Goal: Task Accomplishment & Management: Use online tool/utility

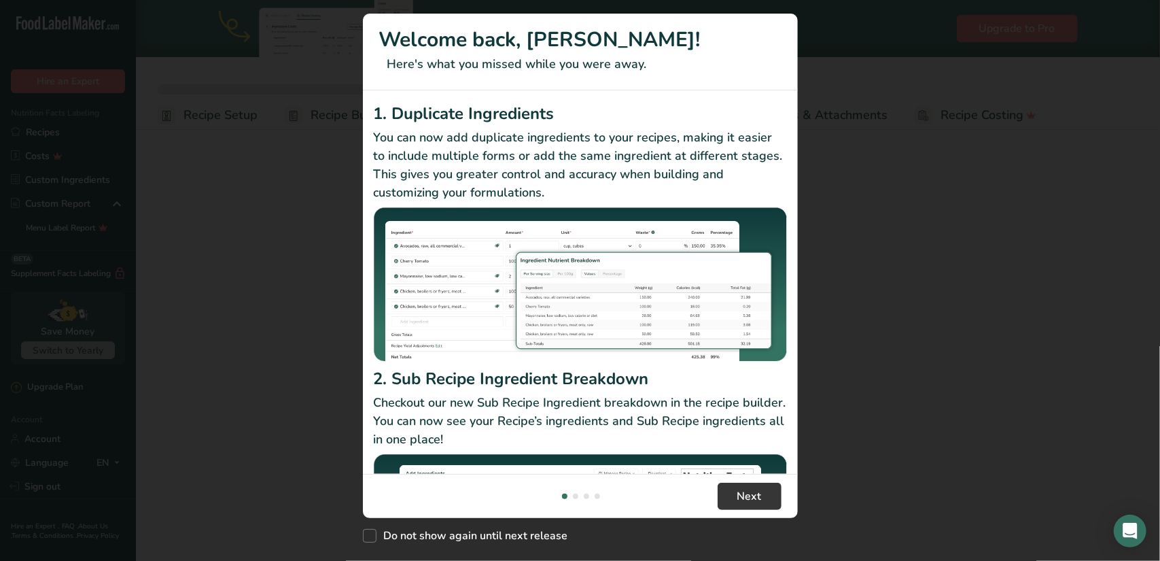
drag, startPoint x: 39, startPoint y: 126, endPoint x: 605, endPoint y: 360, distance: 612.6
click at [41, 129] on div "New Features" at bounding box center [580, 280] width 1160 height 561
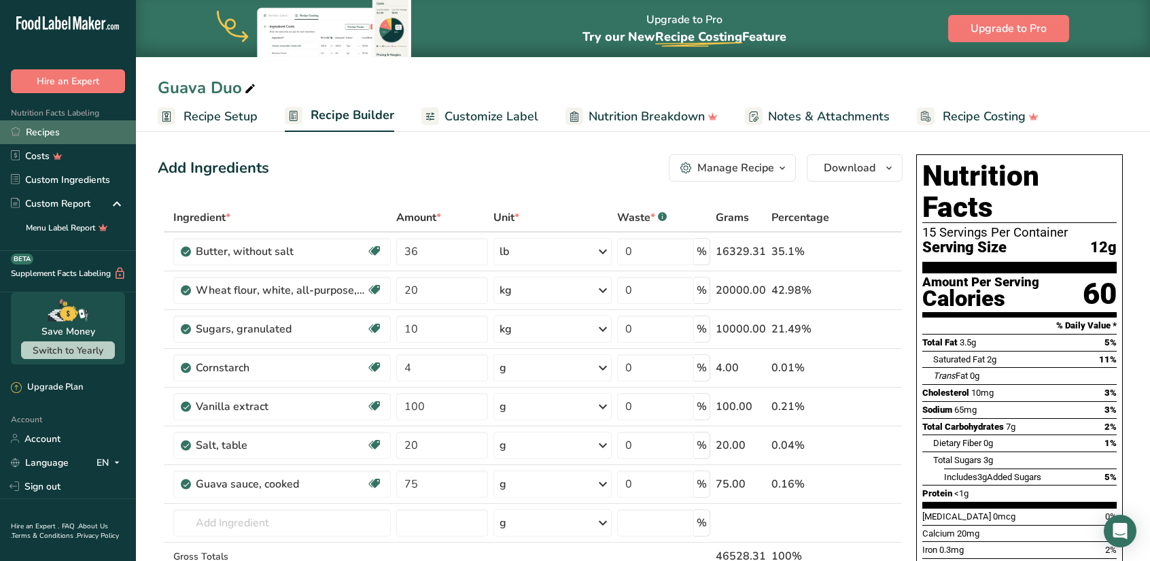
click at [52, 135] on link "Recipes" at bounding box center [68, 132] width 136 height 24
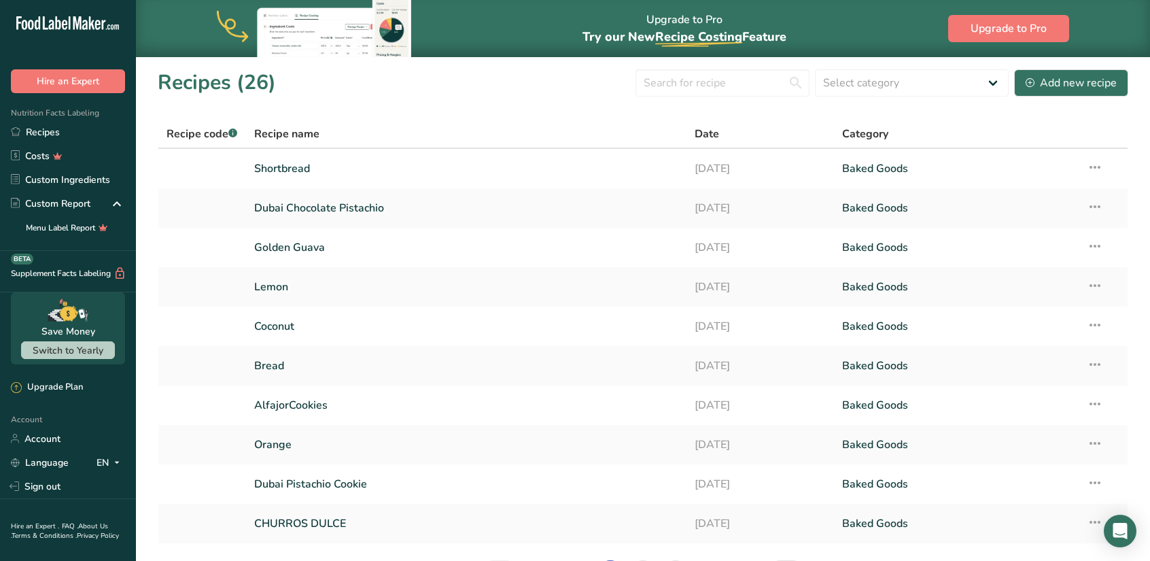
scroll to position [91, 0]
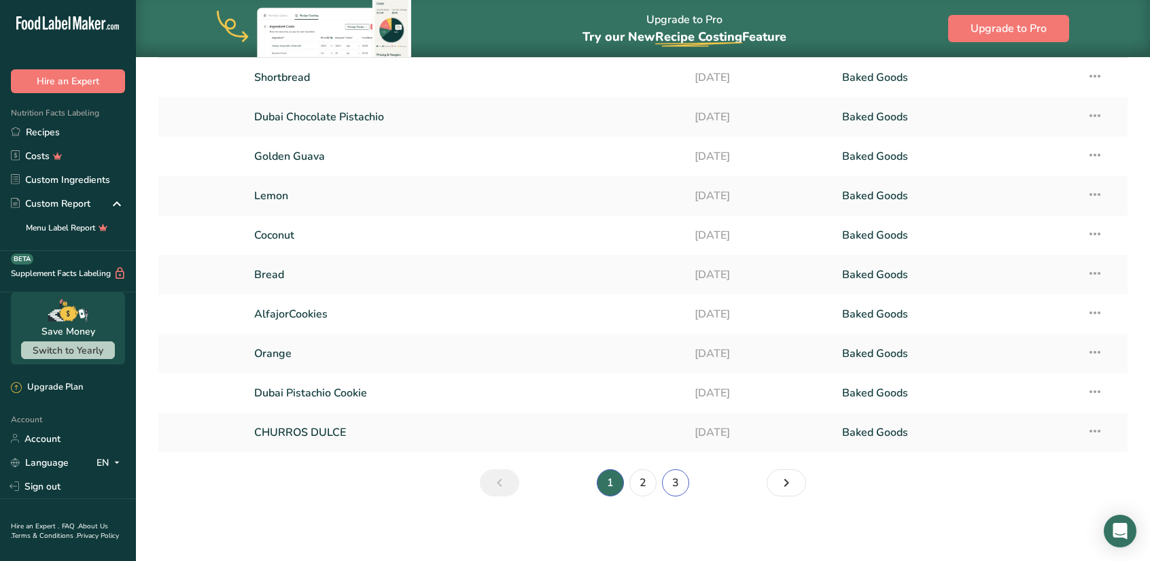
click at [675, 488] on link "3" at bounding box center [675, 482] width 27 height 27
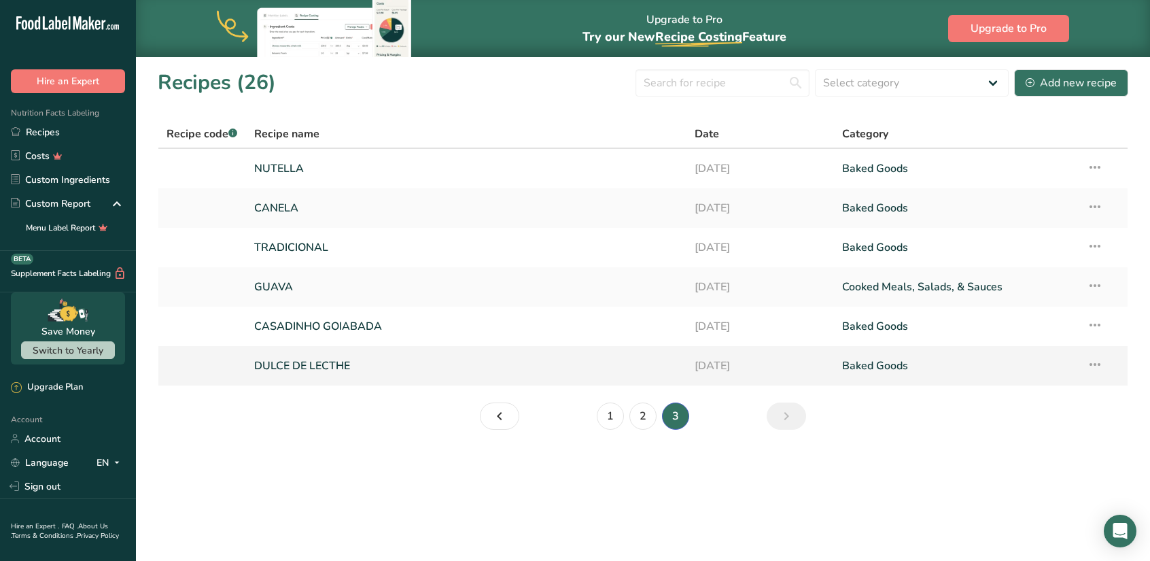
click at [294, 361] on link "DULCE DE LECTHE" at bounding box center [466, 365] width 425 height 29
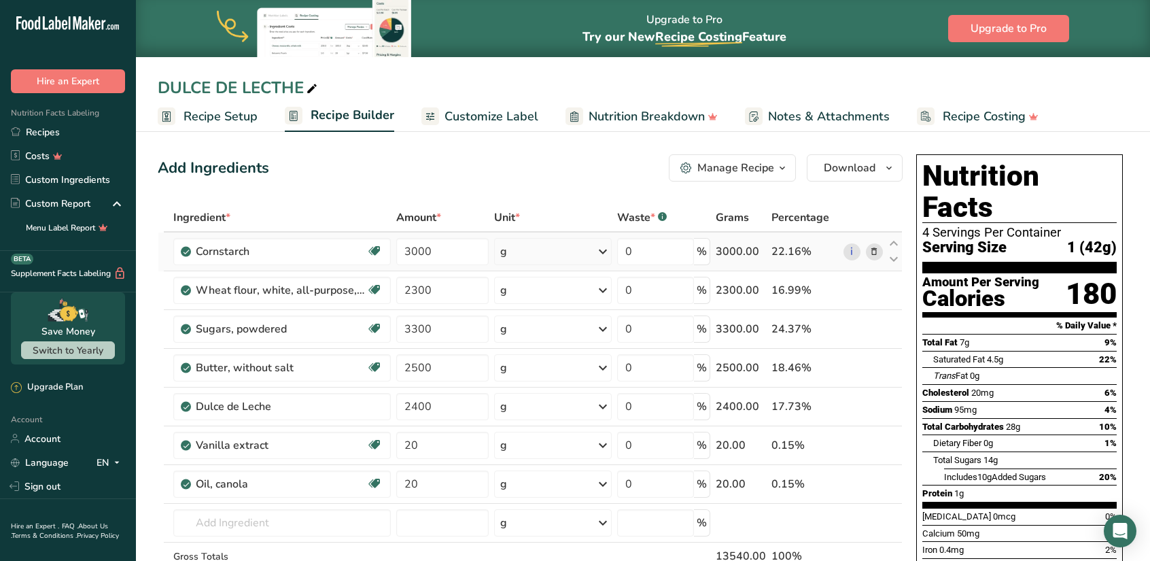
click at [876, 252] on icon at bounding box center [874, 252] width 10 height 14
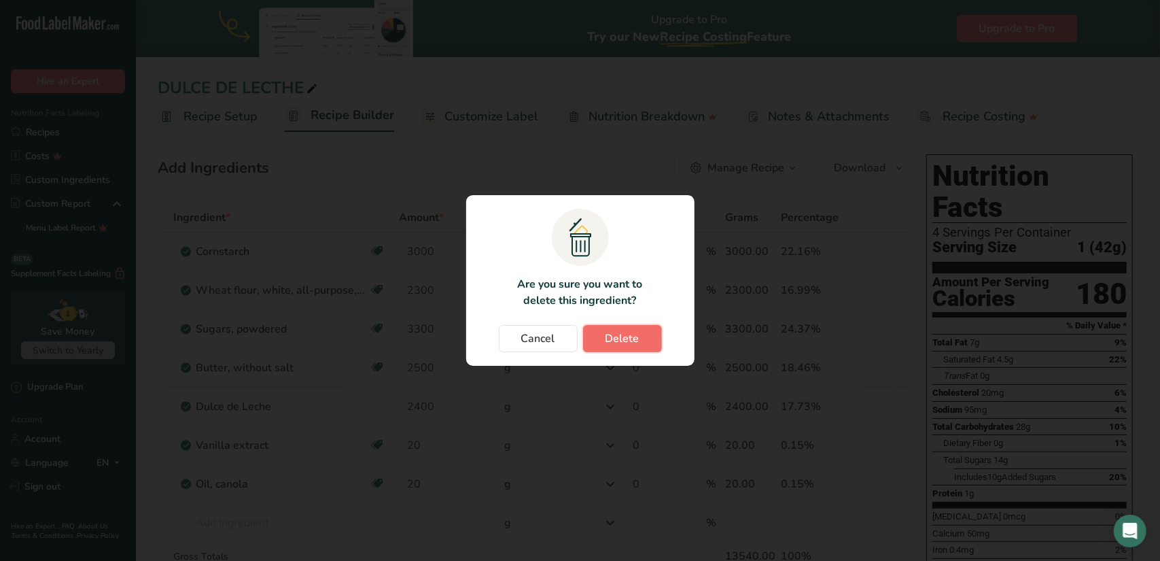
click at [622, 342] on span "Delete" at bounding box center [622, 338] width 34 height 16
type input "2300"
type input "3300"
type input "2500"
type input "2400"
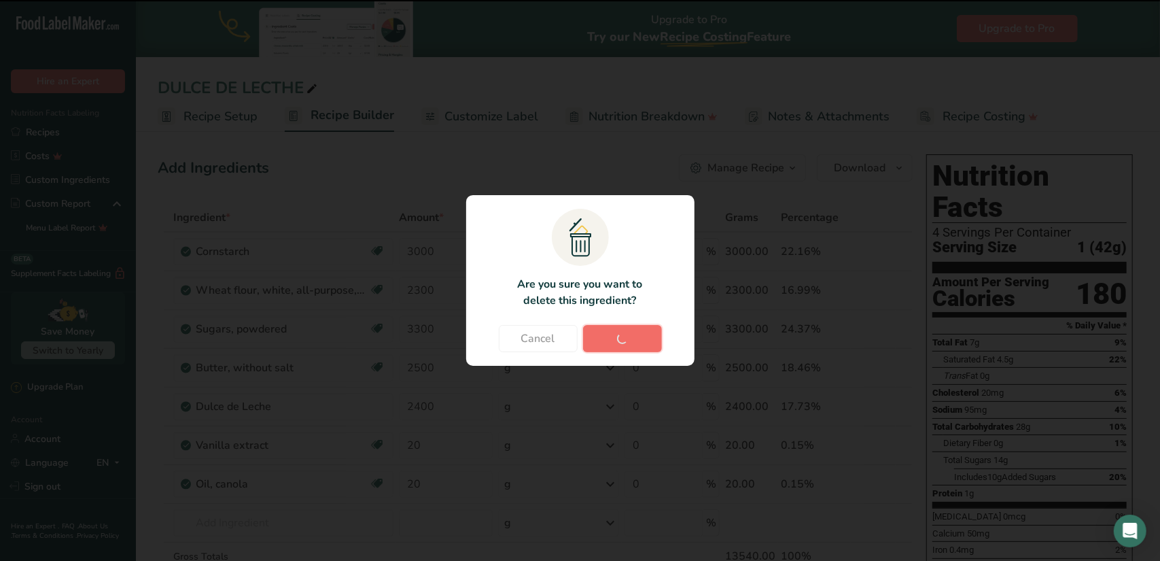
type input "20"
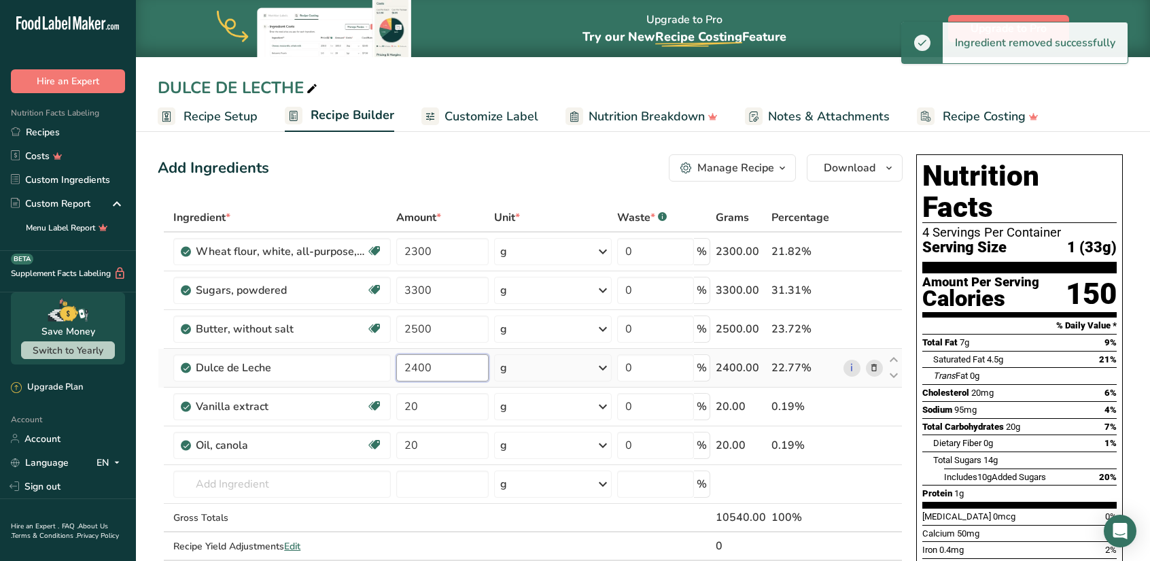
click at [439, 366] on input "2400" at bounding box center [442, 367] width 92 height 27
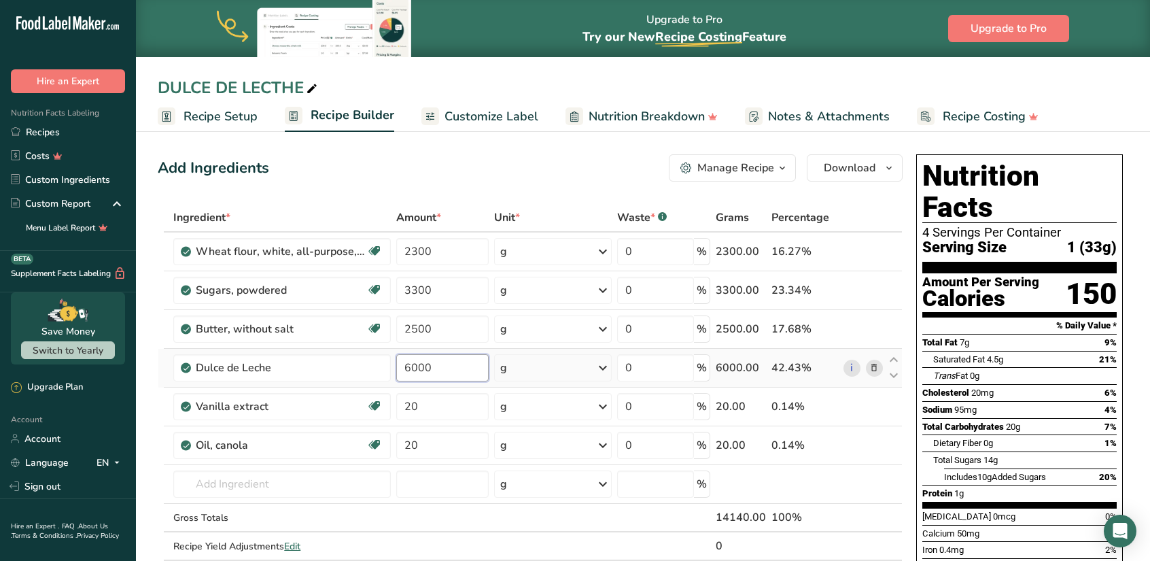
type input "6000"
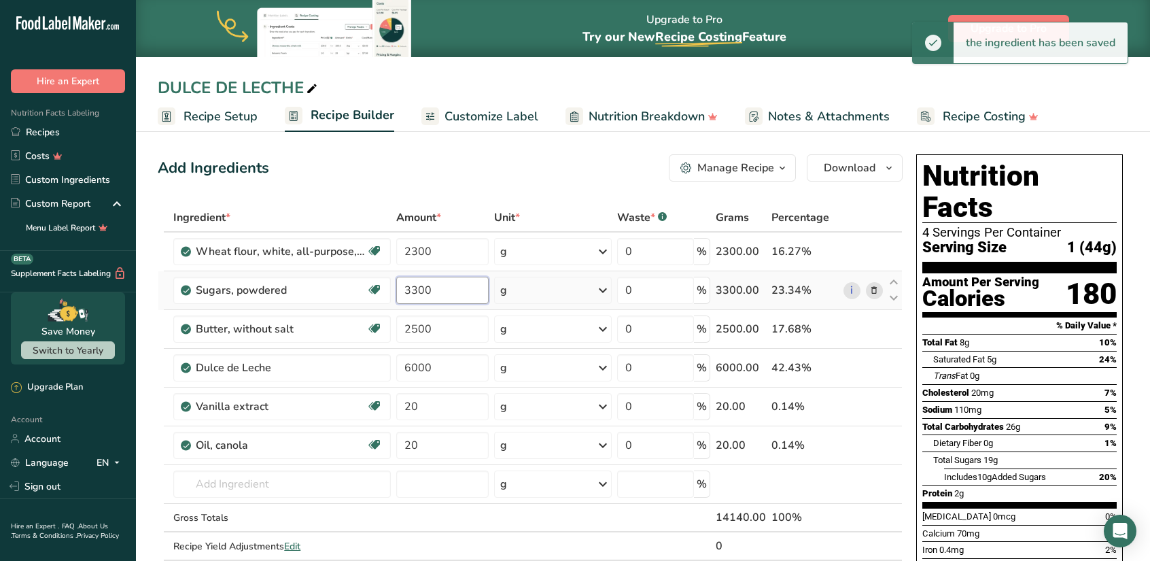
click at [441, 285] on input "3300" at bounding box center [442, 290] width 92 height 27
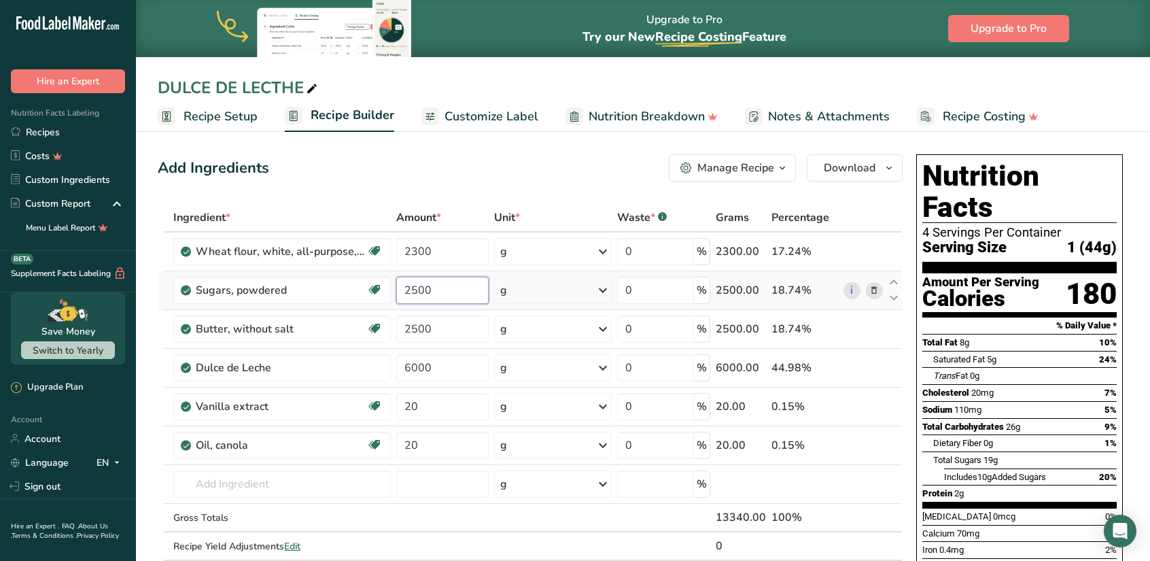
type input "2500"
click at [876, 442] on icon at bounding box center [874, 445] width 10 height 14
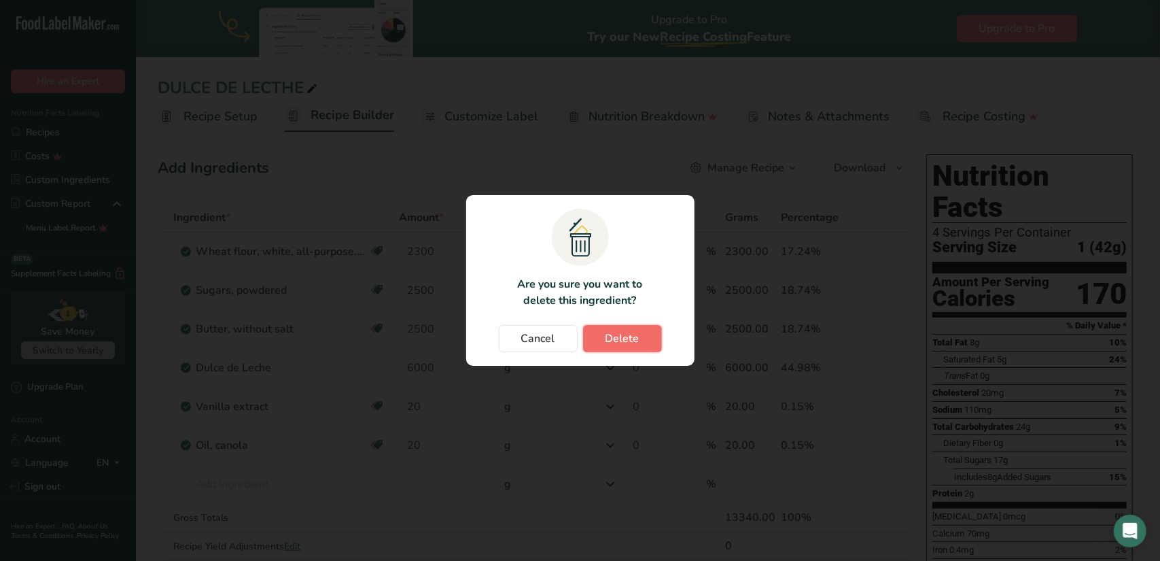
click at [622, 336] on span "Delete" at bounding box center [622, 338] width 34 height 16
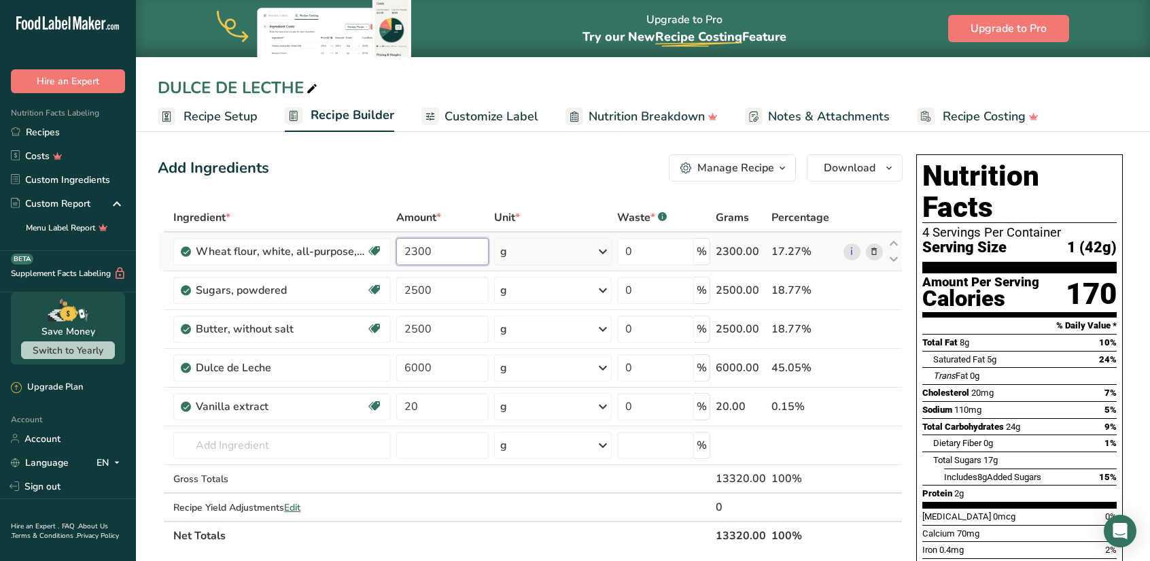
click at [429, 251] on input "2300" at bounding box center [442, 251] width 92 height 27
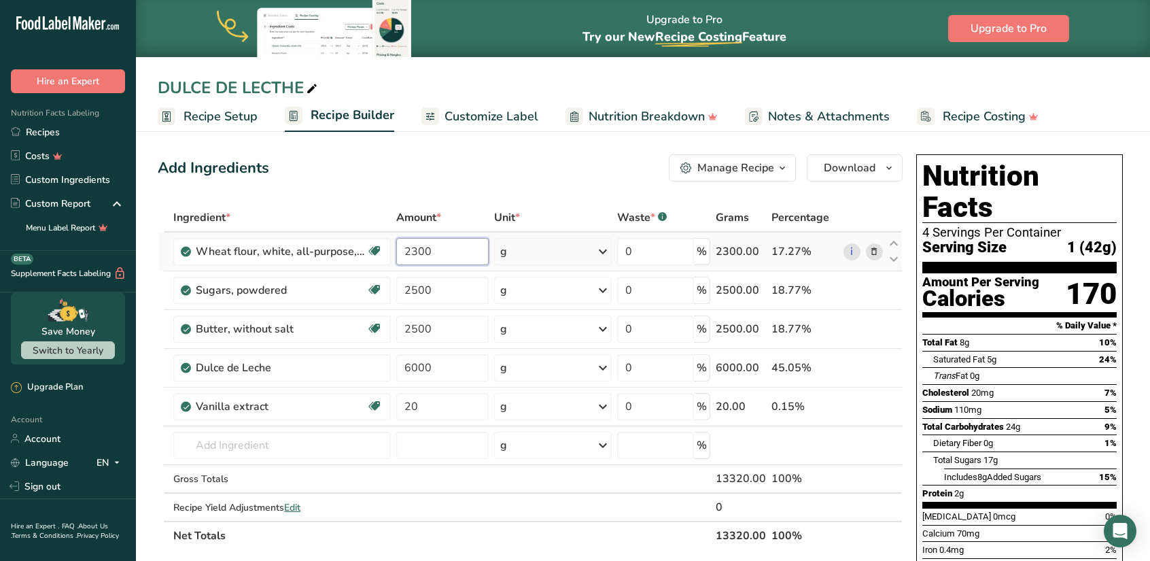
click at [429, 251] on input "2300" at bounding box center [442, 251] width 92 height 27
type input "6000"
click at [444, 371] on input "6000" at bounding box center [442, 367] width 92 height 27
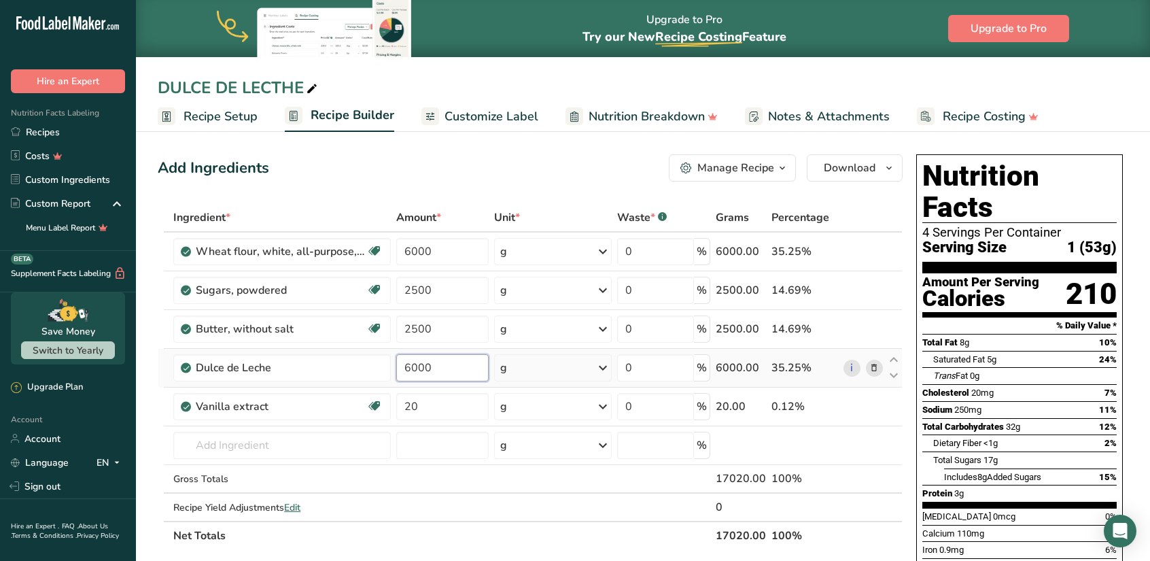
click at [444, 371] on input "6000" at bounding box center [442, 367] width 92 height 27
type input "6"
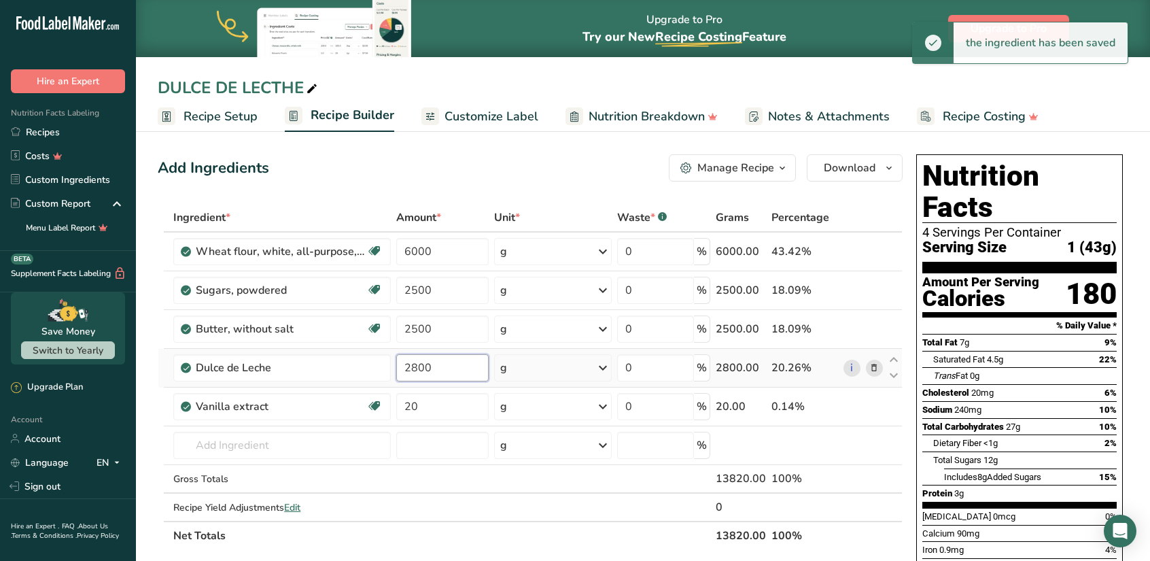
click at [435, 366] on input "2800" at bounding box center [442, 367] width 92 height 27
click at [435, 366] on input "3000" at bounding box center [442, 367] width 92 height 27
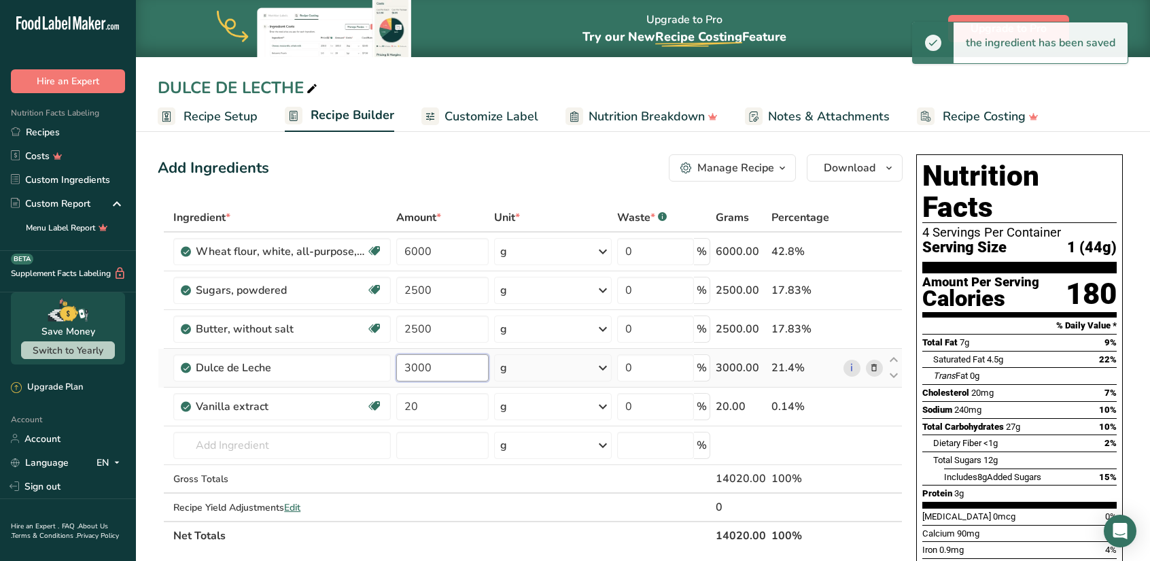
click at [435, 366] on input "3000" at bounding box center [442, 367] width 92 height 27
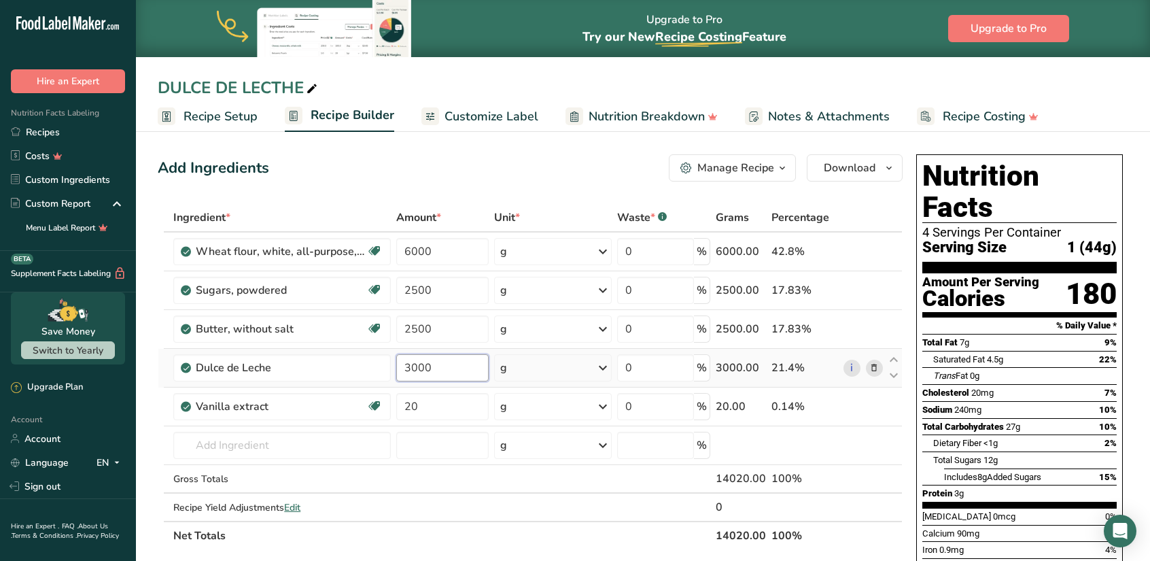
click at [435, 366] on input "3000" at bounding box center [442, 367] width 92 height 27
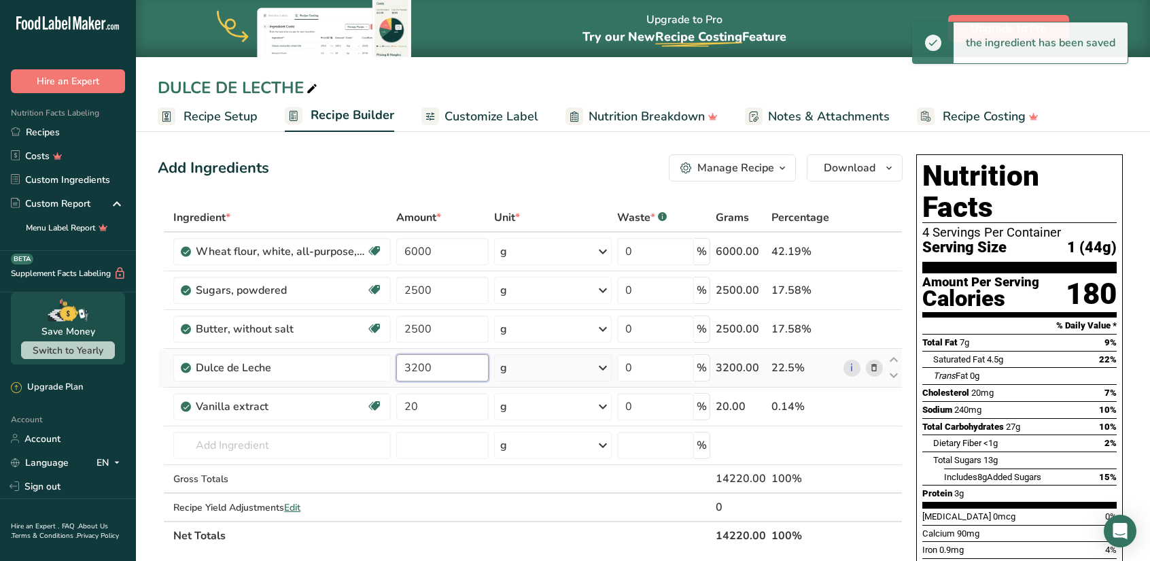
click at [435, 366] on input "3200" at bounding box center [442, 367] width 92 height 27
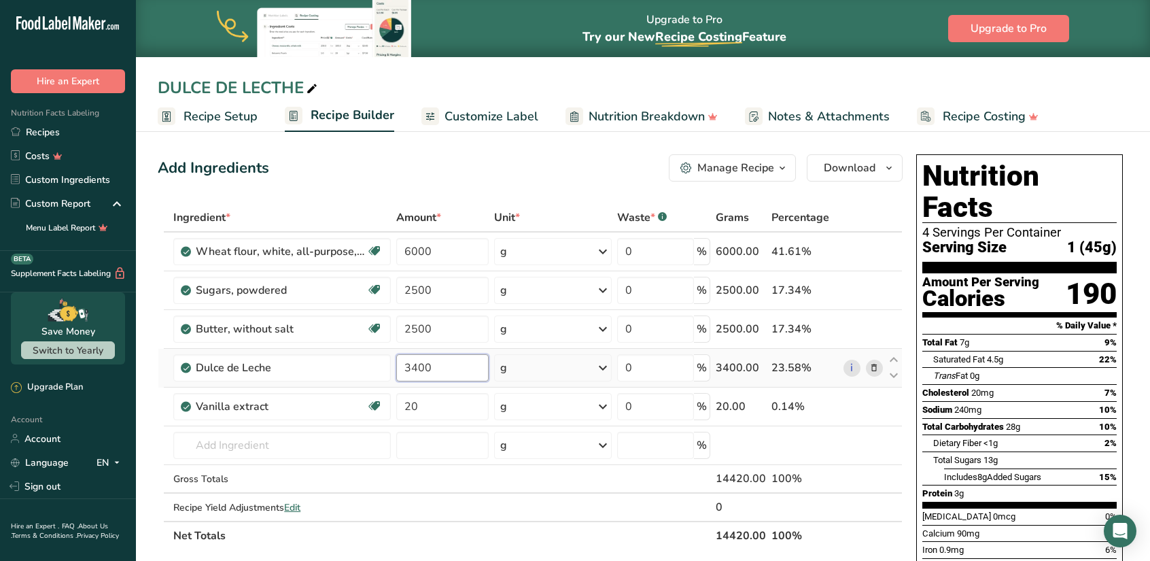
click at [435, 366] on input "3400" at bounding box center [442, 367] width 92 height 27
type input "2800"
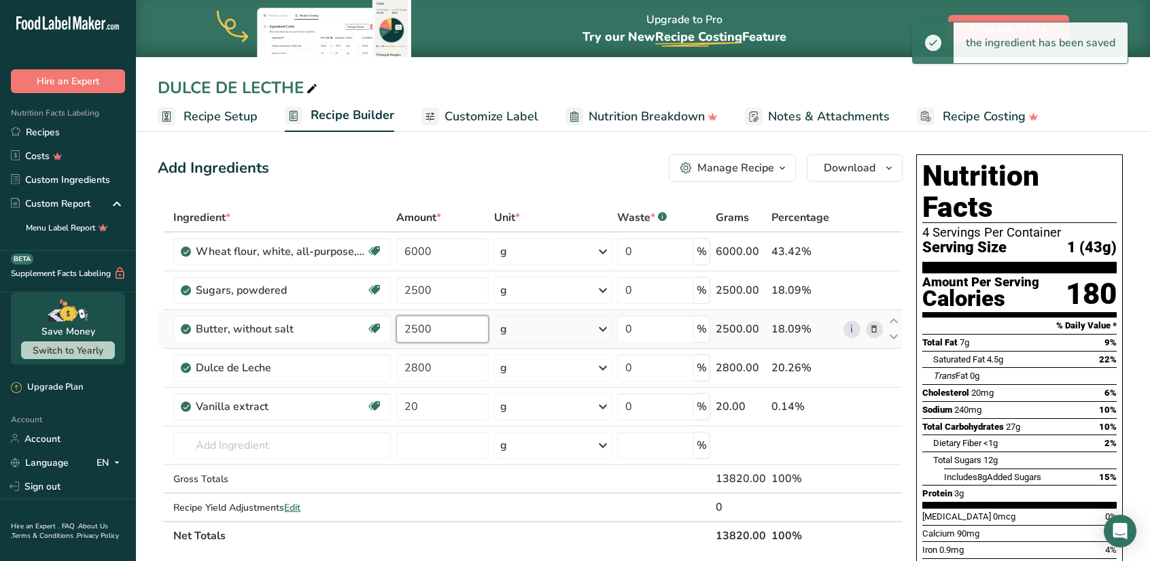
click at [442, 324] on input "2500" at bounding box center [442, 328] width 92 height 27
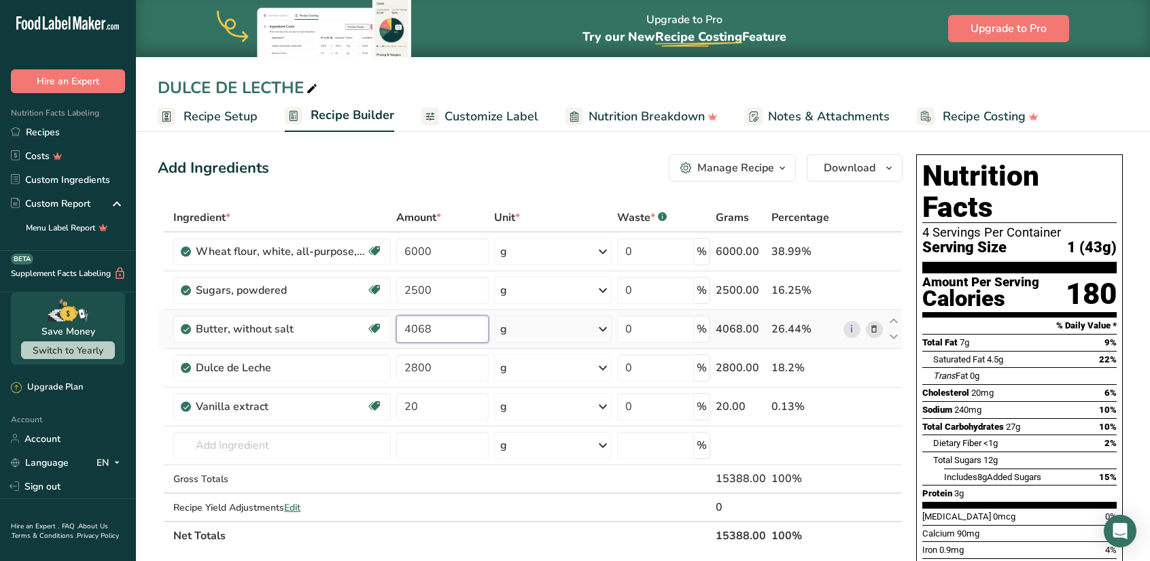
type input "4068"
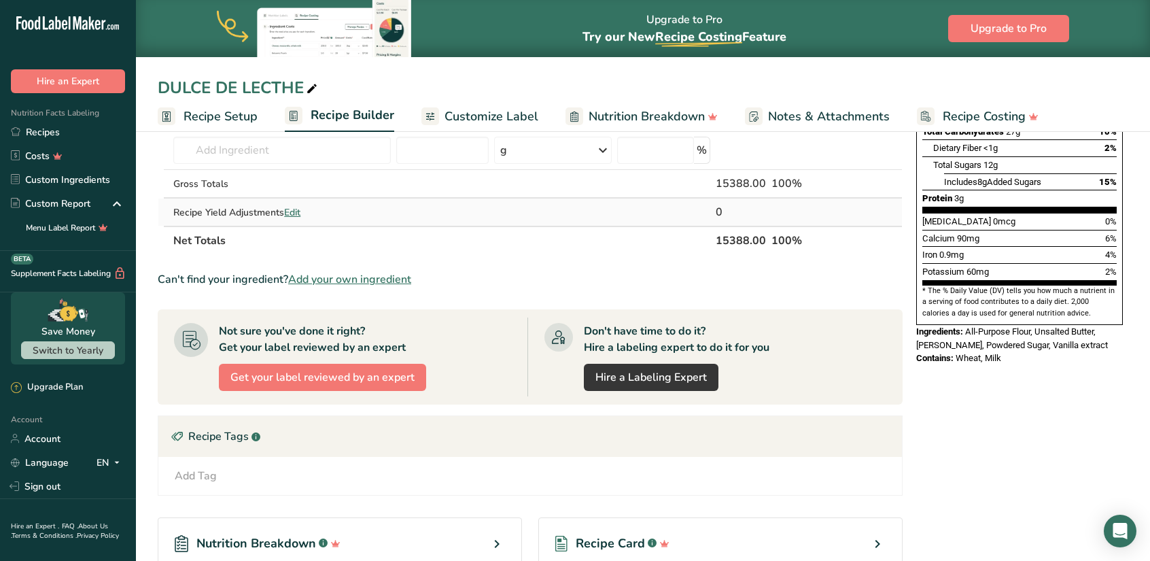
scroll to position [439, 0]
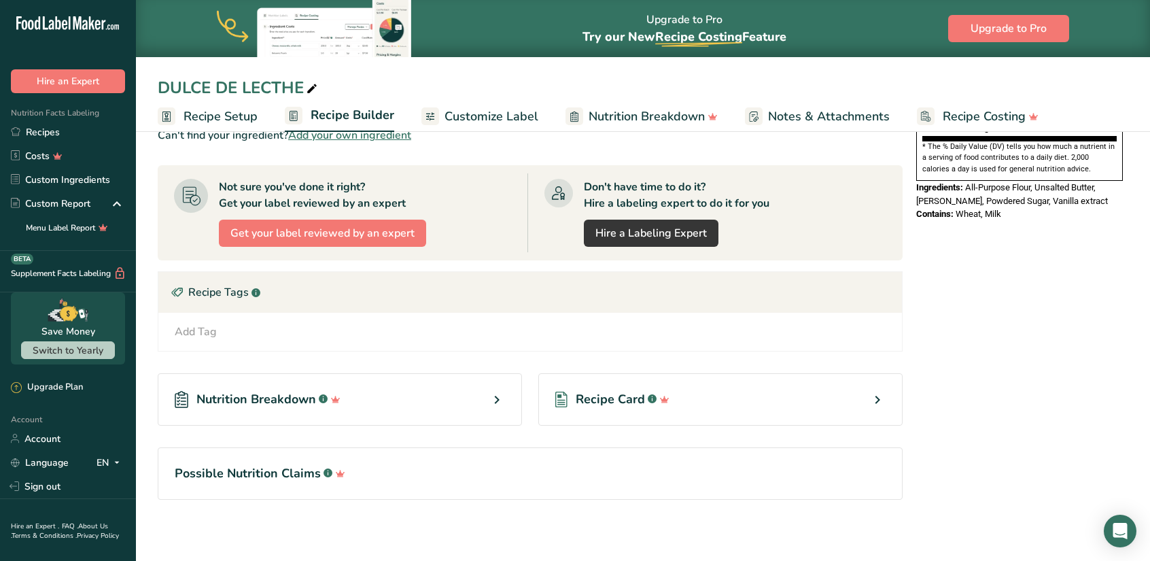
click at [879, 400] on icon at bounding box center [877, 399] width 16 height 24
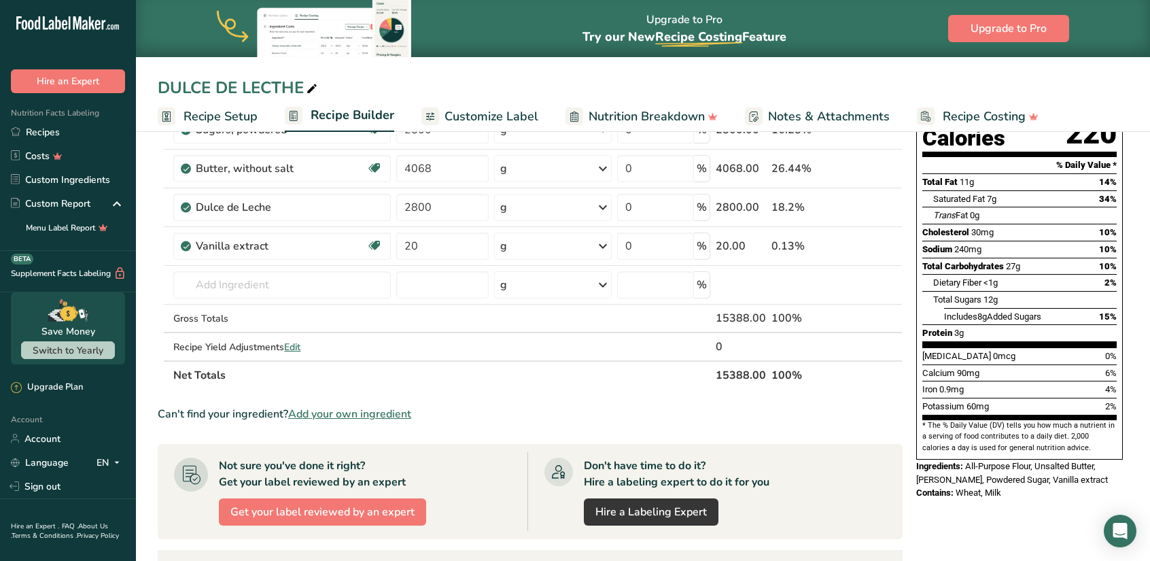
scroll to position [0, 0]
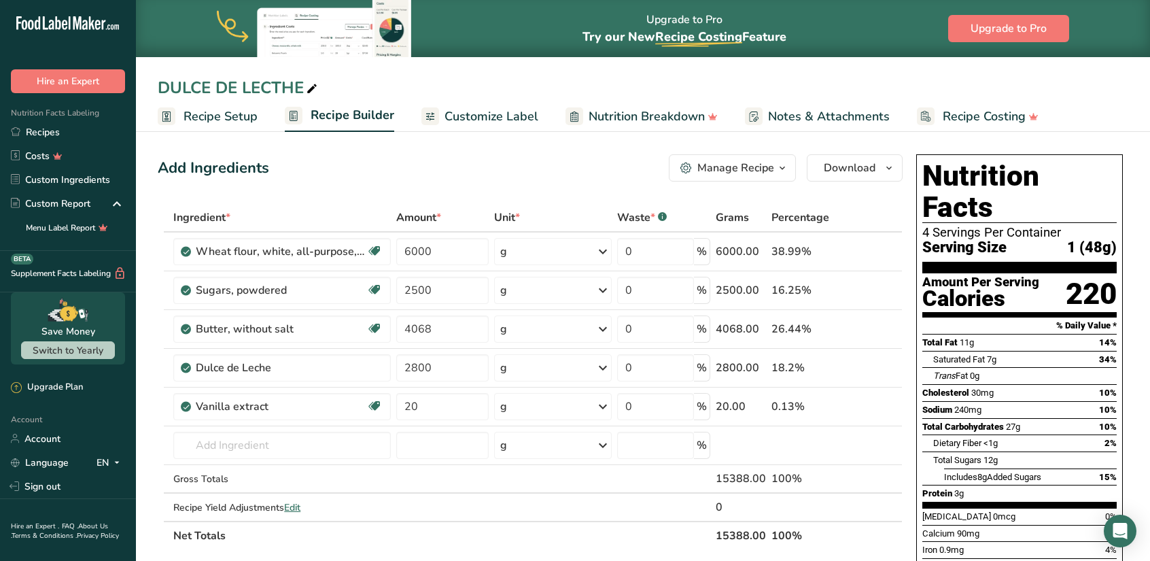
click at [522, 115] on span "Customize Label" at bounding box center [491, 116] width 94 height 18
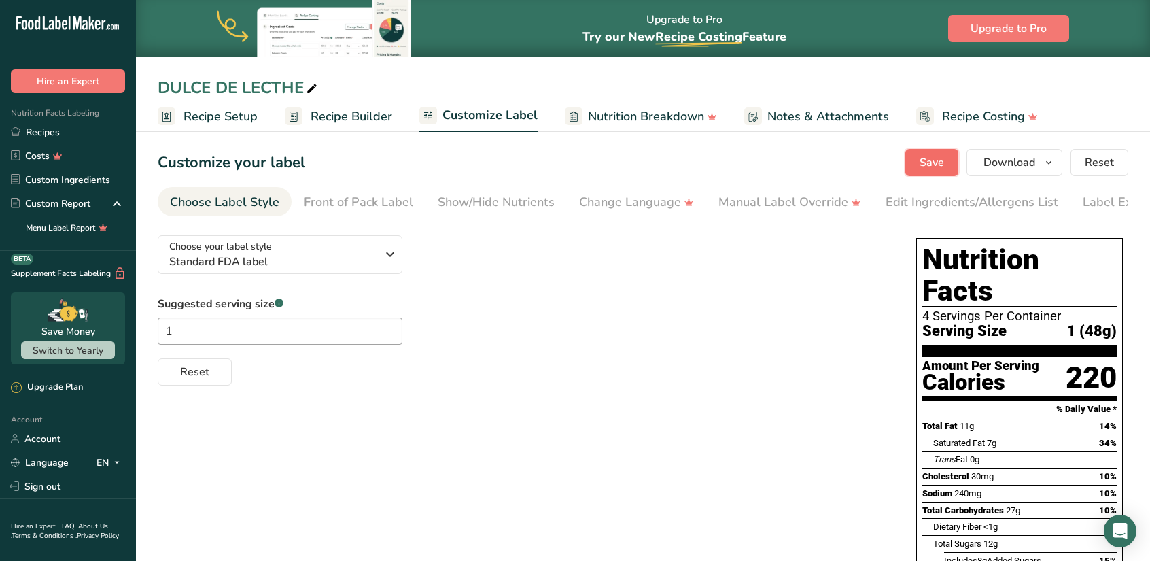
click at [923, 166] on span "Save" at bounding box center [931, 162] width 24 height 16
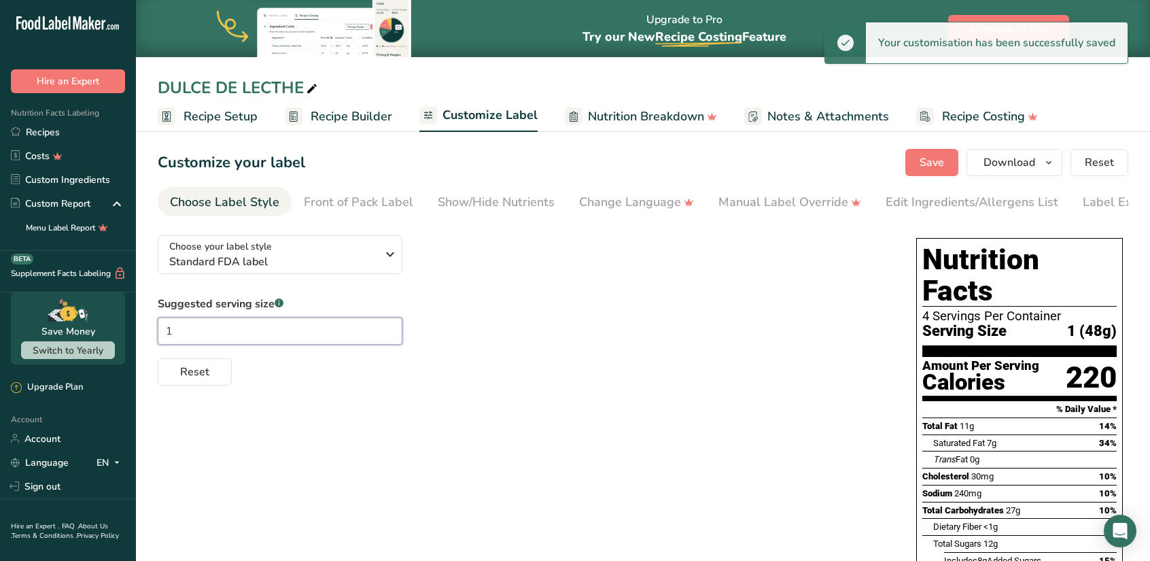
click at [188, 331] on input "1" at bounding box center [280, 330] width 245 height 27
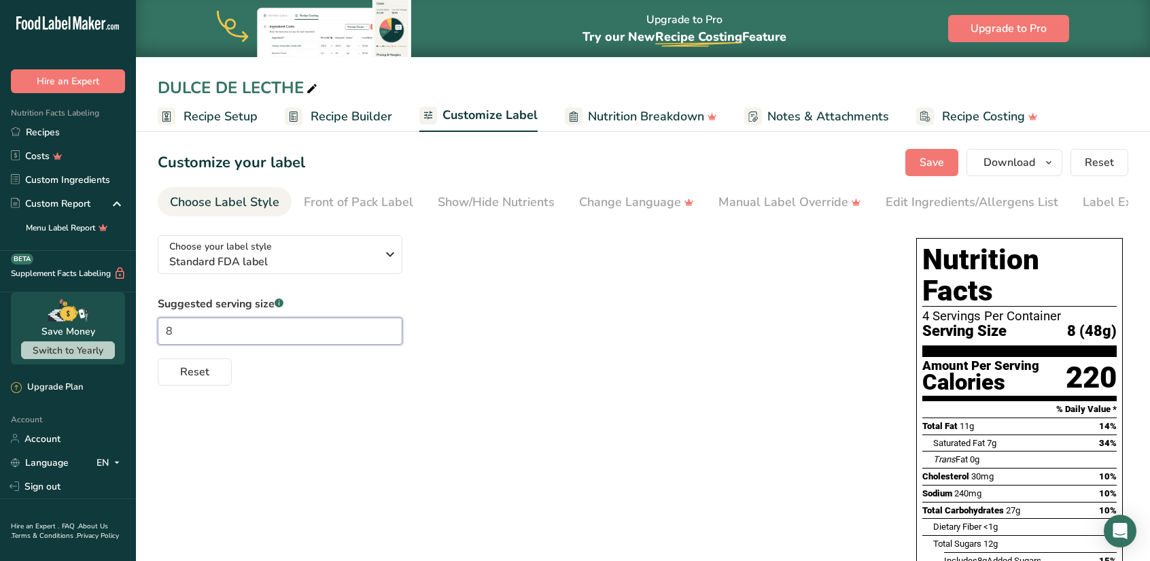
type input "8"
click at [189, 380] on span "Reset" at bounding box center [194, 372] width 29 height 16
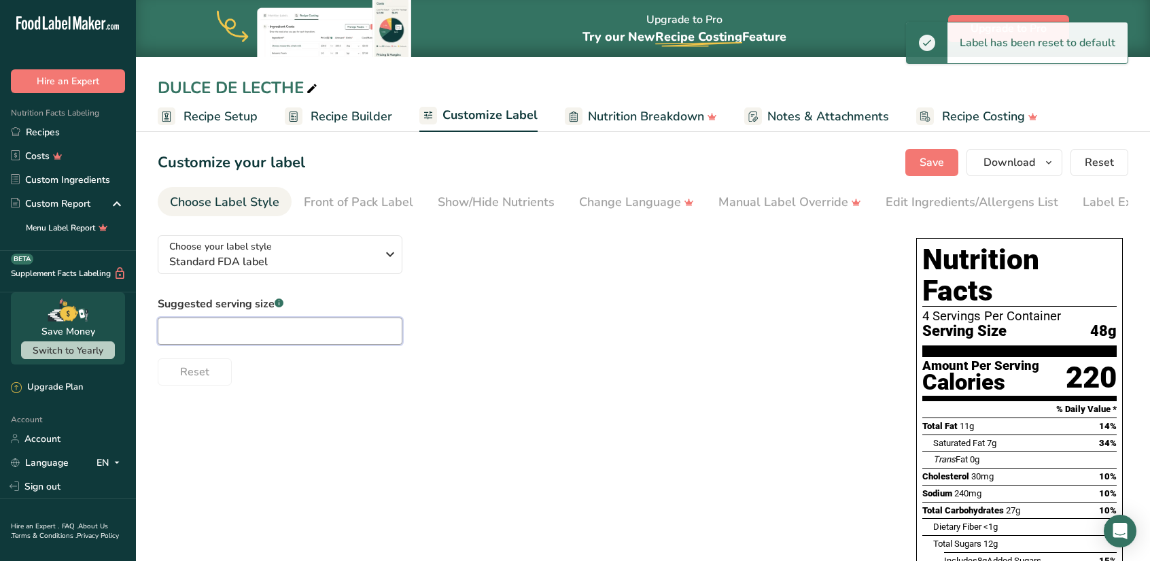
click at [196, 336] on input "text" at bounding box center [280, 330] width 245 height 27
type input "8"
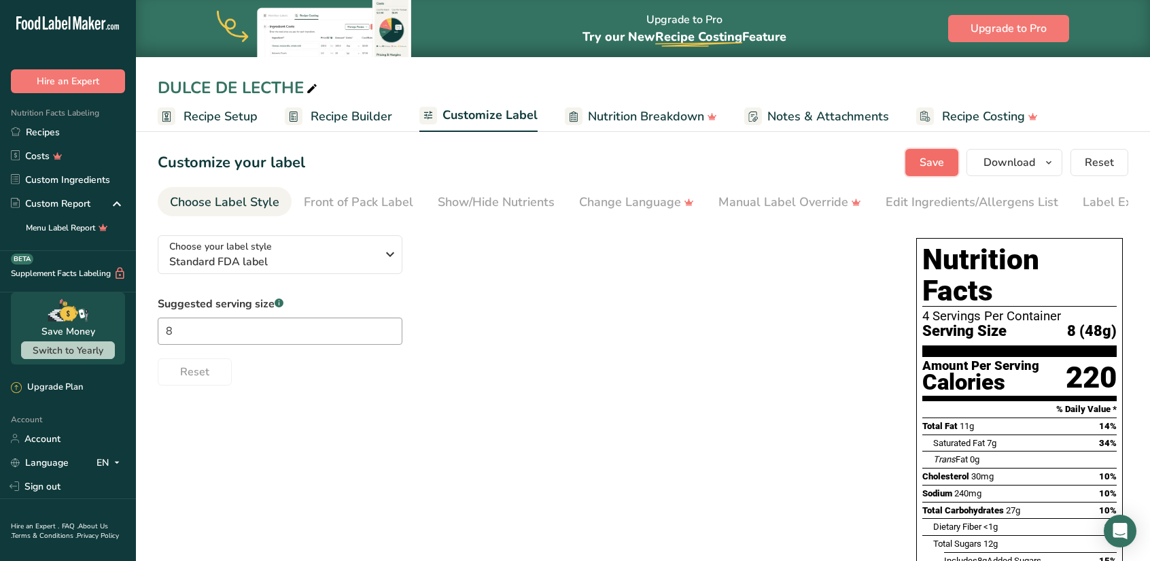
click at [924, 171] on button "Save" at bounding box center [931, 162] width 53 height 27
click at [357, 118] on span "Recipe Builder" at bounding box center [352, 116] width 82 height 18
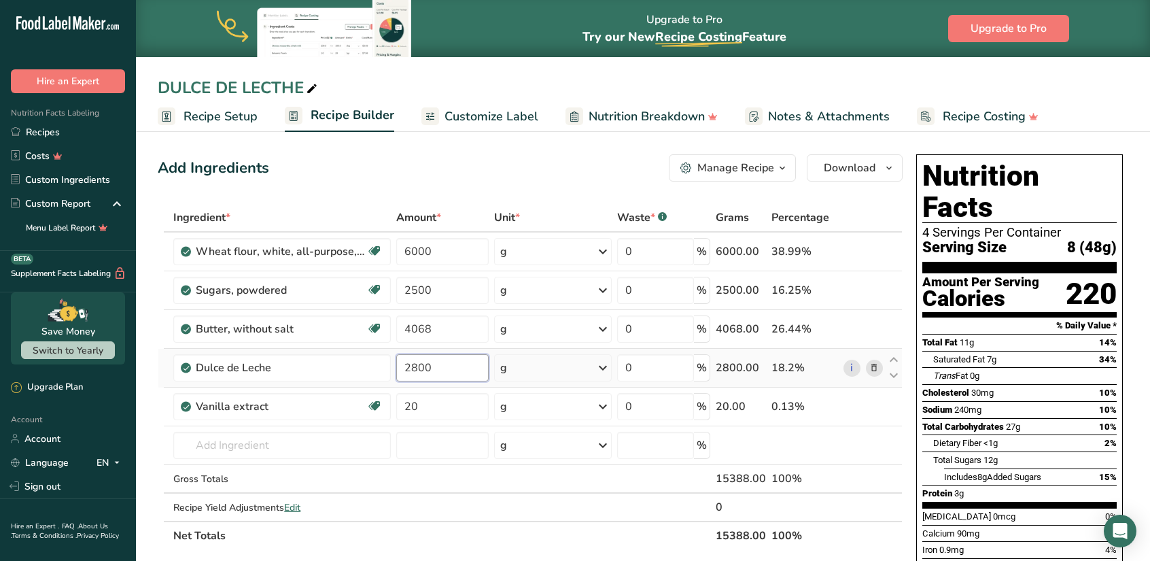
click at [444, 366] on input "2800" at bounding box center [442, 367] width 92 height 27
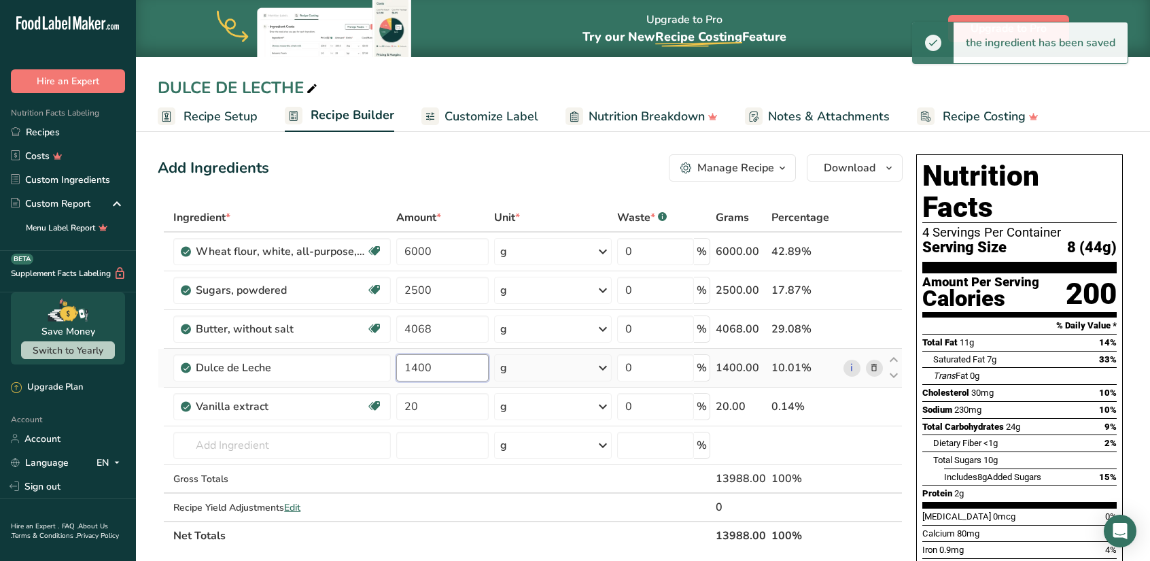
click at [444, 366] on input "1400" at bounding box center [442, 367] width 92 height 27
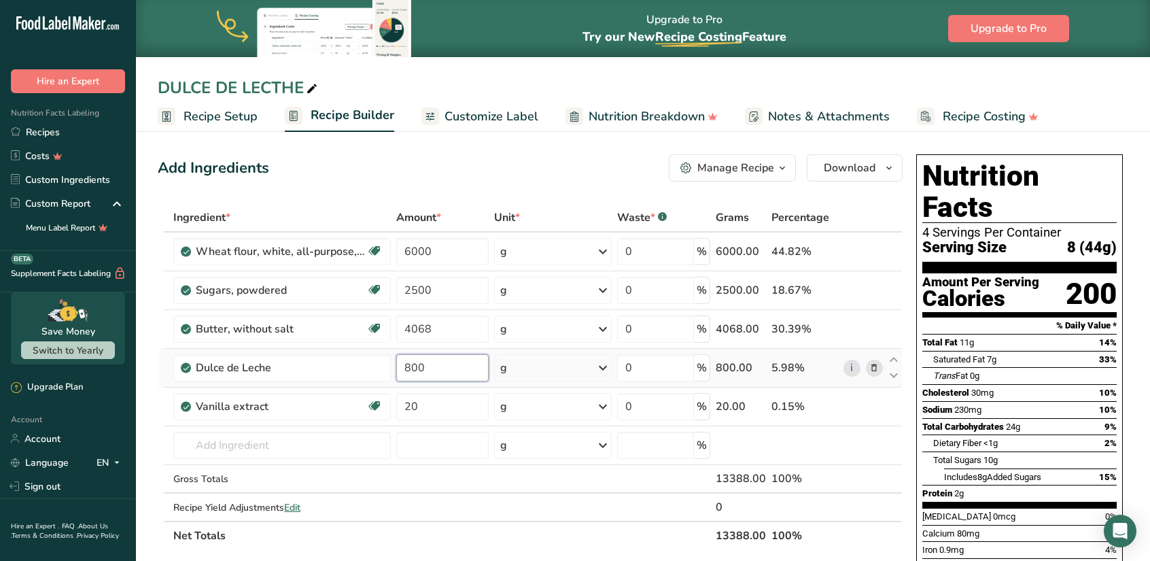
type input "800"
click at [643, 113] on span "Nutrition Breakdown" at bounding box center [646, 116] width 116 height 18
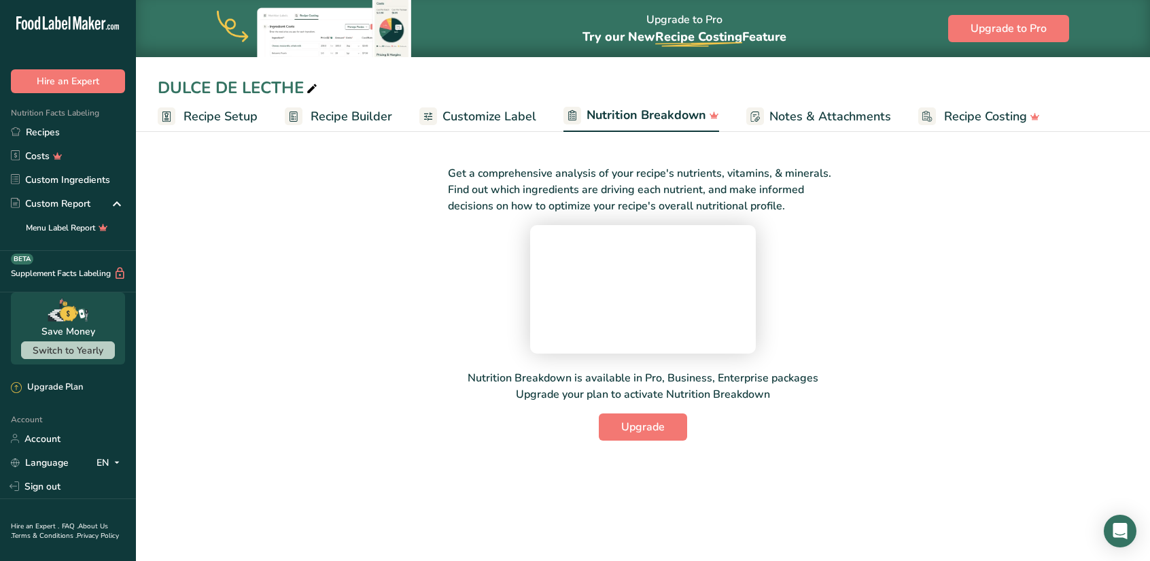
click at [206, 112] on span "Recipe Setup" at bounding box center [220, 116] width 74 height 18
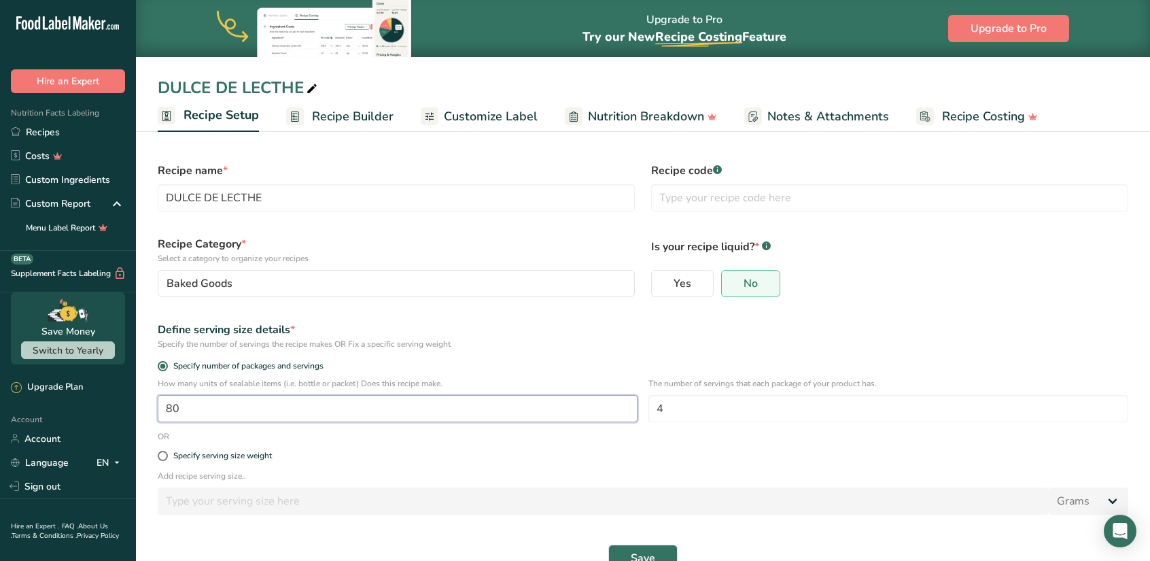
click at [164, 407] on input "80" at bounding box center [398, 408] width 480 height 27
type input "180"
drag, startPoint x: 685, startPoint y: 412, endPoint x: 637, endPoint y: 403, distance: 48.5
click at [637, 403] on div "How many units of sealable items (i.e. bottle or packet) Does this recipe make.…" at bounding box center [642, 403] width 987 height 53
type input "8"
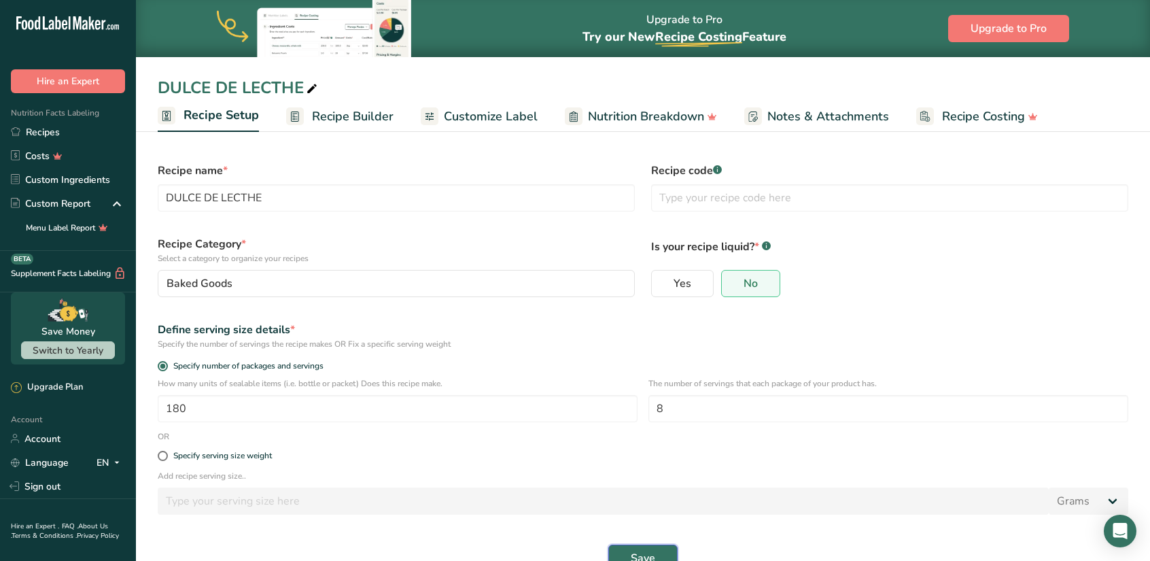
click at [639, 552] on span "Save" at bounding box center [643, 558] width 24 height 16
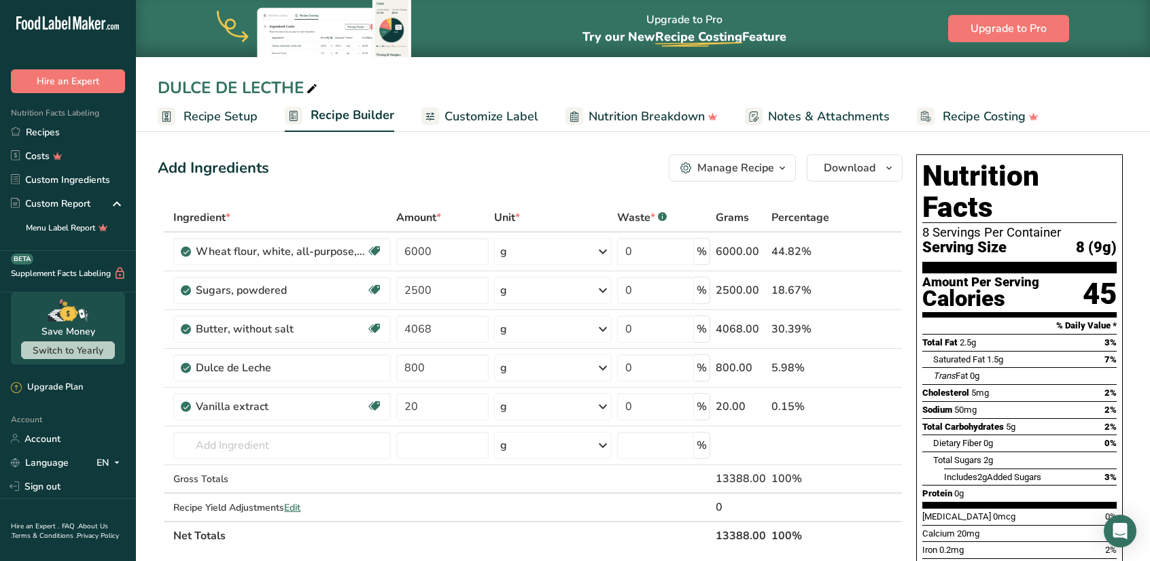
click at [455, 117] on span "Customize Label" at bounding box center [491, 116] width 94 height 18
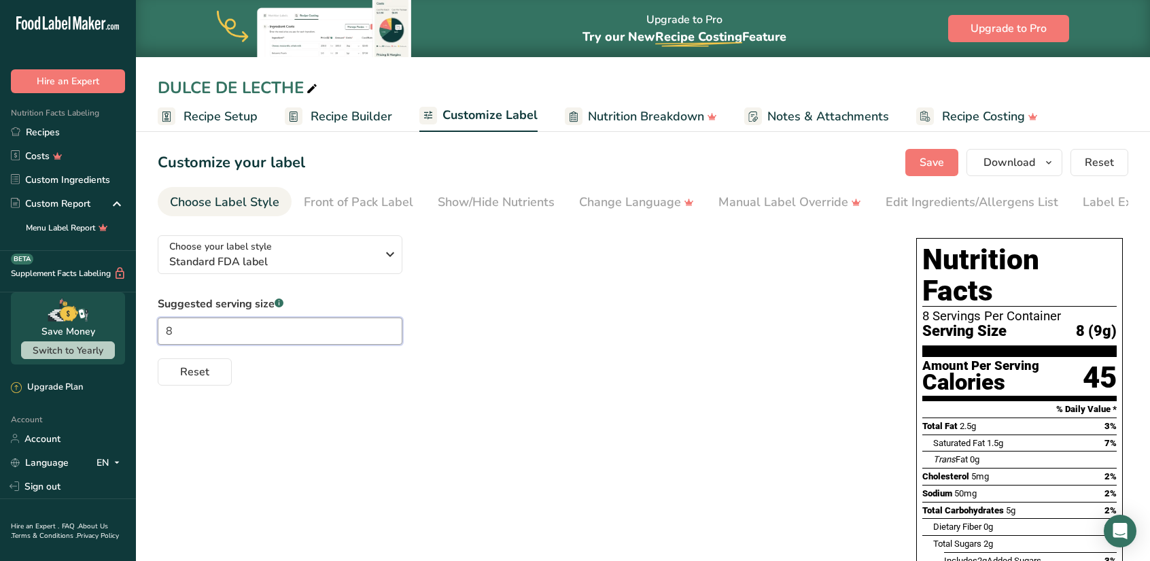
click at [208, 328] on input "8" at bounding box center [280, 330] width 245 height 27
click at [936, 160] on span "Save" at bounding box center [931, 162] width 24 height 16
click at [364, 111] on span "Recipe Builder" at bounding box center [352, 116] width 82 height 18
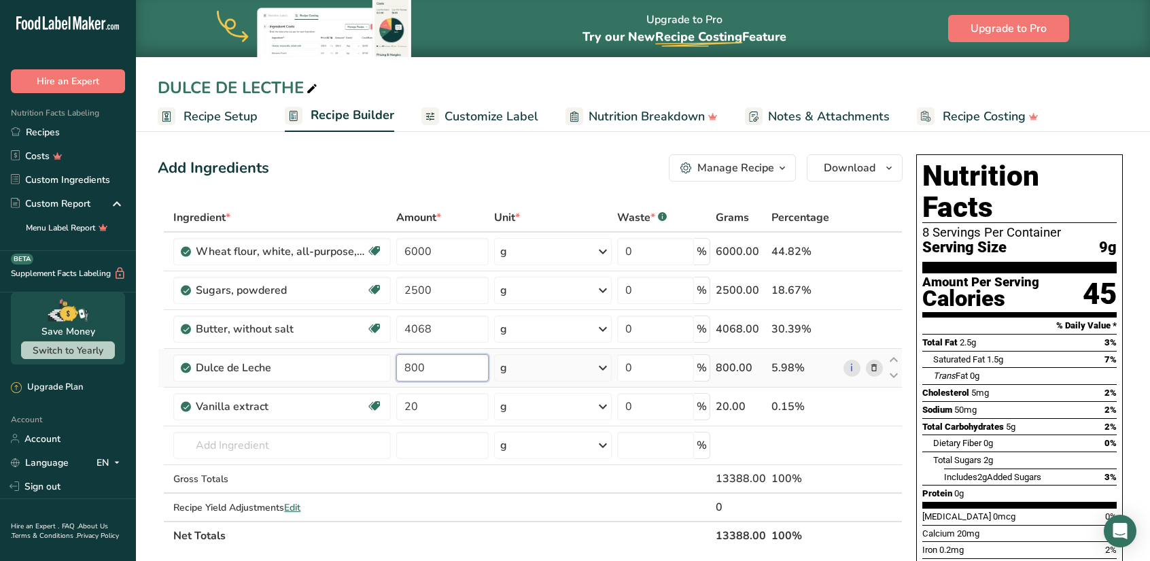
click at [429, 367] on input "800" at bounding box center [442, 367] width 92 height 27
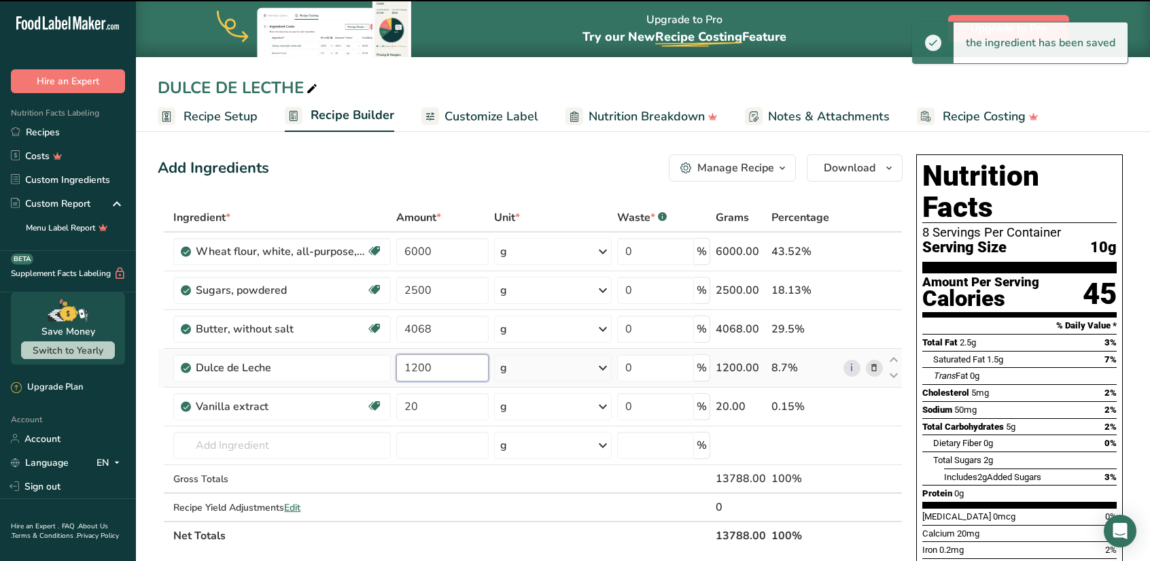
click at [446, 362] on input "1200" at bounding box center [442, 367] width 92 height 27
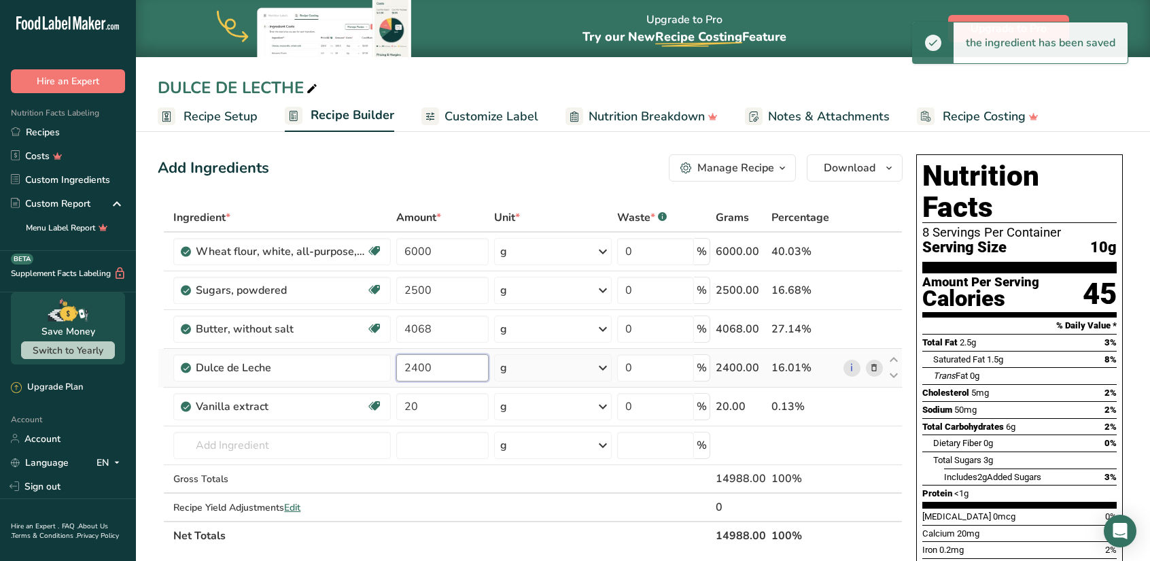
click at [442, 365] on input "2400" at bounding box center [442, 367] width 92 height 27
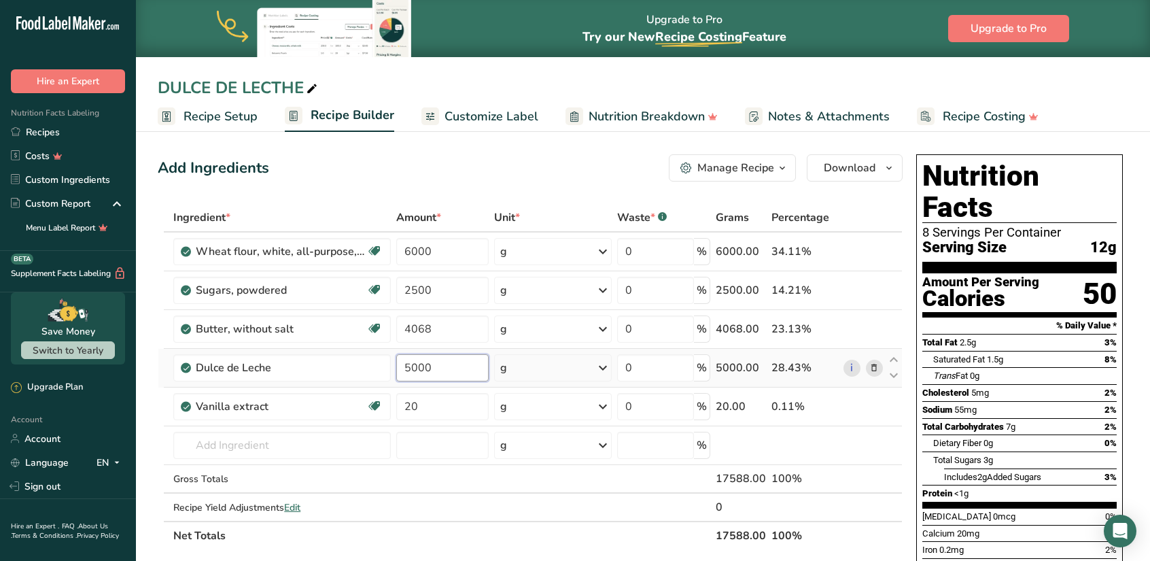
click at [442, 365] on input "5000" at bounding box center [442, 367] width 92 height 27
type input "12600"
click at [226, 116] on span "Recipe Setup" at bounding box center [220, 116] width 74 height 18
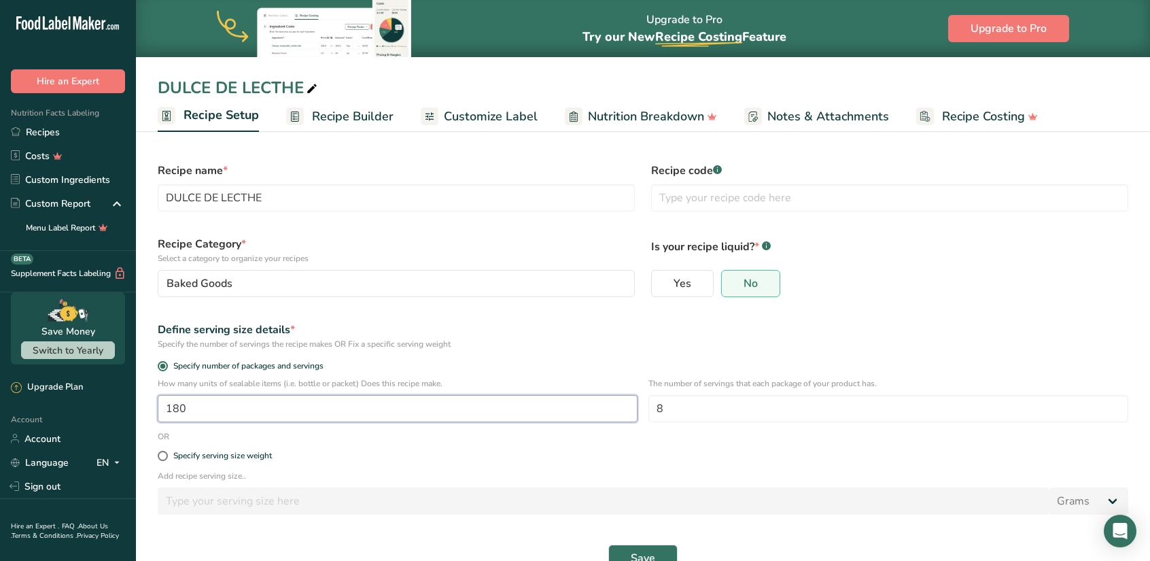
click at [194, 412] on input "180" at bounding box center [398, 408] width 480 height 27
type input "170"
click at [379, 119] on span "Recipe Builder" at bounding box center [353, 116] width 82 height 18
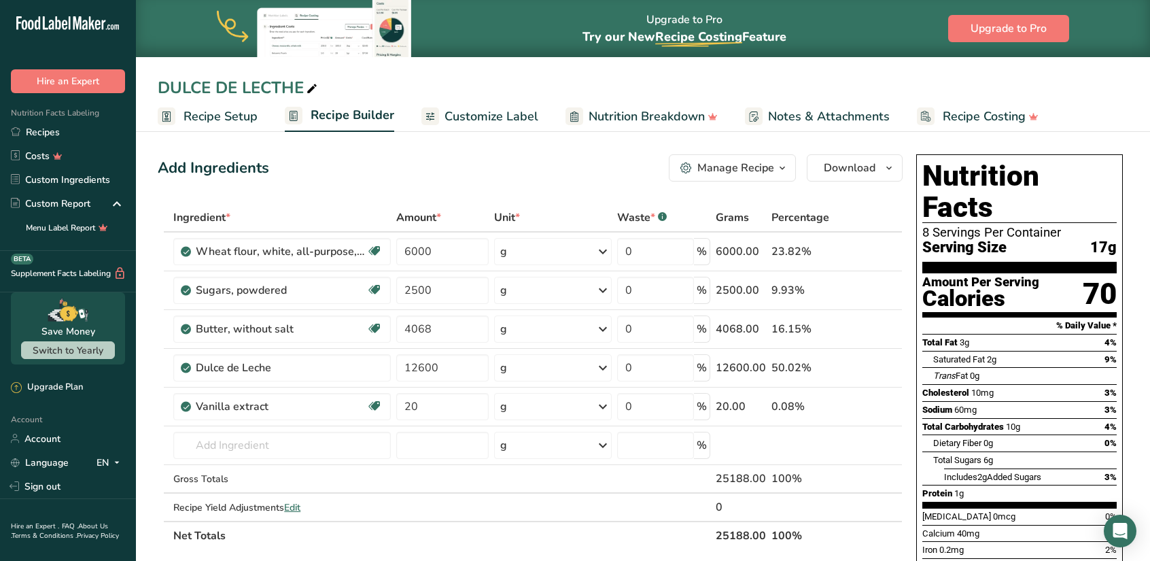
click at [221, 122] on span "Recipe Setup" at bounding box center [220, 116] width 74 height 18
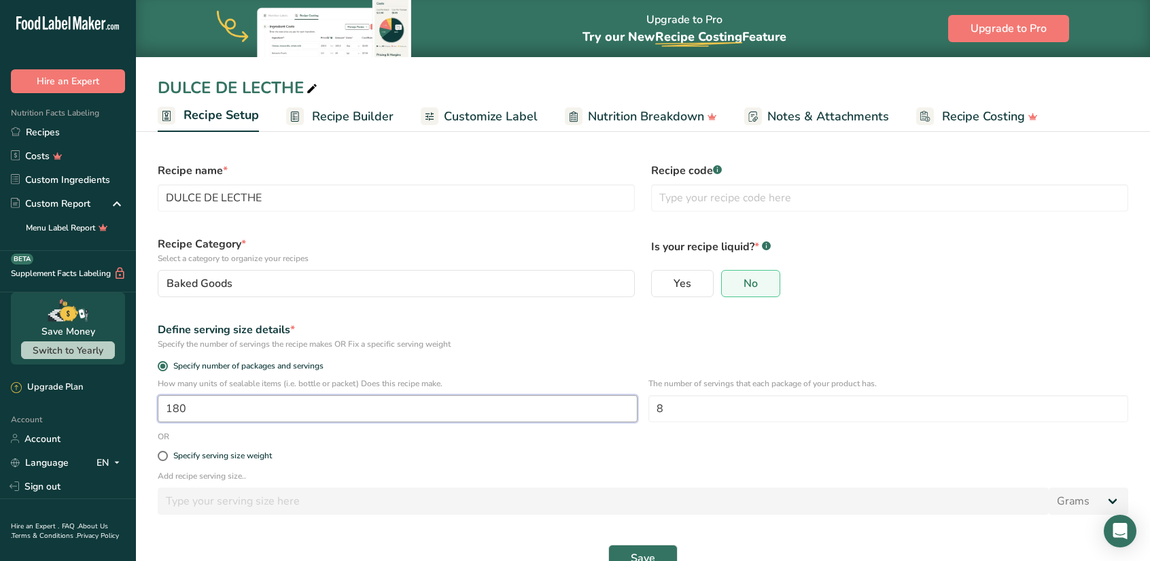
click at [192, 412] on input "180" at bounding box center [398, 408] width 480 height 27
type input "160"
click at [634, 551] on span "Save" at bounding box center [643, 558] width 24 height 16
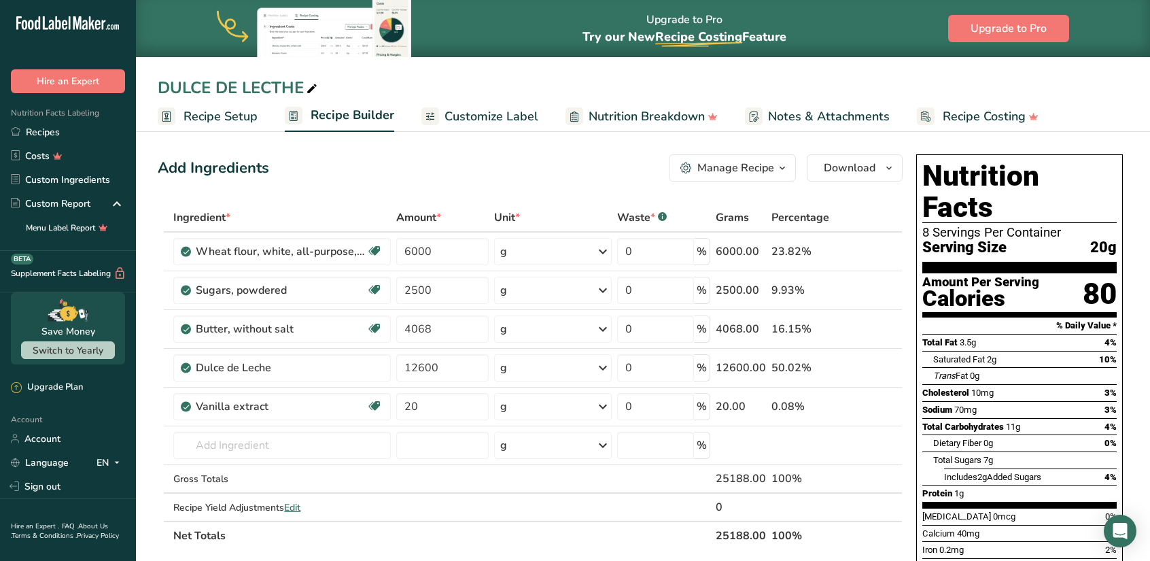
click at [240, 115] on span "Recipe Setup" at bounding box center [220, 116] width 74 height 18
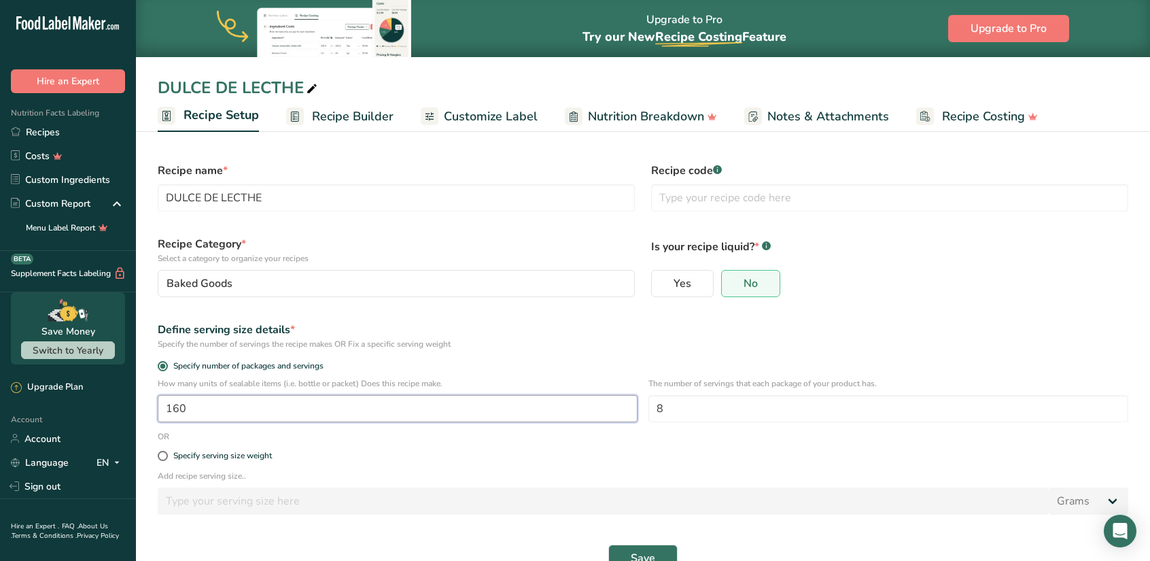
click at [207, 402] on input "160" at bounding box center [398, 408] width 480 height 27
type input "150"
click at [652, 552] on span "Save" at bounding box center [643, 558] width 24 height 16
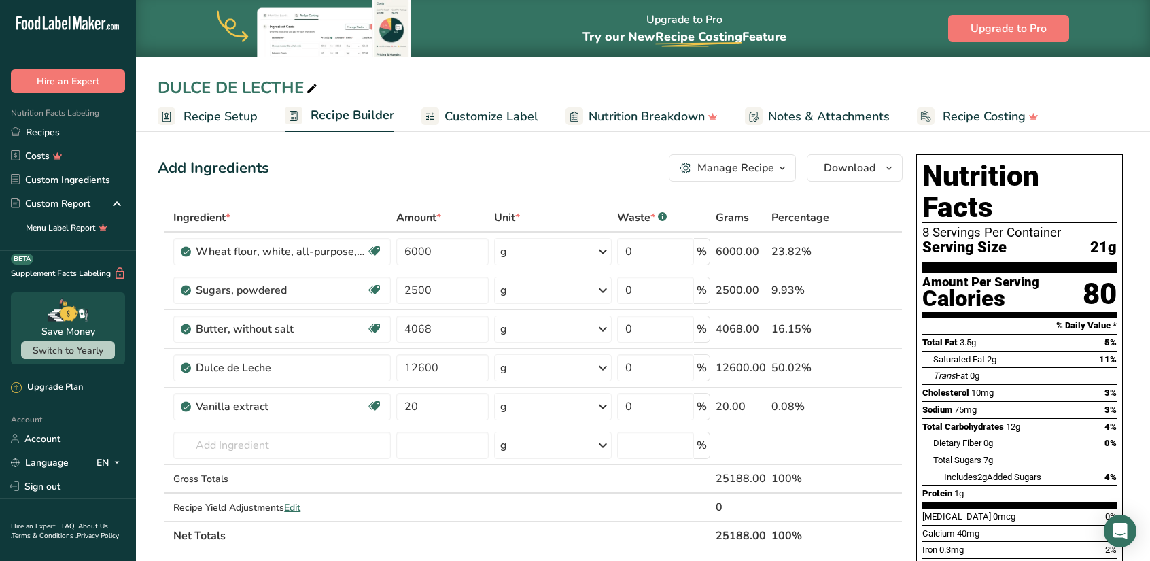
click at [224, 116] on span "Recipe Setup" at bounding box center [220, 116] width 74 height 18
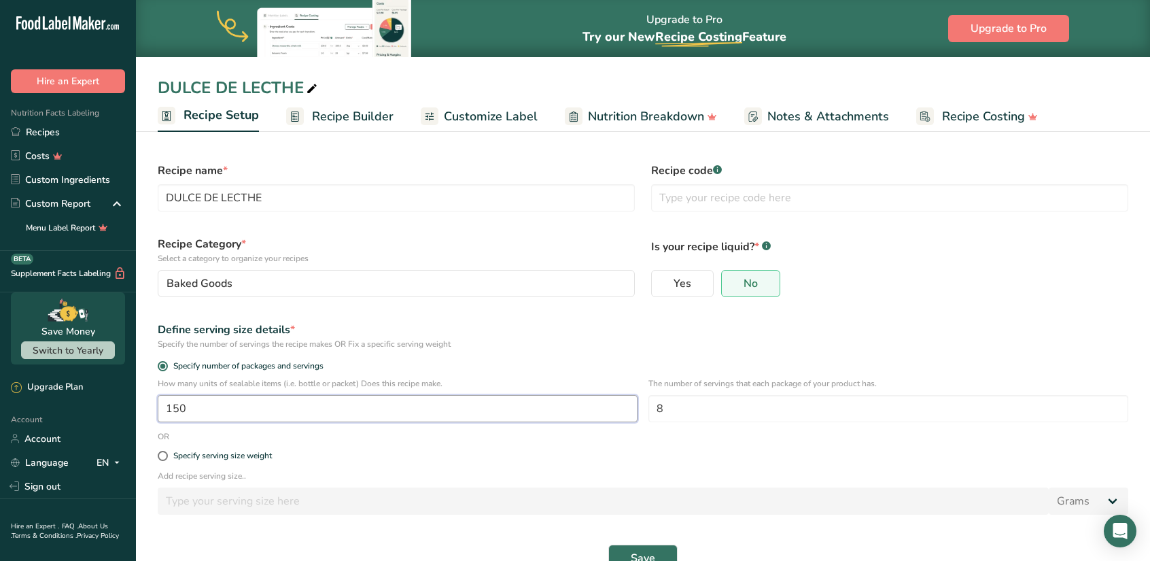
click at [217, 404] on input "150" at bounding box center [398, 408] width 480 height 27
type input "130"
click at [628, 552] on button "Save" at bounding box center [642, 557] width 69 height 27
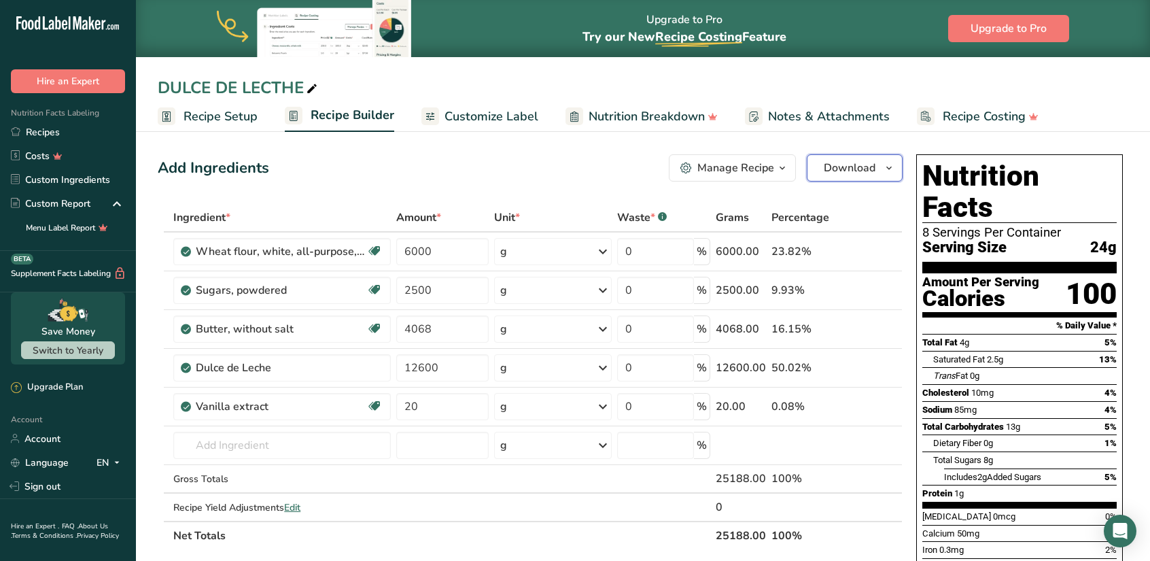
click at [869, 170] on span "Download" at bounding box center [849, 168] width 52 height 16
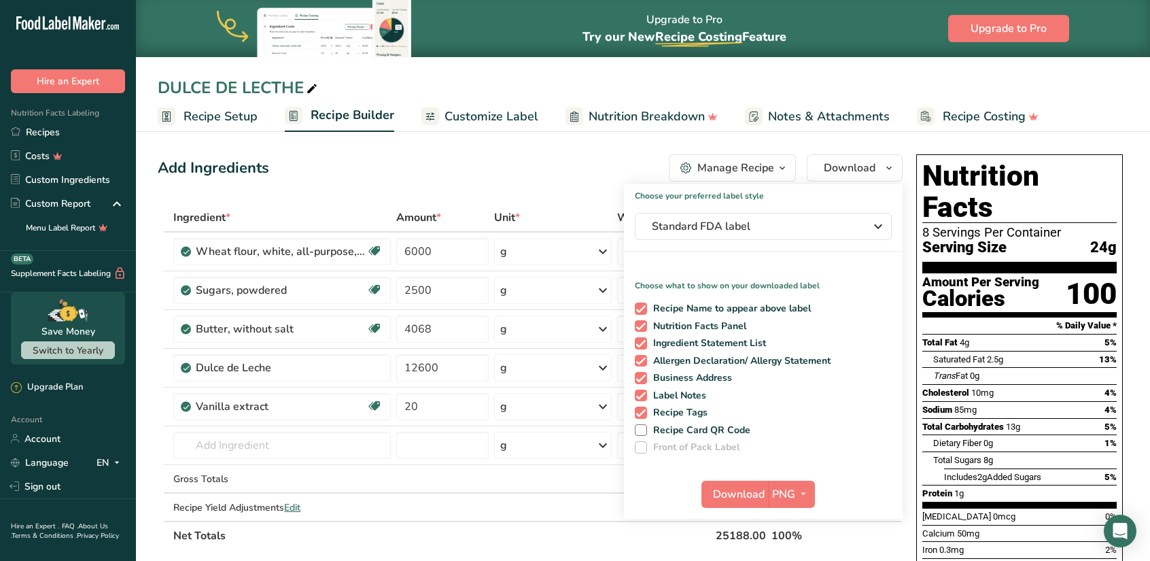
click at [888, 476] on div "Download PNG PNG BMP SVG PDF TXT" at bounding box center [763, 496] width 279 height 43
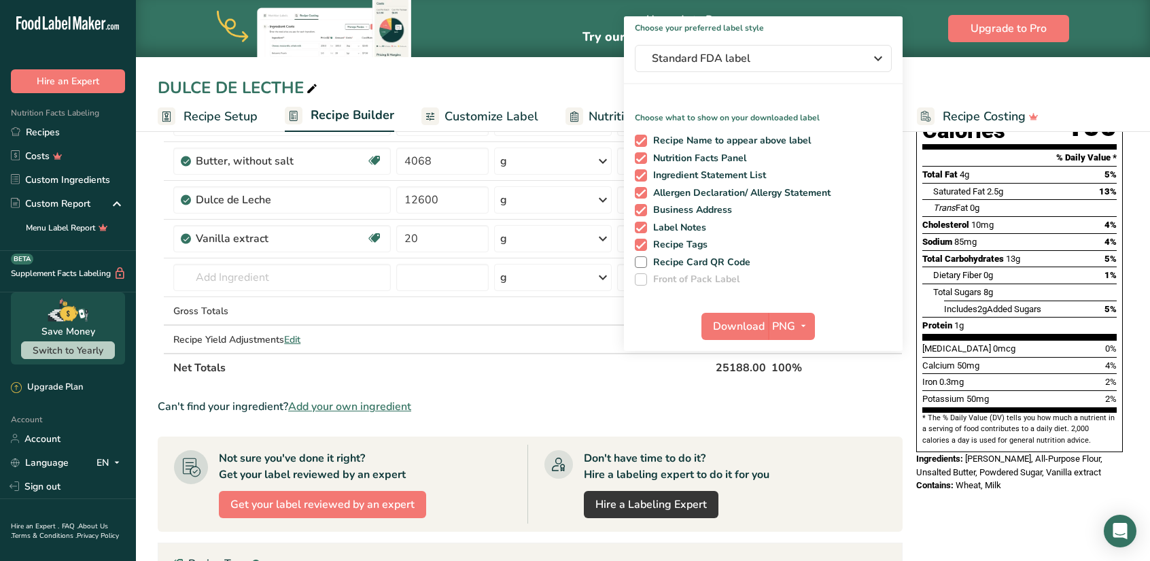
scroll to position [169, 0]
click at [954, 453] on span "[PERSON_NAME], All-Purpose Flour, Unsalted Butter, Powdered Sugar, Vanilla extr…" at bounding box center [1009, 465] width 186 height 24
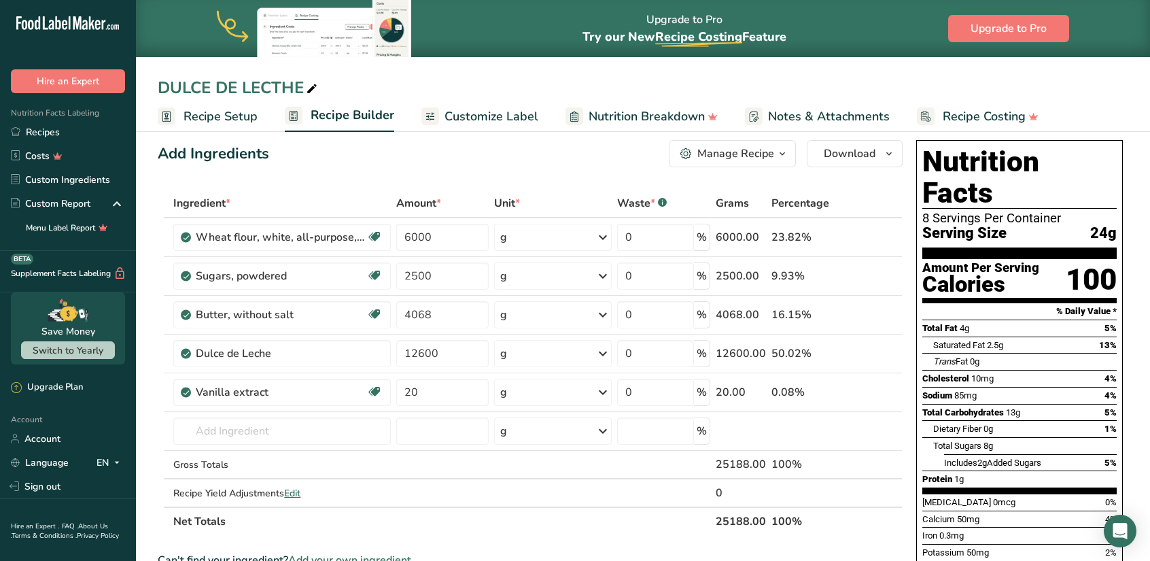
scroll to position [0, 0]
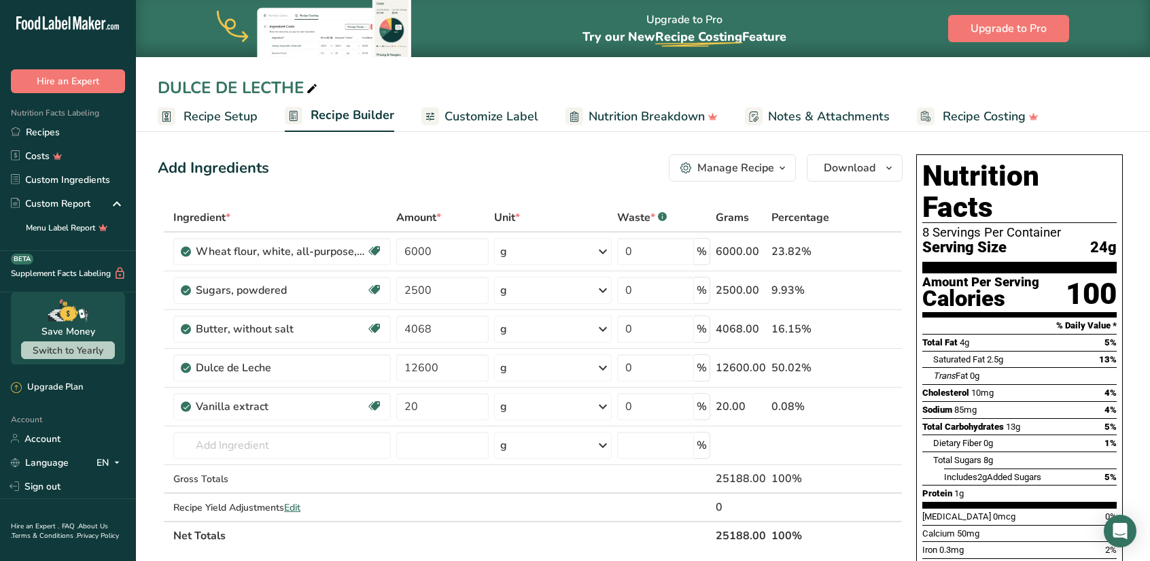
click at [815, 115] on span "Notes & Attachments" at bounding box center [829, 116] width 122 height 18
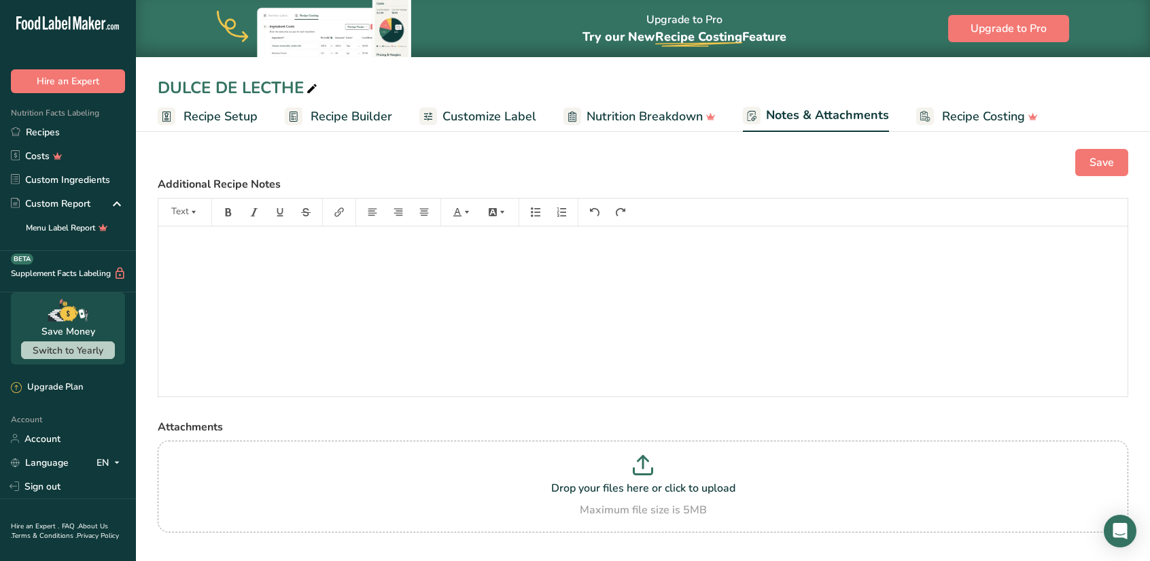
click at [957, 122] on span "Recipe Costing" at bounding box center [983, 116] width 83 height 18
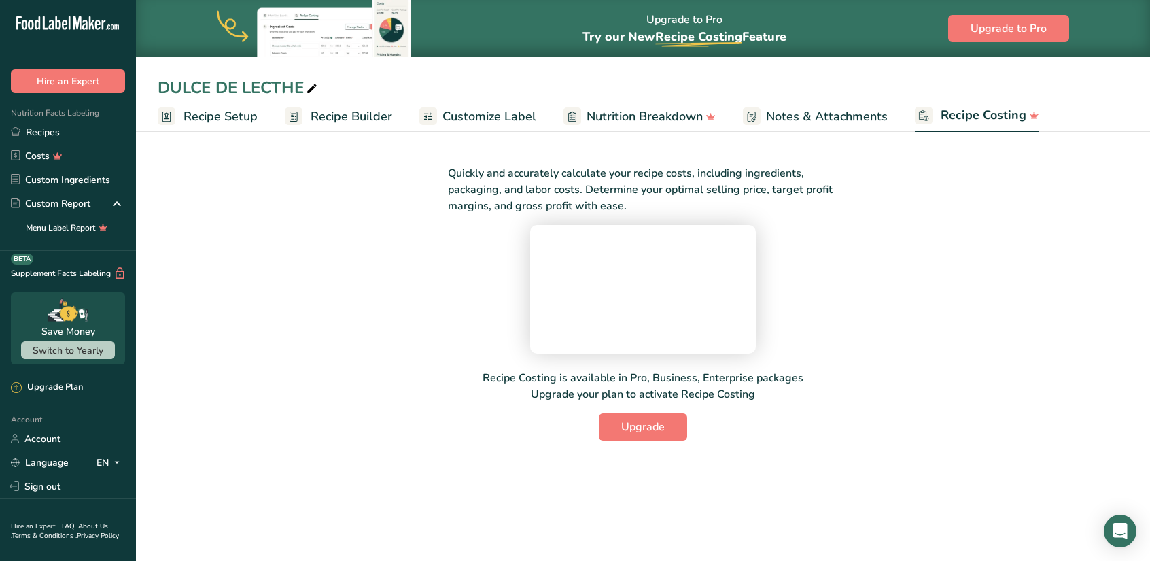
click at [818, 116] on span "Notes & Attachments" at bounding box center [827, 116] width 122 height 18
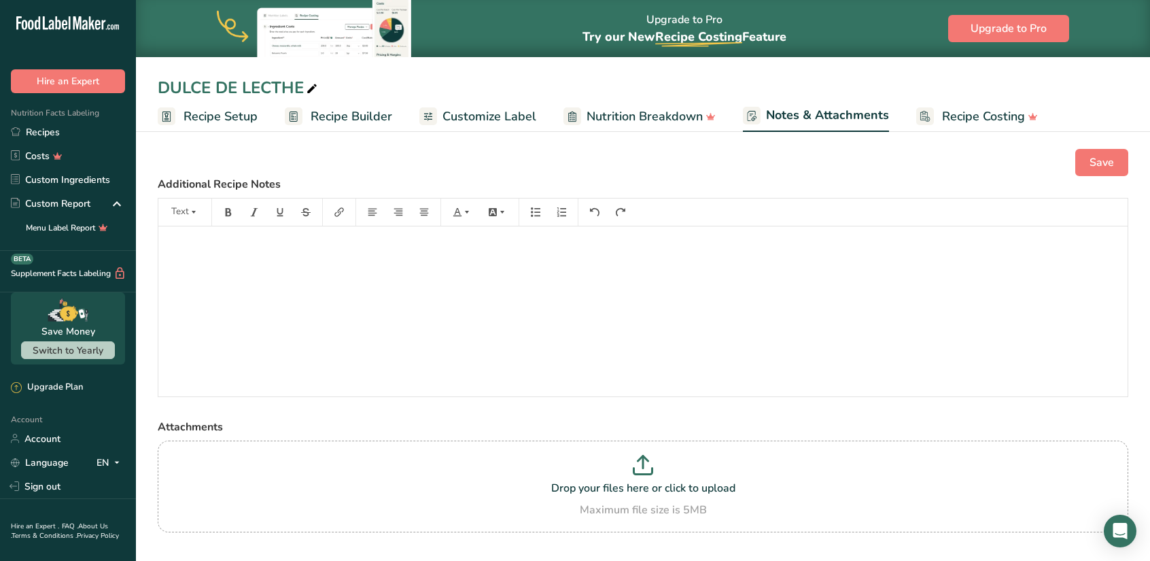
click at [195, 260] on div "﻿" at bounding box center [642, 311] width 969 height 170
click at [352, 118] on span "Recipe Builder" at bounding box center [352, 116] width 82 height 18
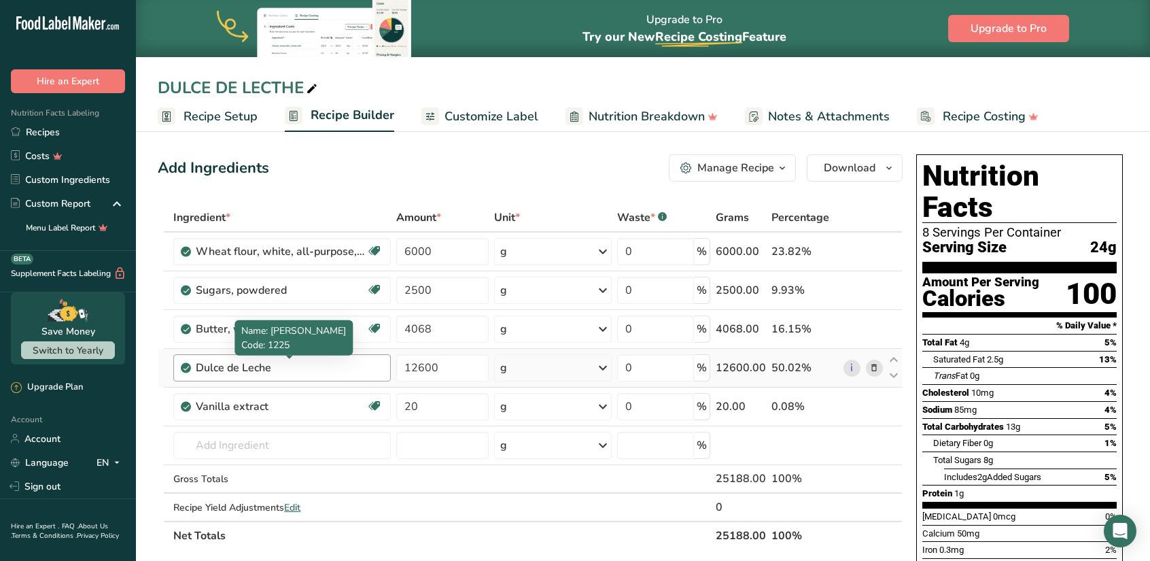
click at [228, 369] on div "Dulce de Leche" at bounding box center [281, 367] width 170 height 16
click at [852, 369] on link "i" at bounding box center [851, 367] width 17 height 17
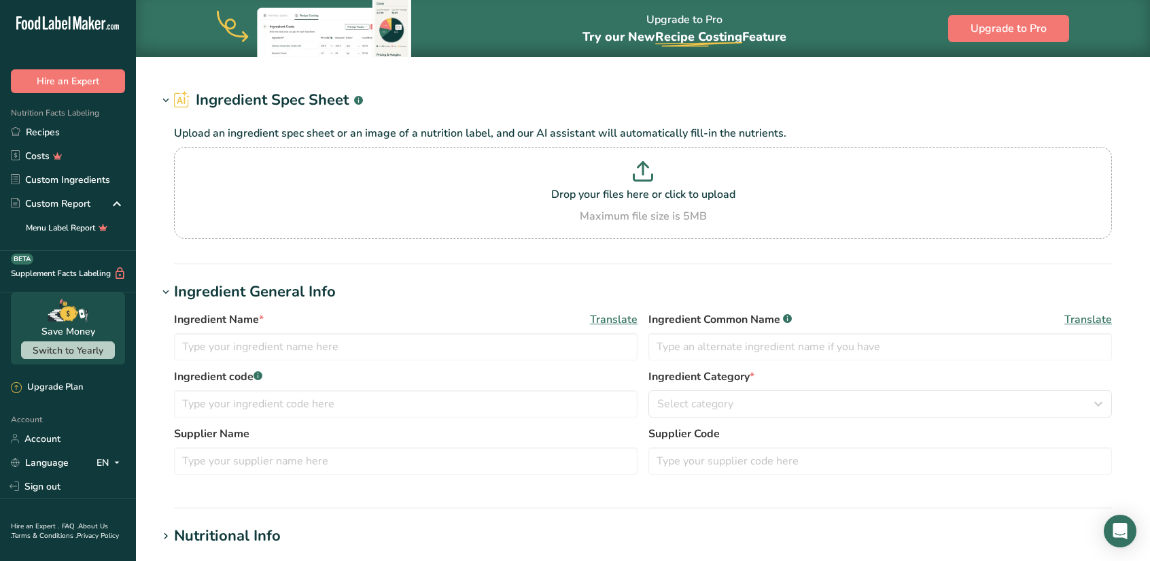
type input "Dulce de Leche"
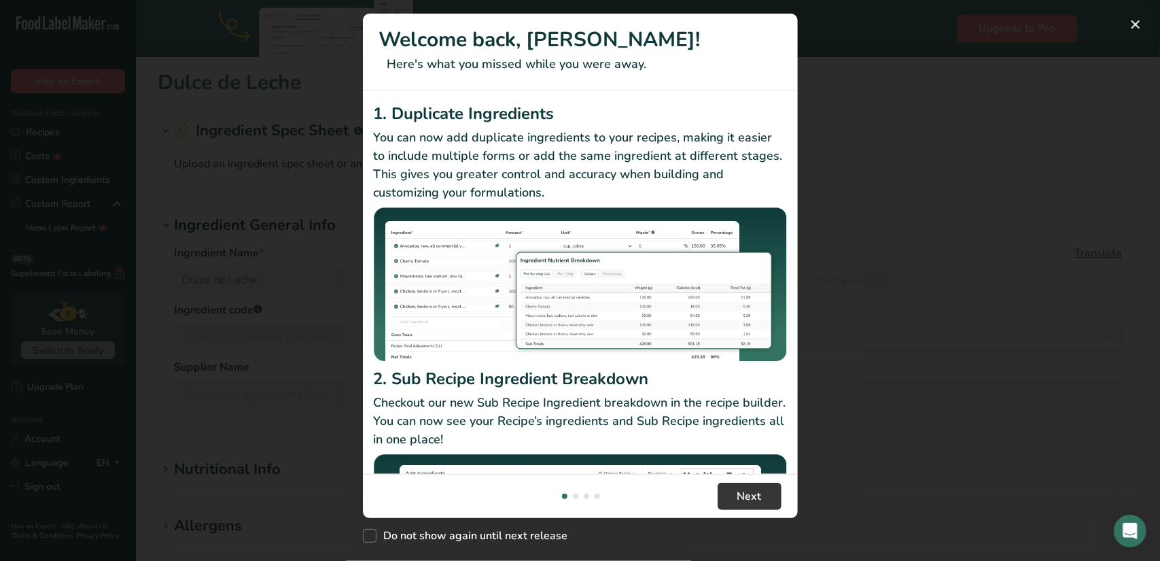
click at [890, 376] on div "New Features" at bounding box center [580, 280] width 1160 height 561
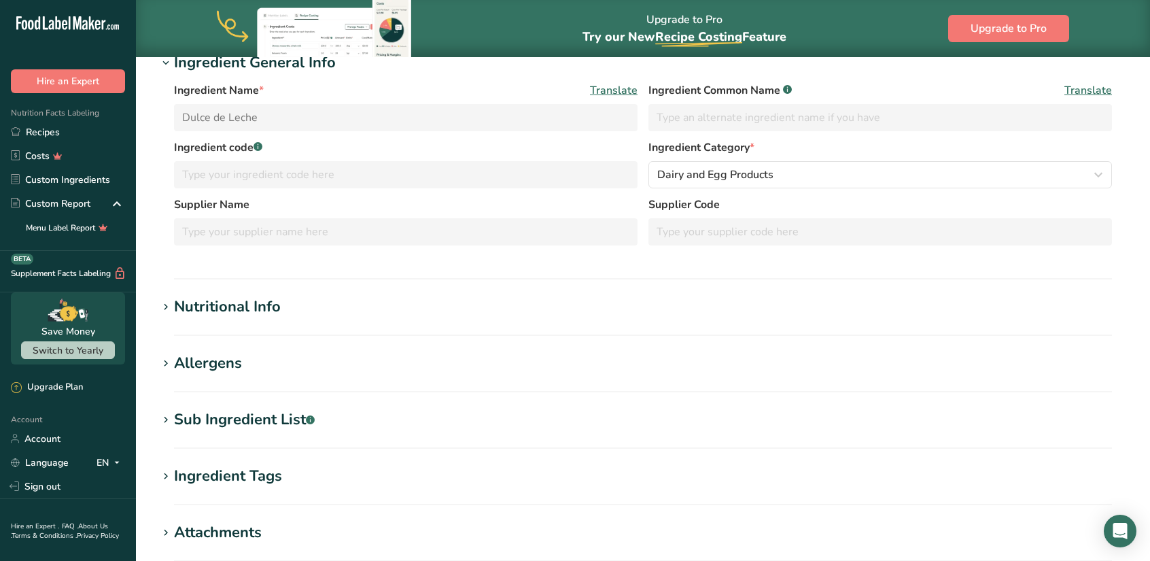
scroll to position [169, 0]
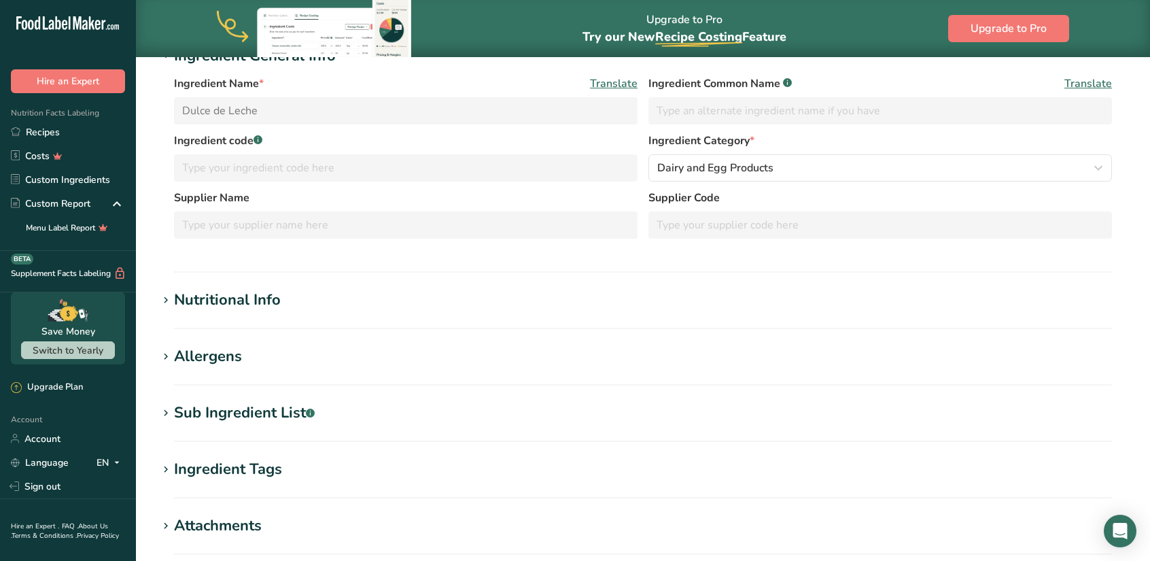
click at [166, 355] on icon at bounding box center [166, 356] width 12 height 19
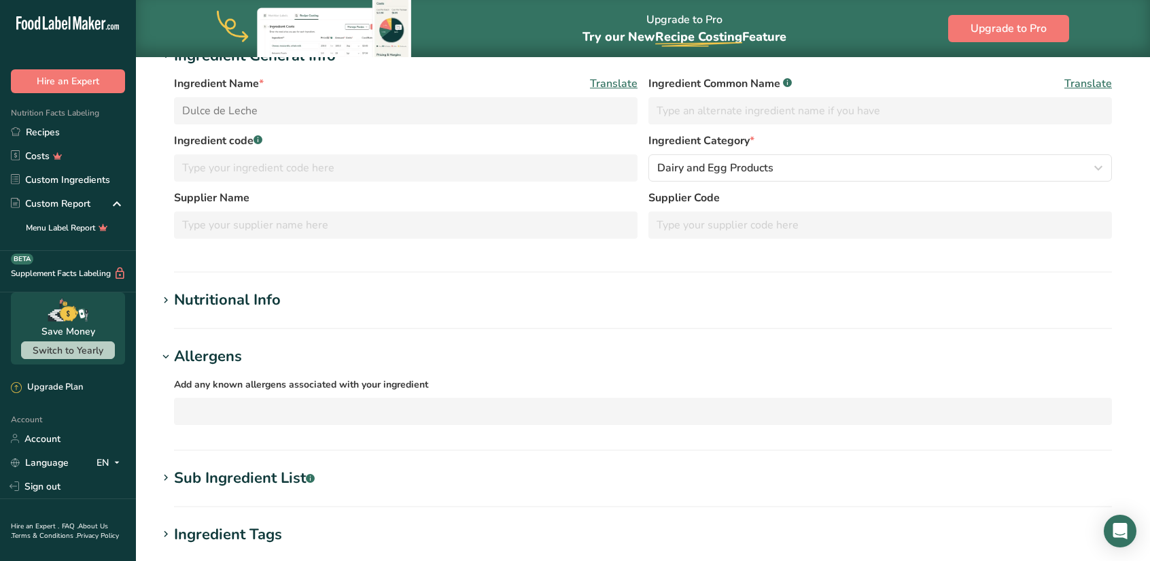
click at [196, 395] on div "Add any known allergens associated with your ingredient Soy Tree Nuts Wheat Mil…" at bounding box center [643, 400] width 938 height 49
click at [208, 376] on label "Add any known allergens associated with your ingredient" at bounding box center [643, 384] width 938 height 16
click at [221, 383] on span "Add any known allergens associated with your ingredient" at bounding box center [301, 384] width 254 height 13
click at [382, 389] on span "Add any known allergens associated with your ingredient" at bounding box center [301, 384] width 254 height 13
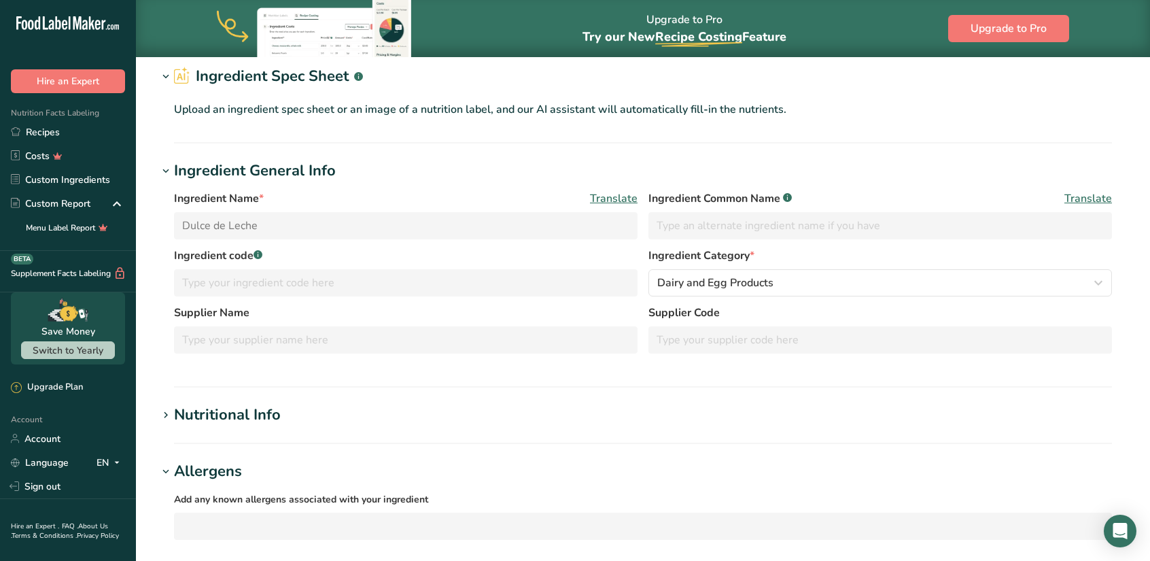
scroll to position [54, 0]
click at [730, 199] on span "Ingredient Common Name .a-a{fill:#347362;}.b-a{fill:#fff;}" at bounding box center [719, 199] width 143 height 16
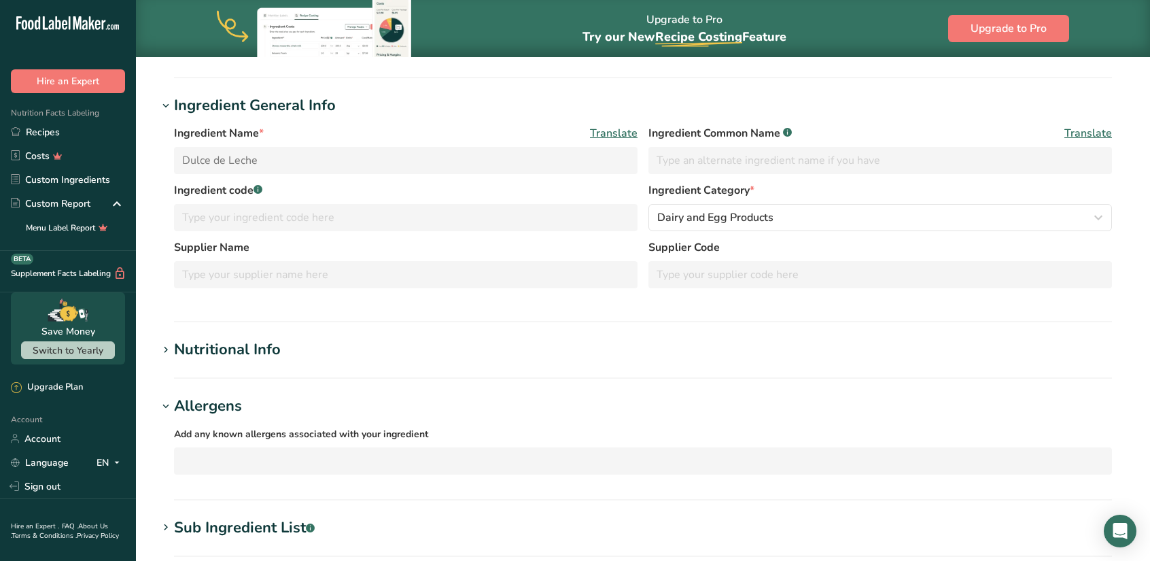
scroll to position [0, 0]
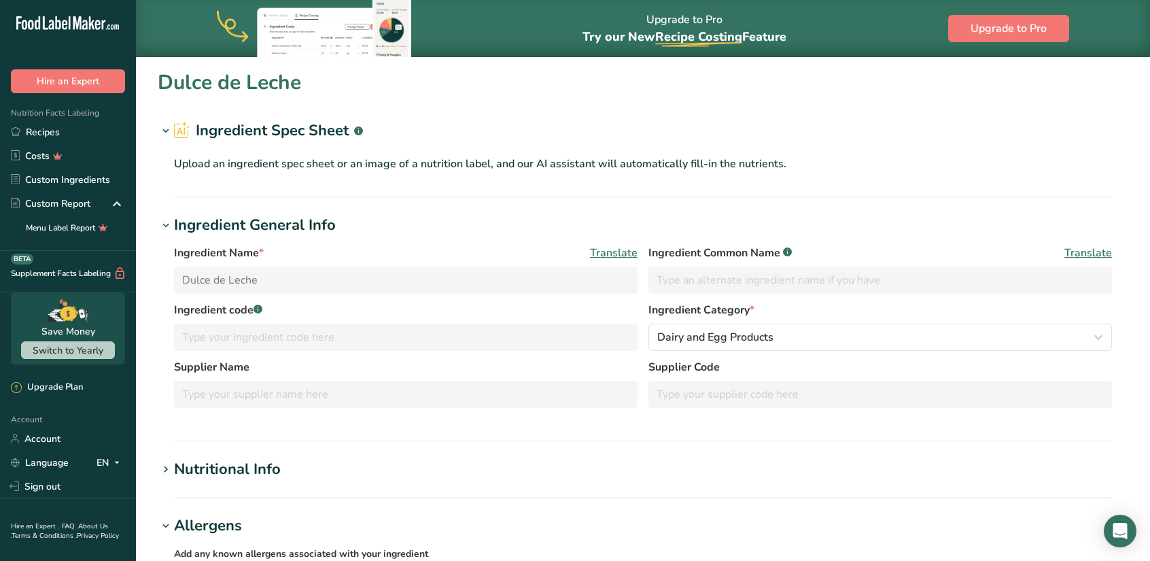
click at [241, 166] on p "Upload an ingredient spec sheet or an image of a nutrition label, and our AI as…" at bounding box center [643, 164] width 938 height 16
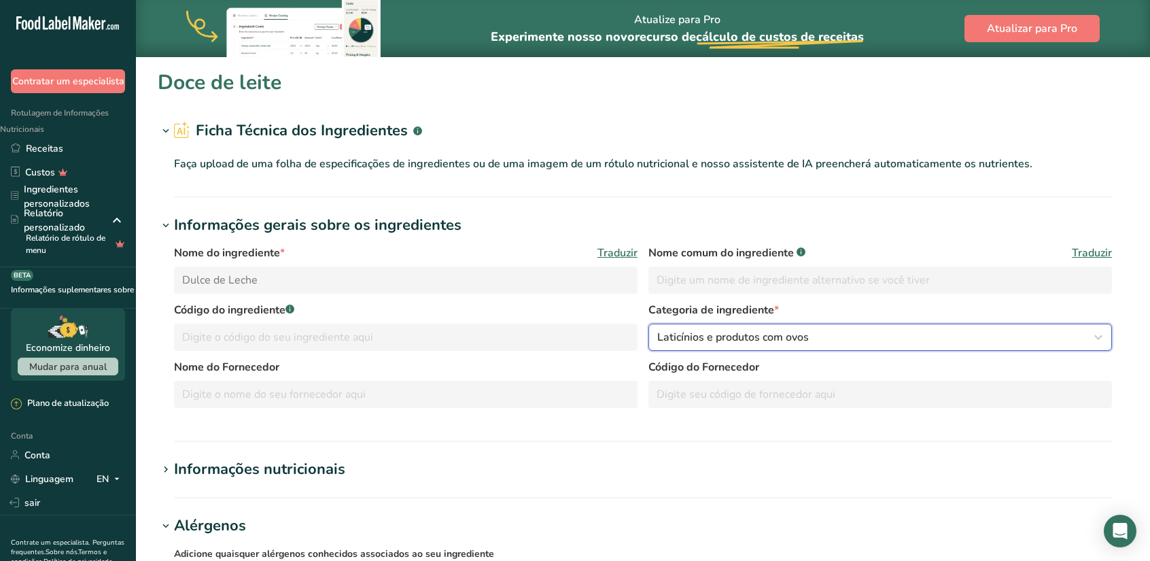
click at [735, 335] on font "Laticínios e produtos com ovos" at bounding box center [733, 337] width 152 height 15
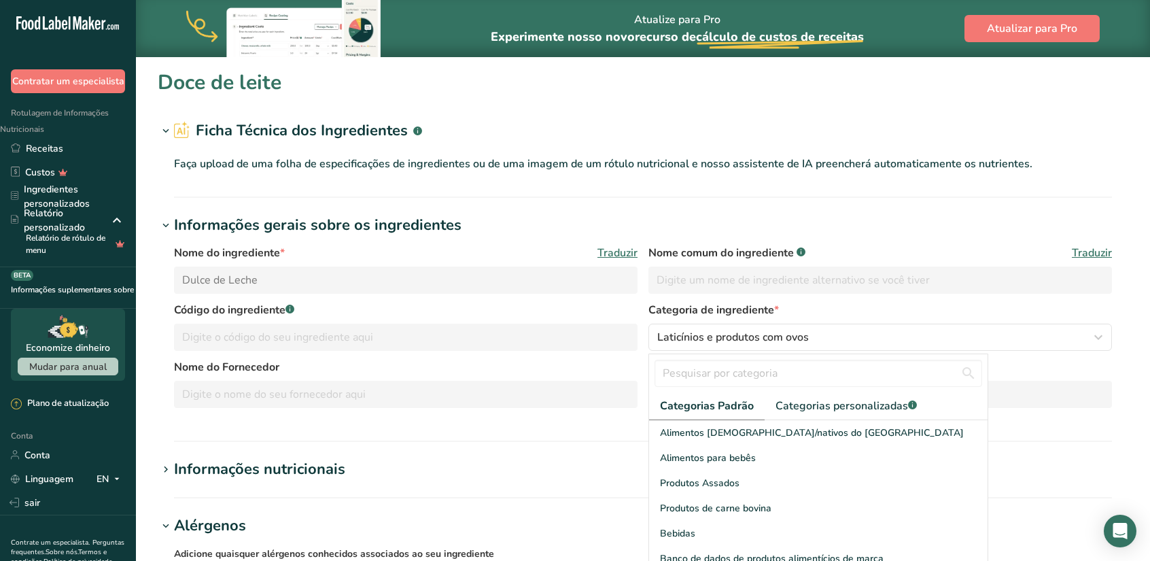
click at [602, 359] on label "Nome do Fornecedor" at bounding box center [405, 367] width 463 height 16
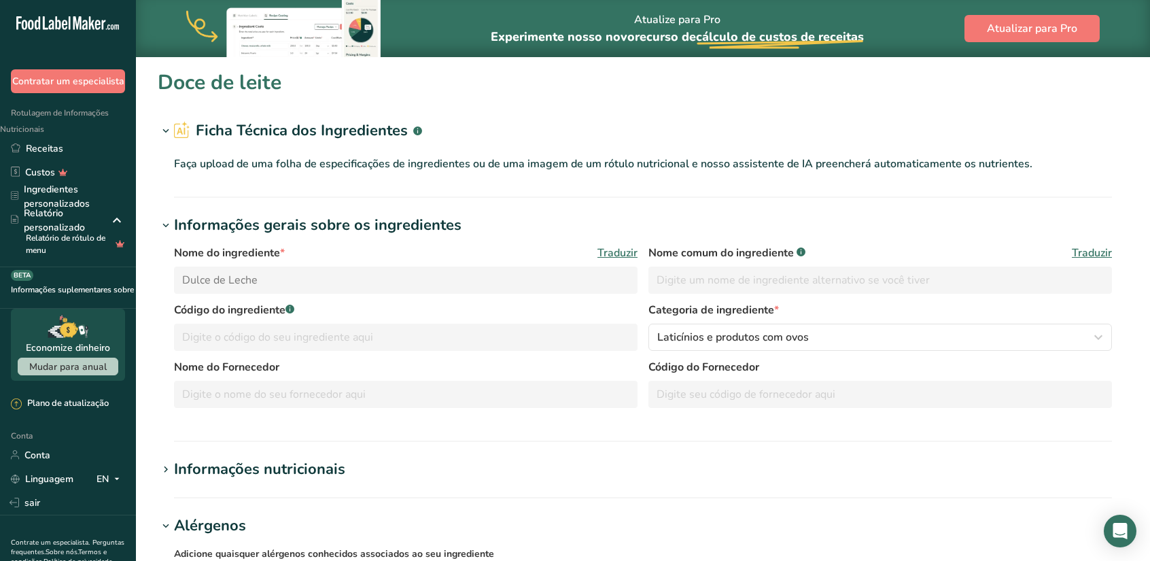
scroll to position [78, 0]
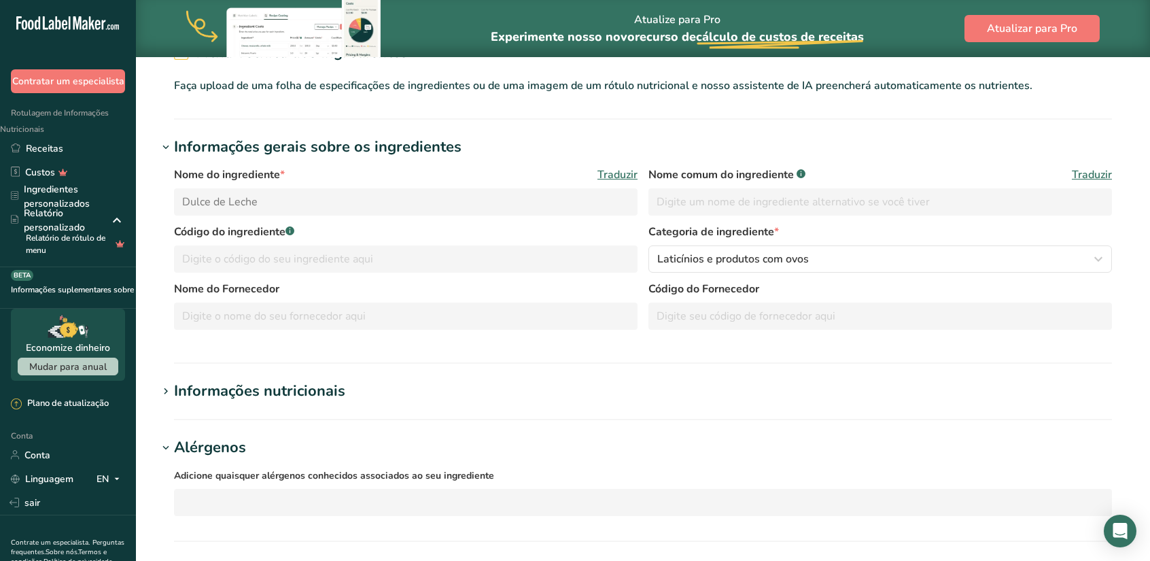
click at [728, 173] on font "Nome comum do ingrediente" at bounding box center [720, 174] width 145 height 15
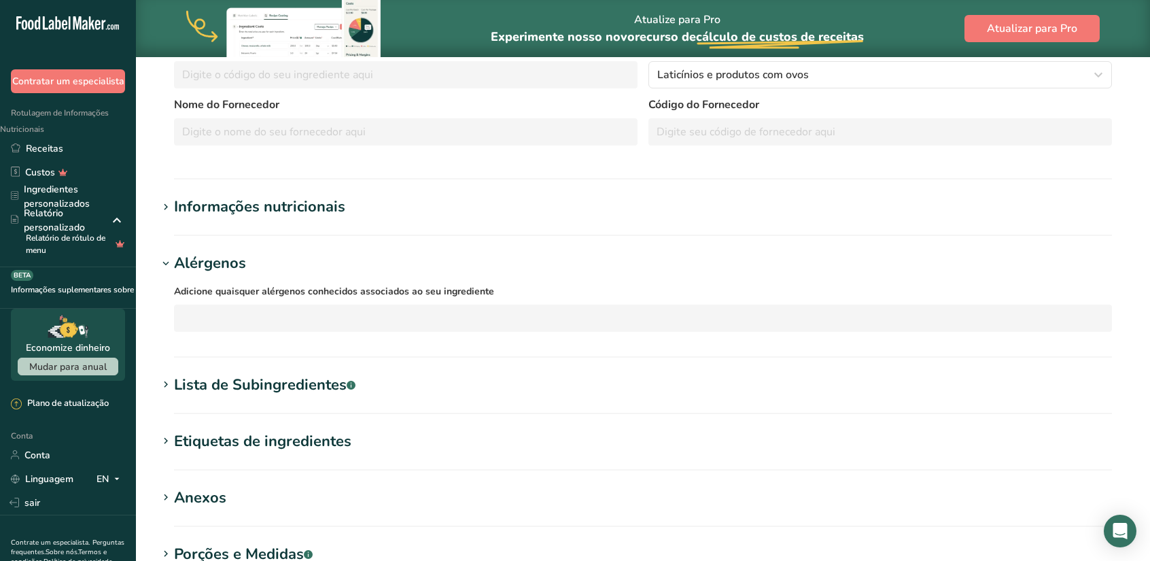
scroll to position [279, 0]
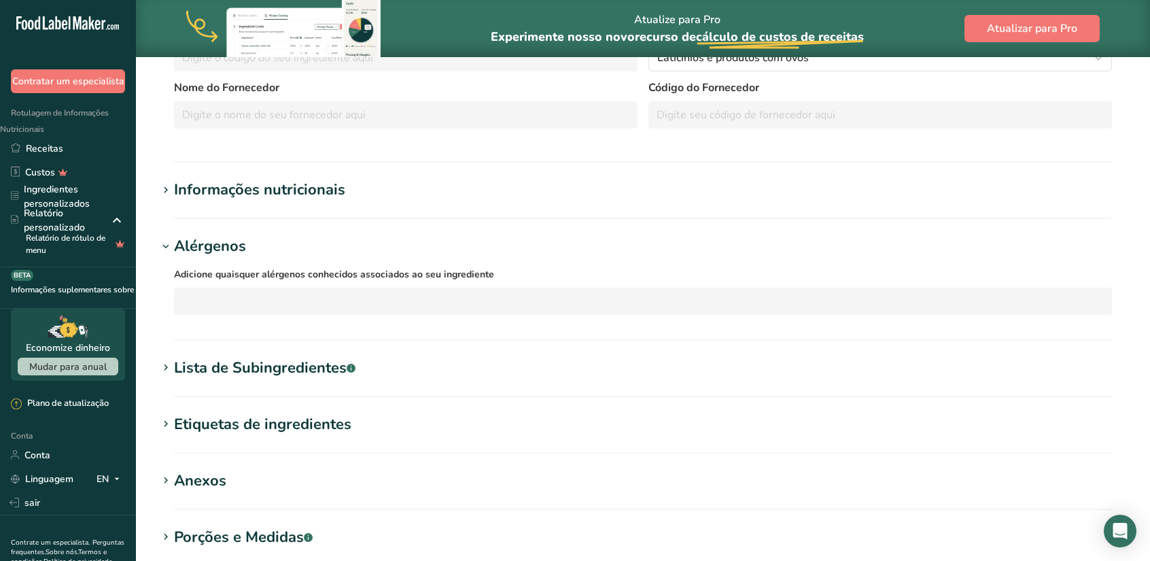
click at [316, 282] on div "Adicione quaisquer alérgenos conhecidos associados ao seu ingrediente Soy Tree …" at bounding box center [643, 290] width 938 height 49
click at [333, 271] on font "Adicione quaisquer alérgenos conhecidos associados ao seu ingrediente" at bounding box center [334, 274] width 320 height 13
click at [166, 248] on icon at bounding box center [166, 246] width 12 height 19
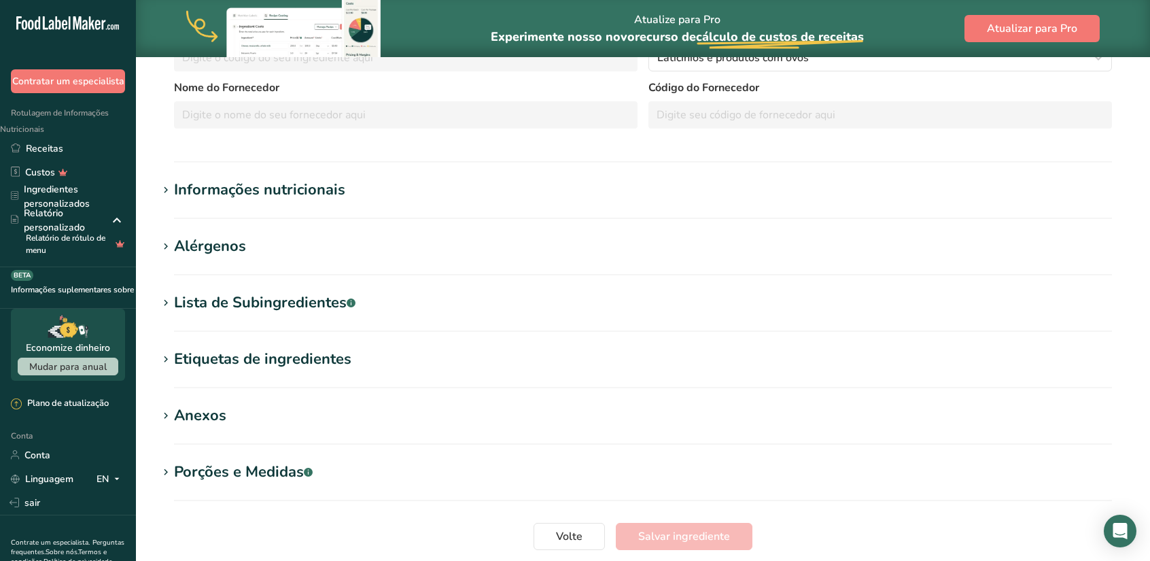
click at [166, 248] on icon at bounding box center [166, 246] width 12 height 19
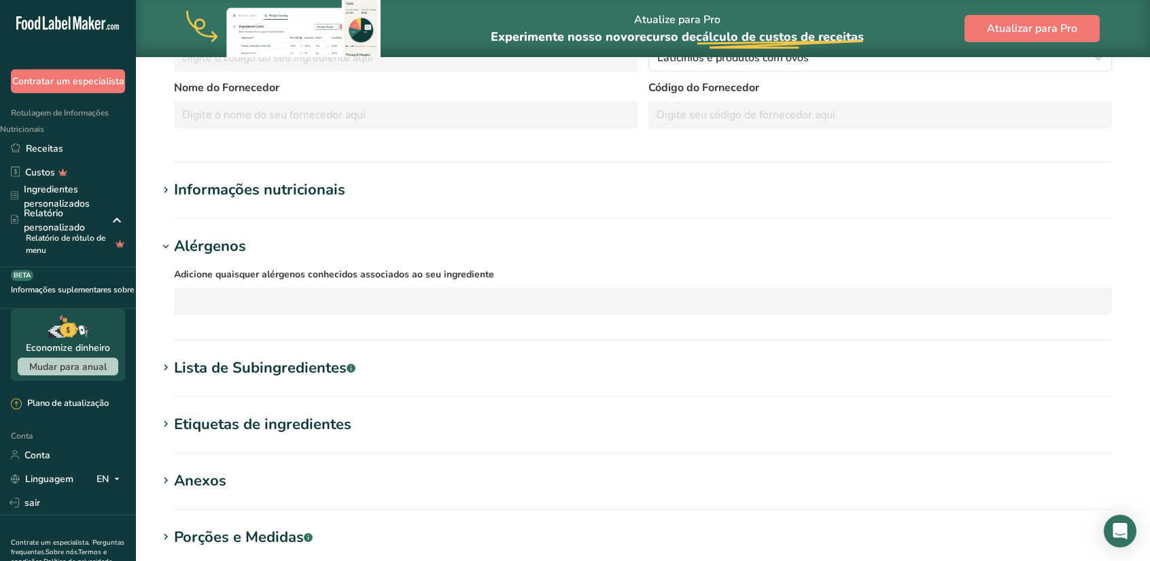
click at [204, 325] on section "Alérgenos Adicione quaisquer alérgenos conhecidos associados ao seu ingrediente…" at bounding box center [643, 287] width 970 height 105
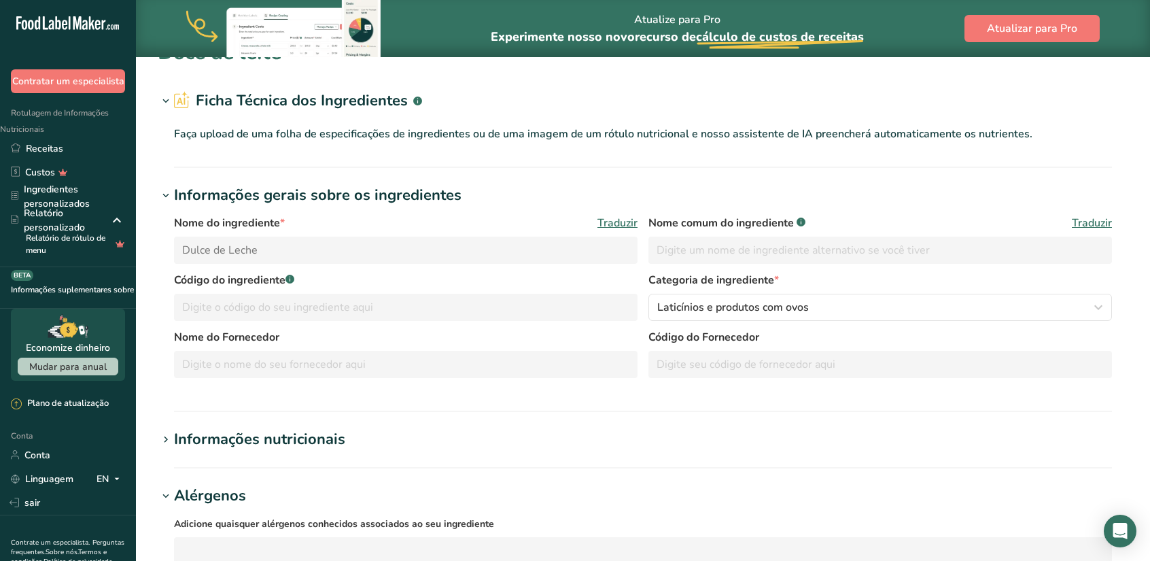
scroll to position [0, 0]
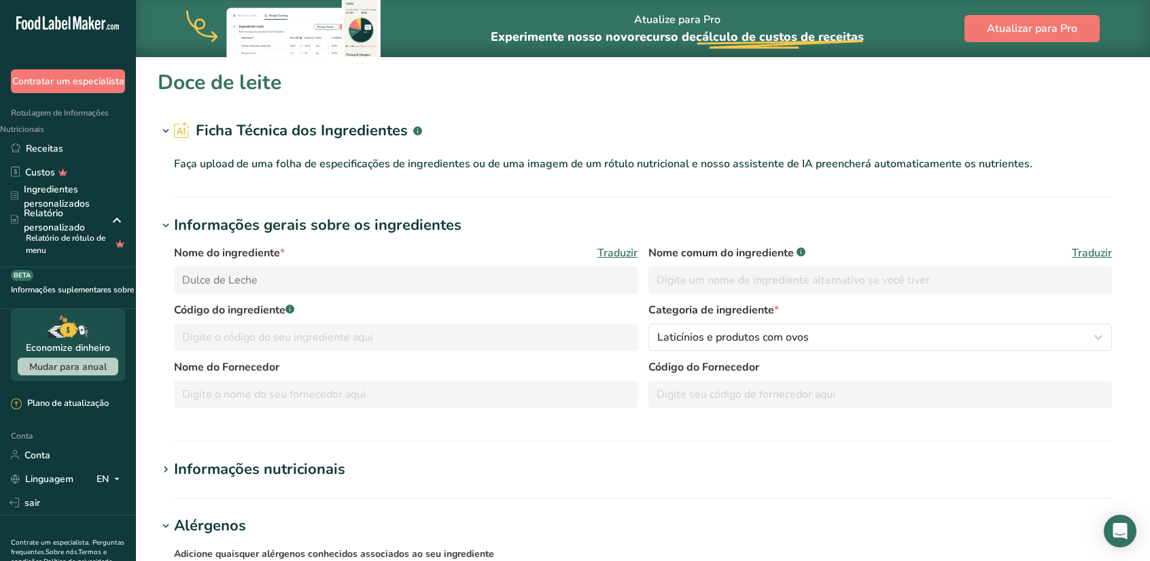
click at [166, 131] on icon at bounding box center [166, 131] width 12 height 19
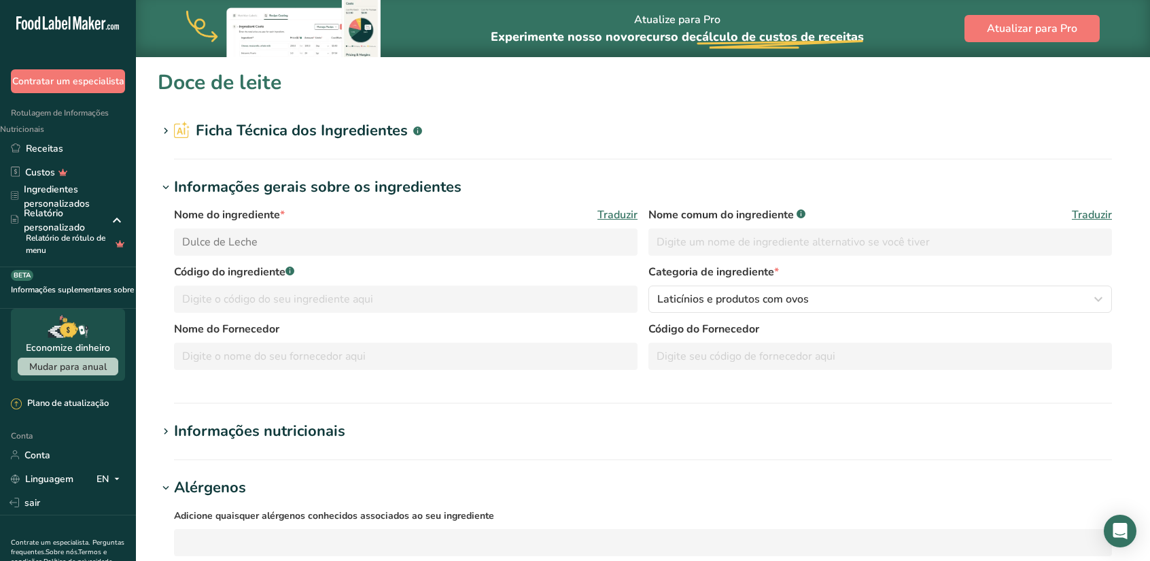
click at [166, 131] on icon at bounding box center [166, 131] width 12 height 19
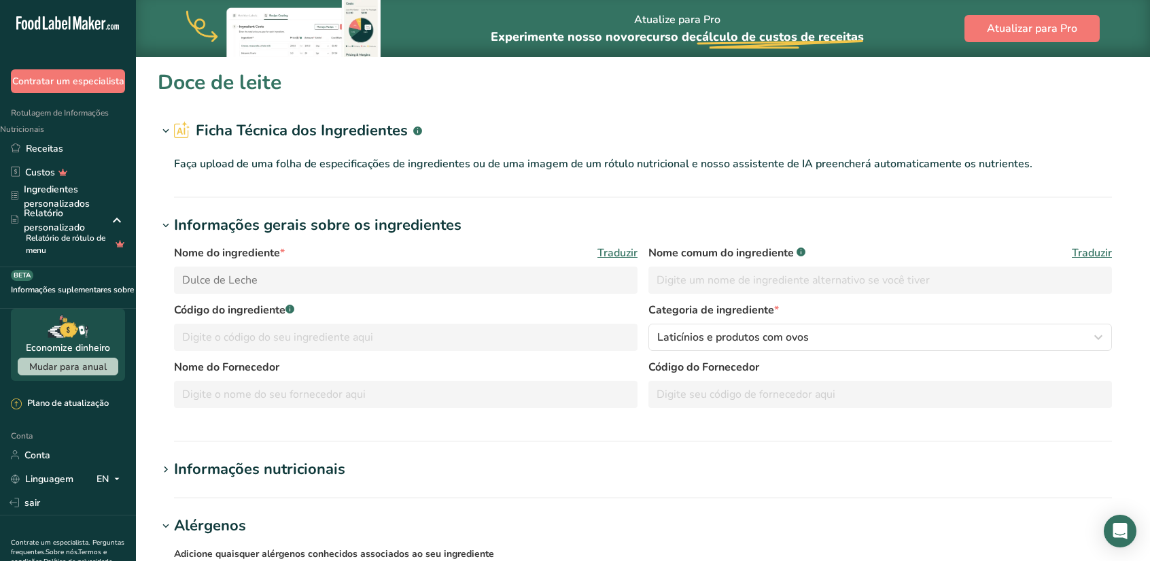
click at [198, 127] on font "Ficha Técnica dos Ingredientes" at bounding box center [302, 130] width 212 height 20
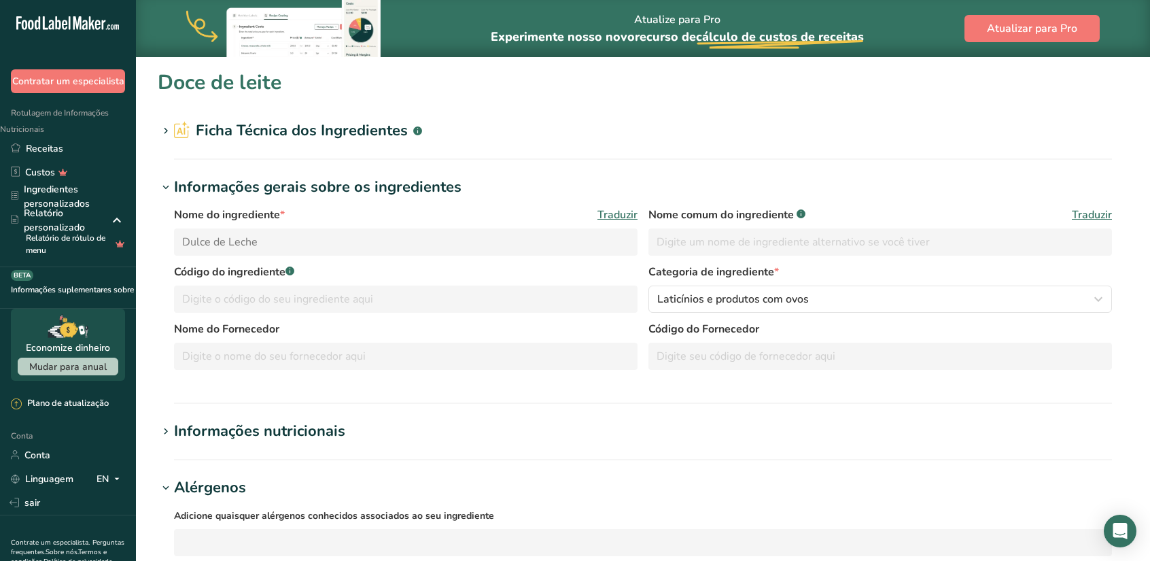
click at [198, 127] on font "Ficha Técnica dos Ingredientes" at bounding box center [302, 130] width 212 height 20
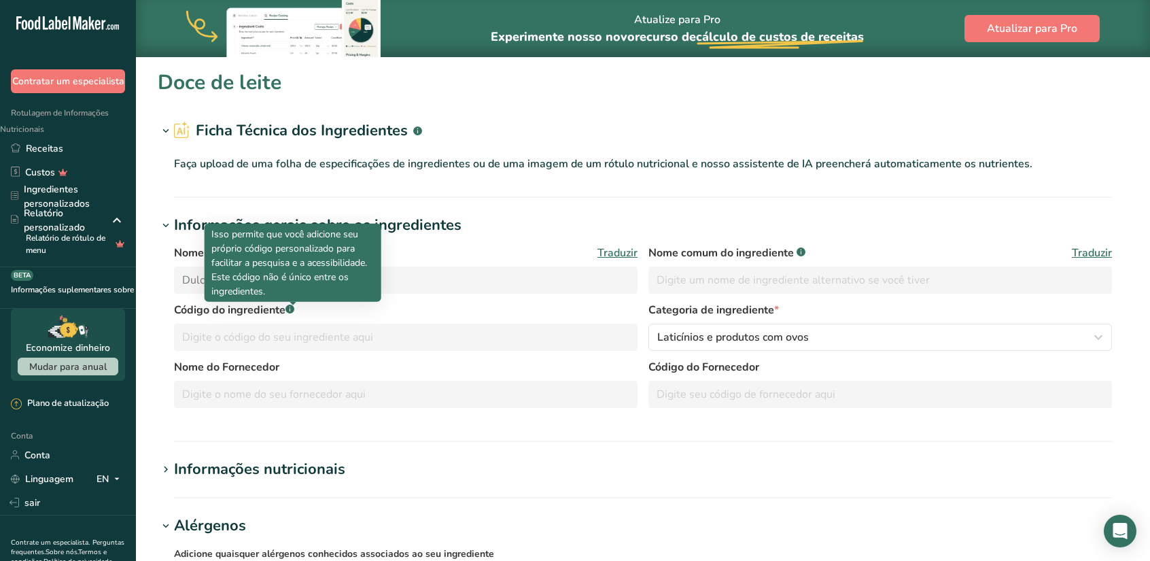
click at [294, 312] on rect at bounding box center [289, 308] width 9 height 9
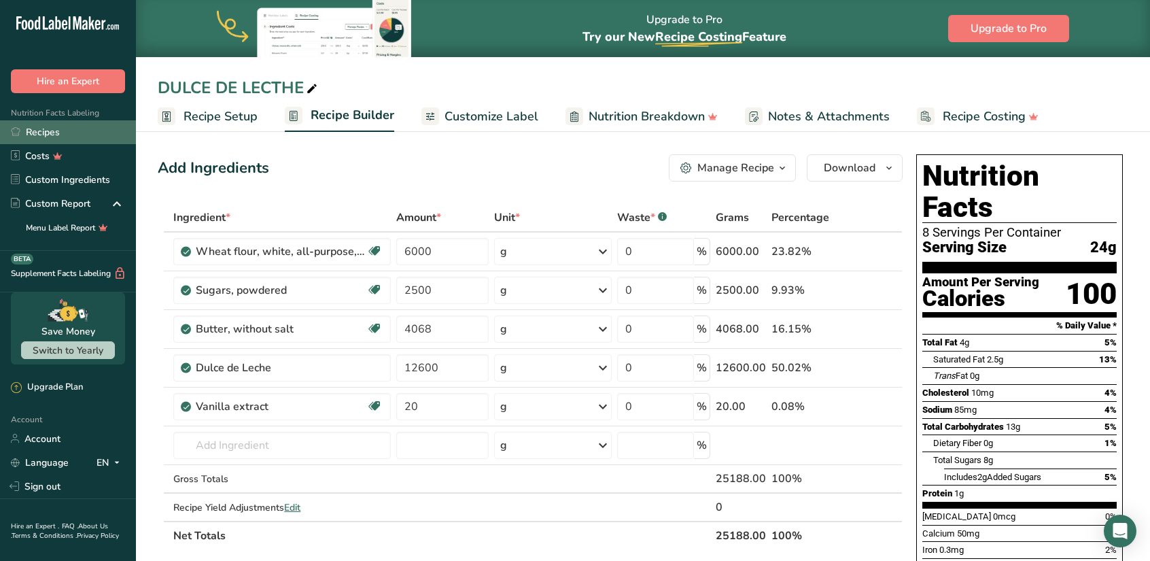
click at [63, 130] on link "Recipes" at bounding box center [68, 132] width 136 height 24
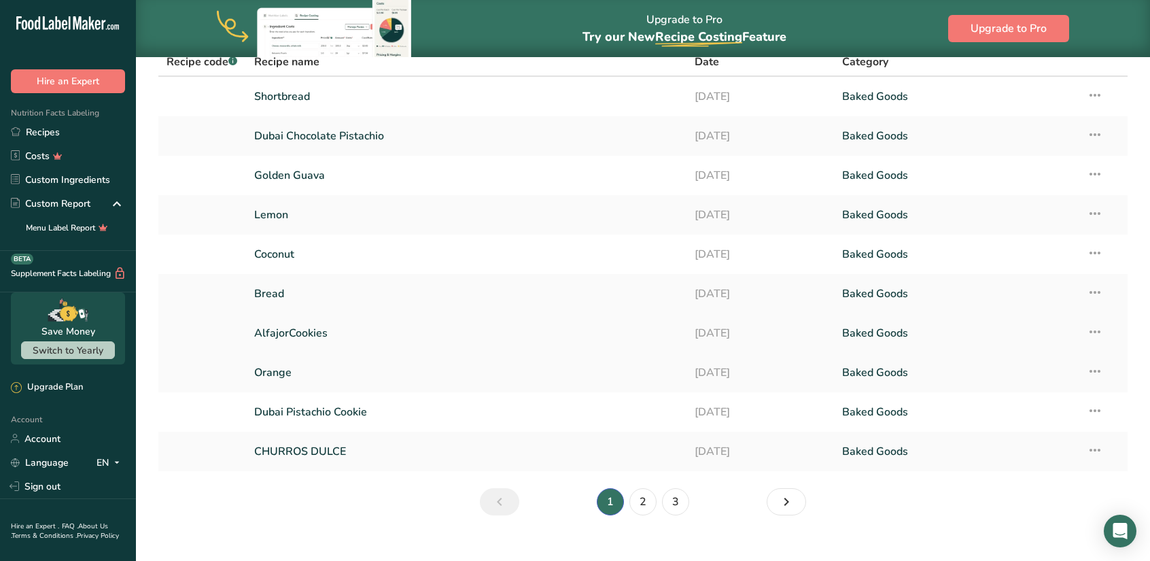
scroll to position [73, 0]
click at [647, 503] on link "2" at bounding box center [642, 500] width 27 height 27
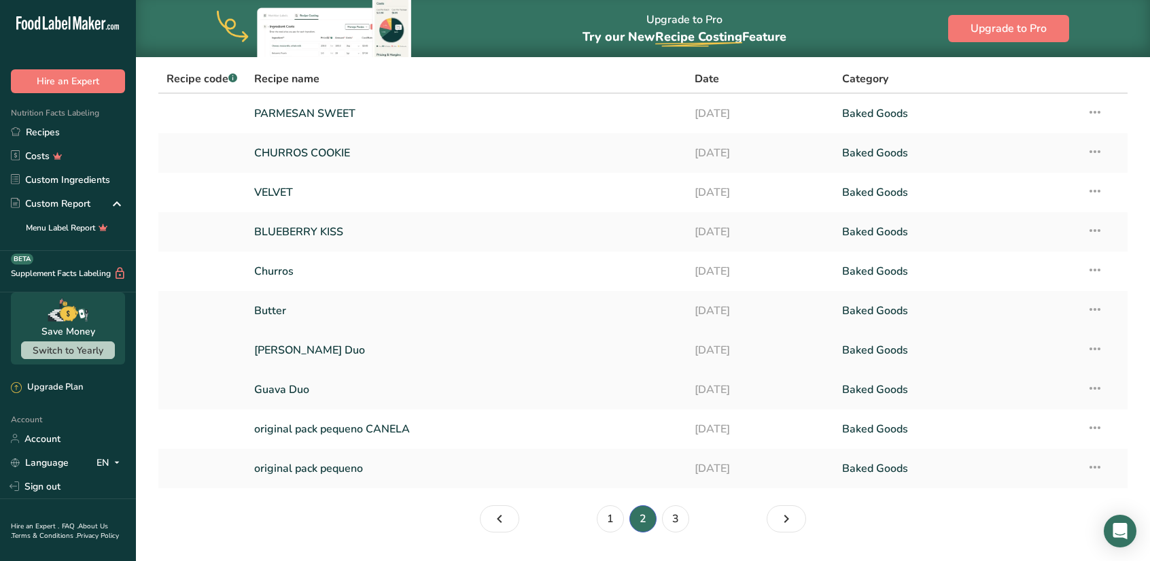
scroll to position [56, 0]
click at [607, 520] on link "1" at bounding box center [610, 517] width 27 height 27
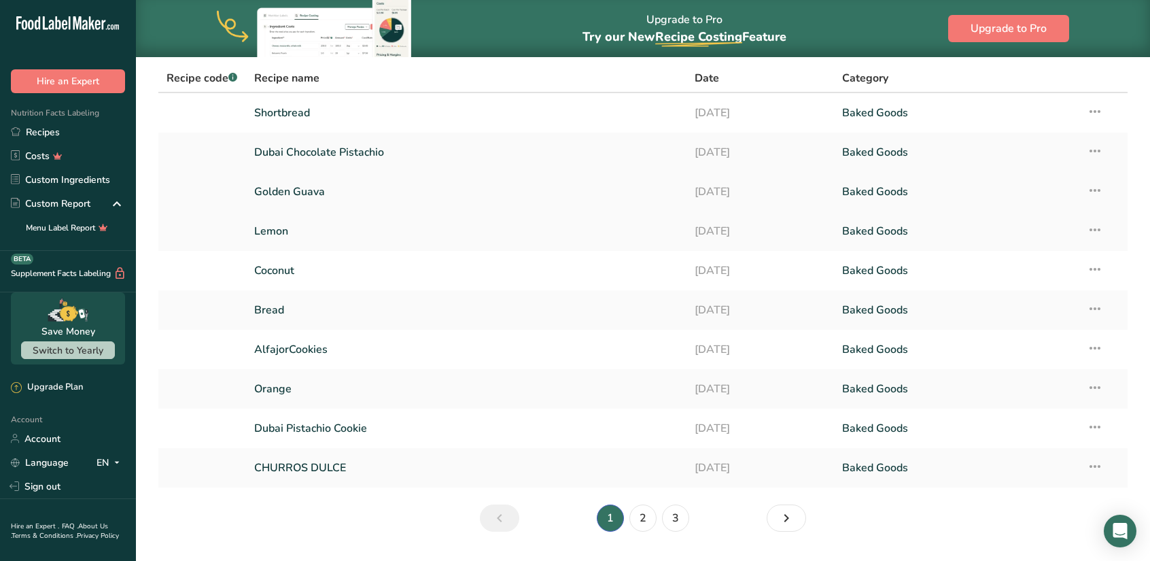
click at [1096, 190] on icon at bounding box center [1094, 190] width 16 height 24
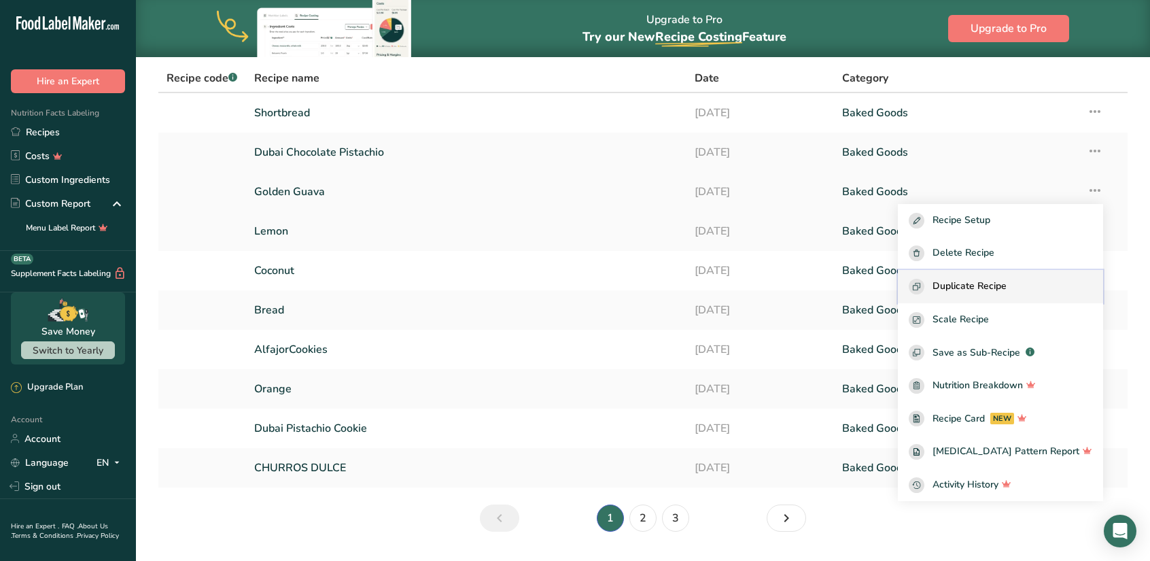
click at [982, 286] on span "Duplicate Recipe" at bounding box center [969, 287] width 74 height 16
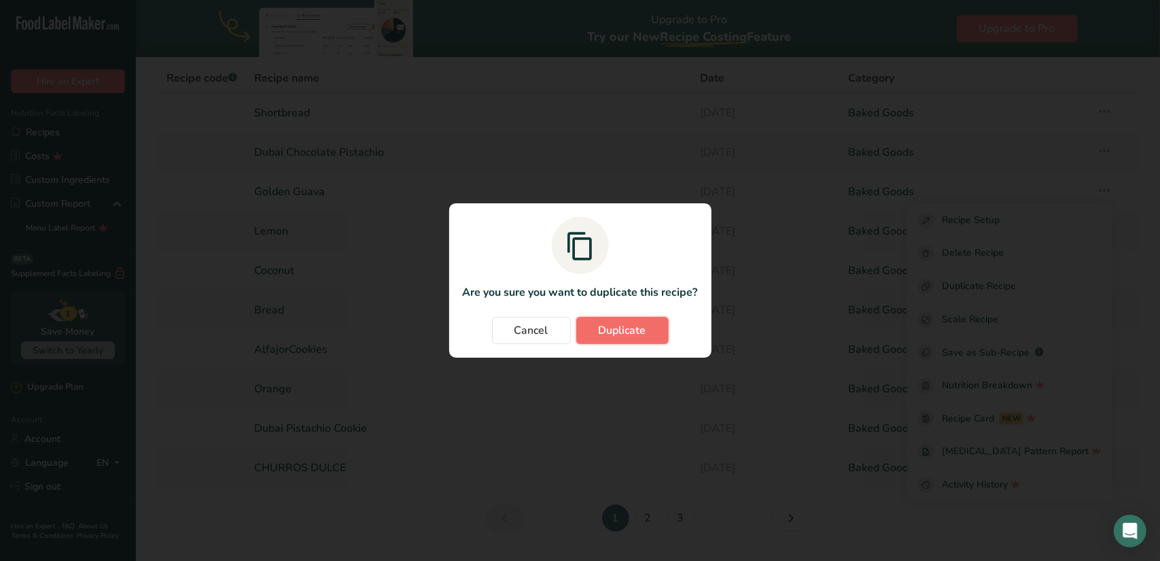
click at [611, 334] on span "Duplicate" at bounding box center [623, 330] width 48 height 16
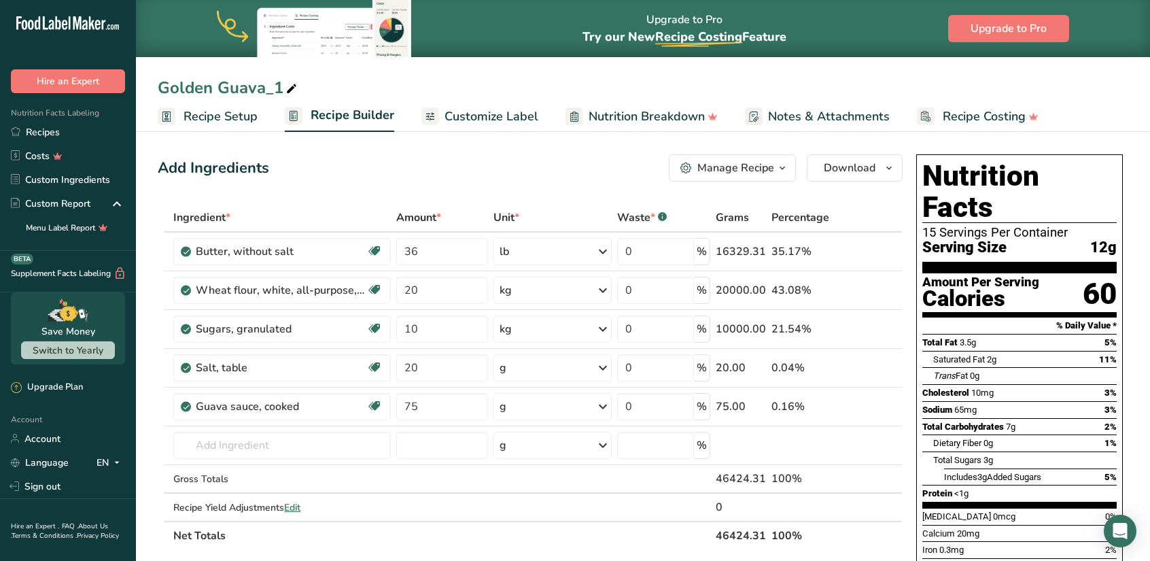
click at [283, 86] on span at bounding box center [291, 89] width 16 height 16
click at [283, 86] on input "Golden Guava_1" at bounding box center [643, 87] width 970 height 24
type input "G"
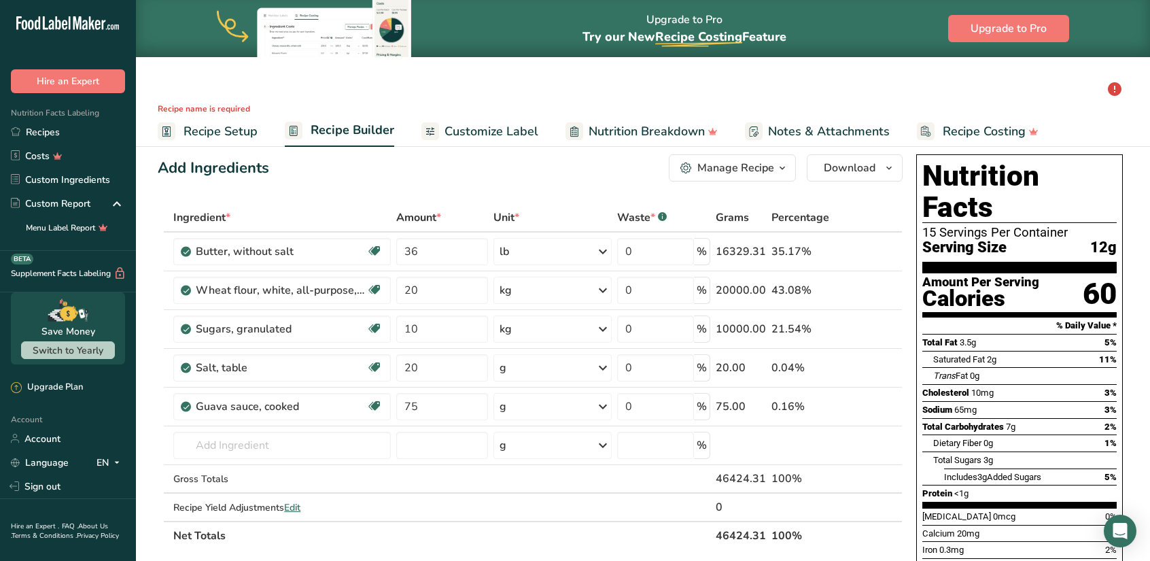
type input "A"
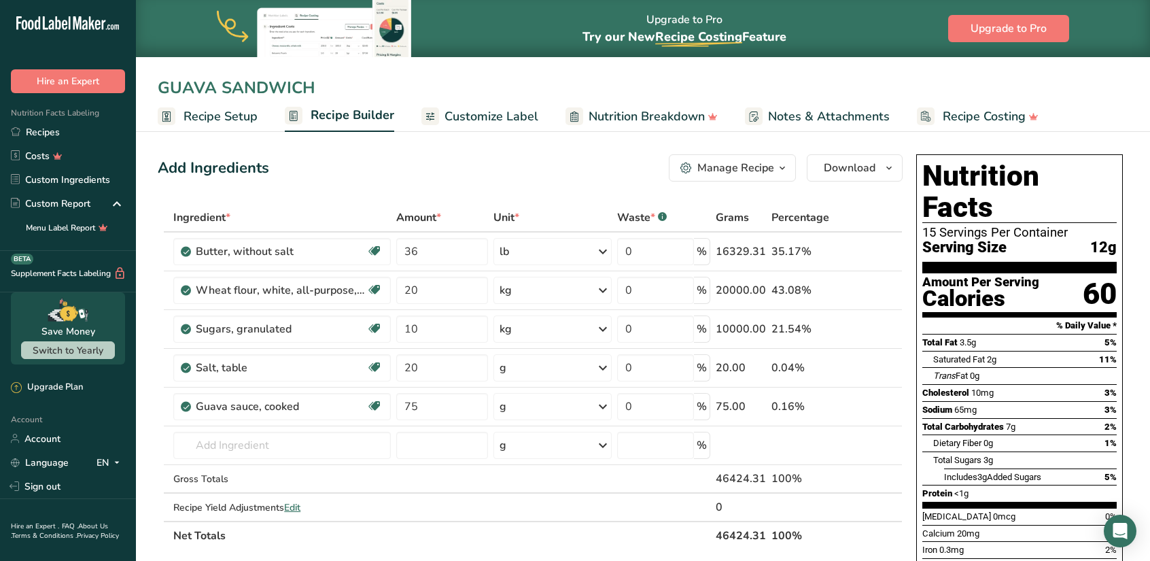
type input "GUAVA SANDWICH"
click at [313, 177] on div "Add Ingredients Manage Recipe Delete Recipe Duplicate Recipe Scale Recipe Save …" at bounding box center [530, 167] width 745 height 27
click at [235, 113] on span "Recipe Setup" at bounding box center [220, 116] width 74 height 18
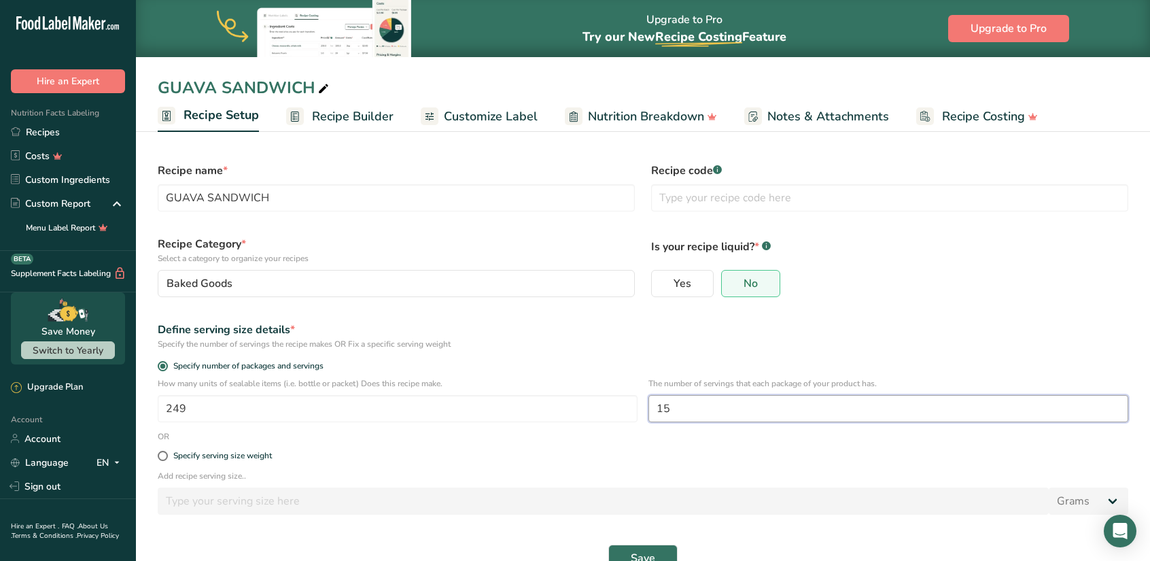
click at [682, 411] on input "15" at bounding box center [888, 408] width 480 height 27
type input "11"
click at [347, 112] on span "Recipe Builder" at bounding box center [353, 116] width 82 height 18
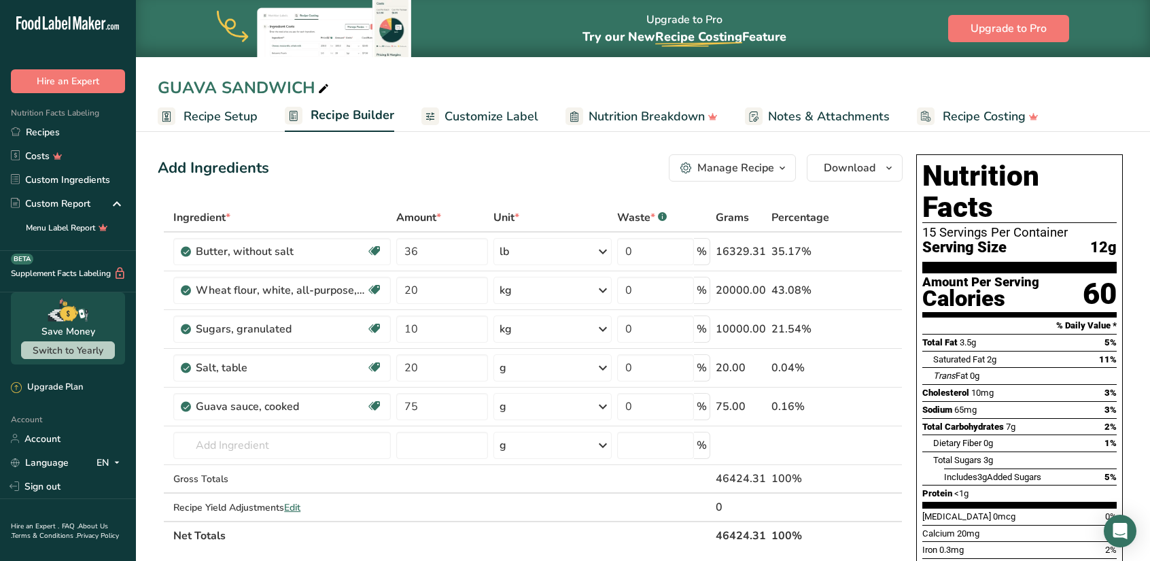
click at [238, 122] on span "Recipe Setup" at bounding box center [220, 116] width 74 height 18
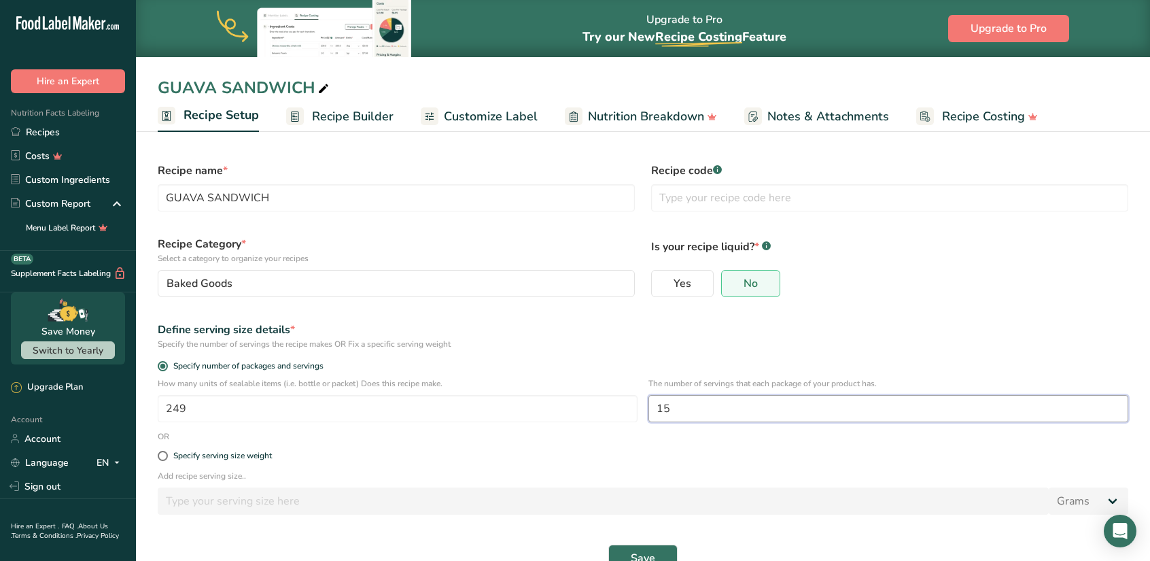
click at [678, 406] on input "15" at bounding box center [888, 408] width 480 height 27
type input "11"
click at [646, 553] on span "Save" at bounding box center [643, 558] width 24 height 16
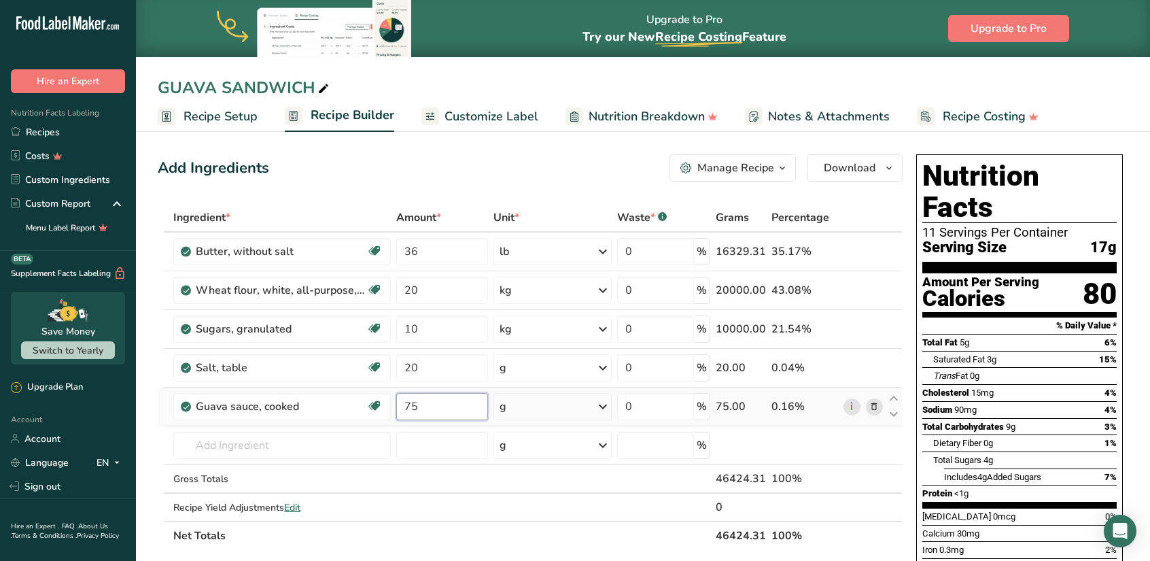
click at [427, 408] on input "75" at bounding box center [442, 406] width 92 height 27
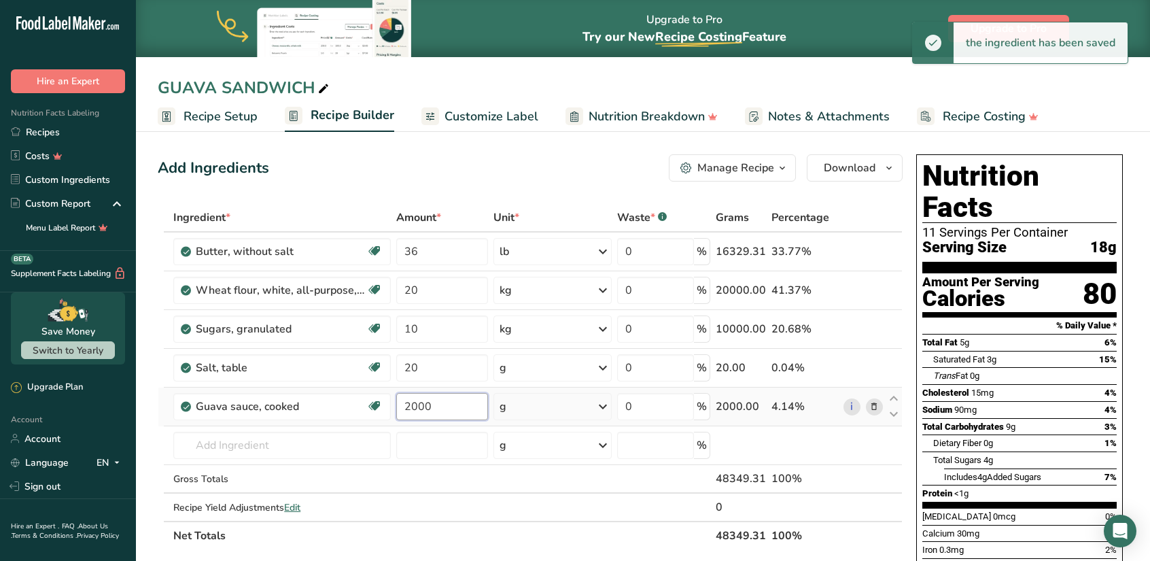
click at [436, 413] on input "2000" at bounding box center [442, 406] width 92 height 27
click at [433, 402] on input "2500" at bounding box center [442, 406] width 92 height 27
click at [433, 402] on input "3000" at bounding box center [442, 406] width 92 height 27
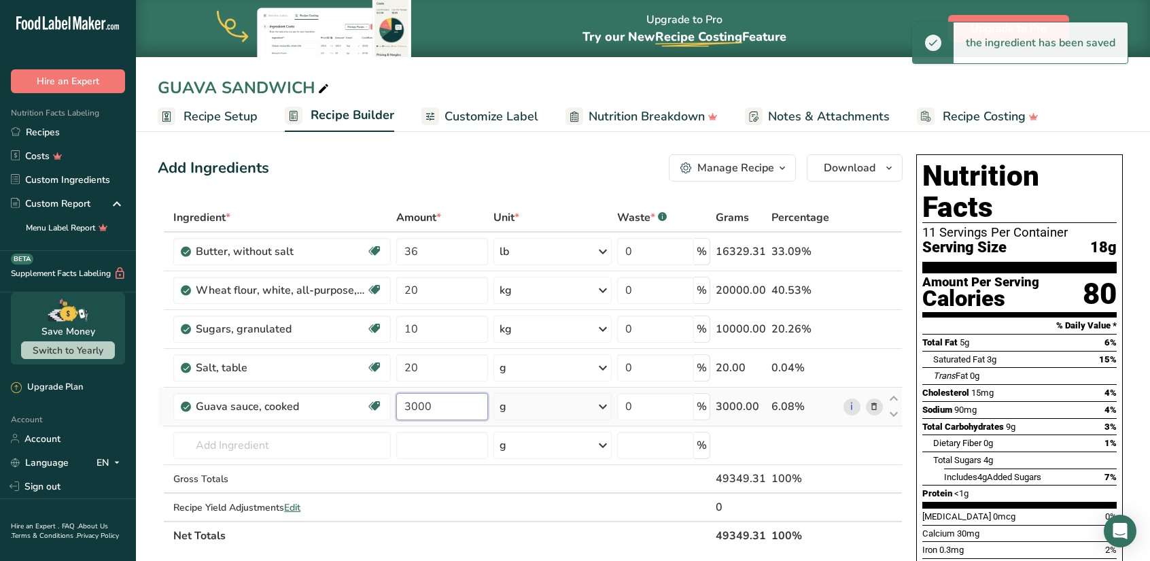
click at [433, 402] on input "3000" at bounding box center [442, 406] width 92 height 27
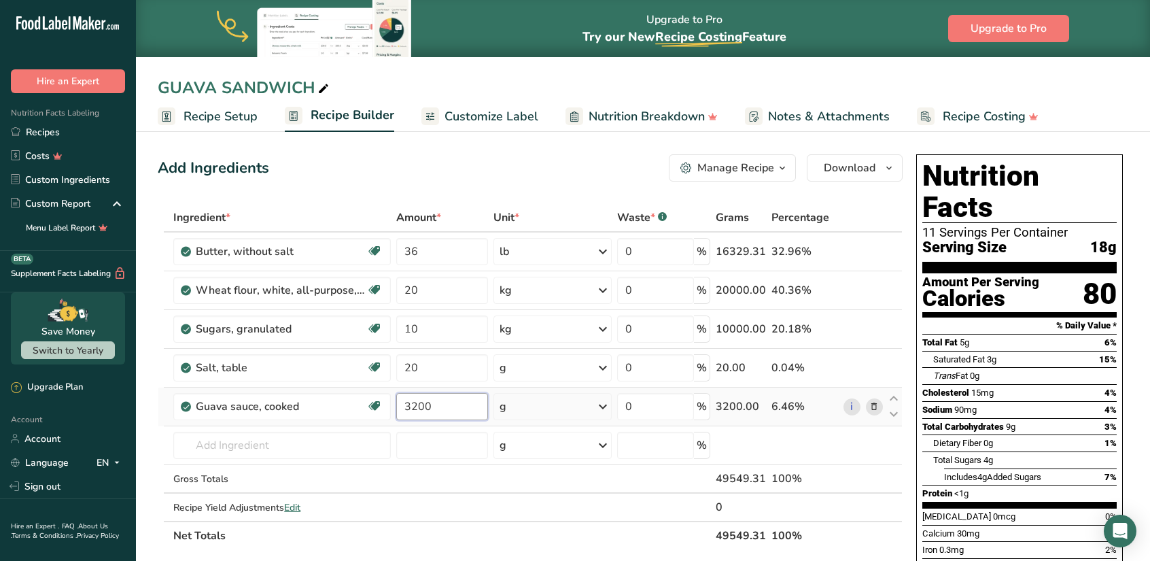
click at [433, 402] on input "3200" at bounding box center [442, 406] width 92 height 27
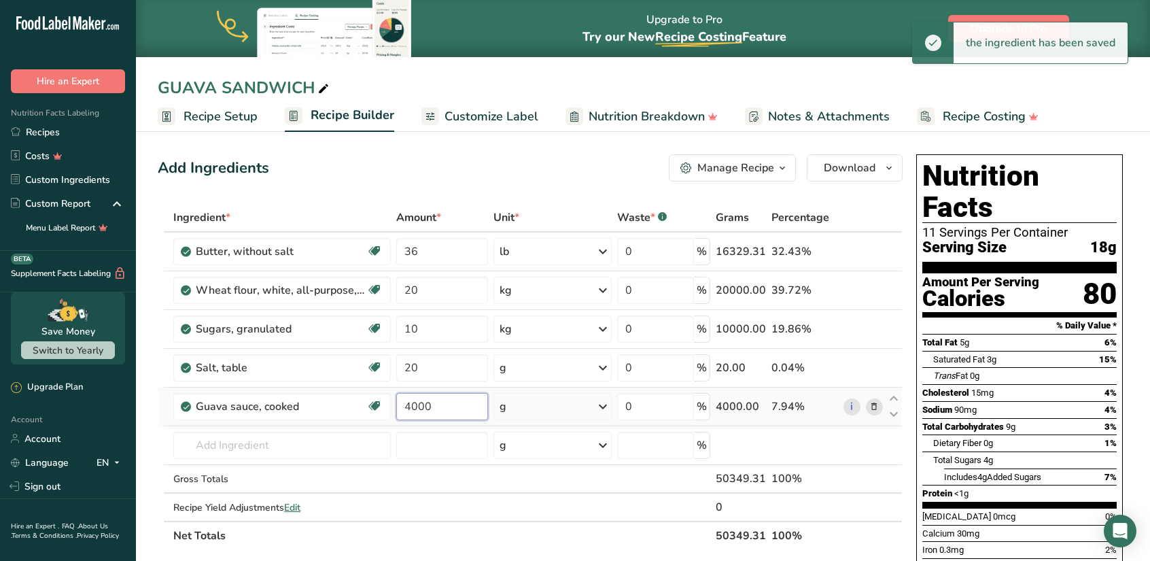
click at [433, 402] on input "4000" at bounding box center [442, 406] width 92 height 27
click at [432, 402] on input "4000" at bounding box center [442, 406] width 92 height 27
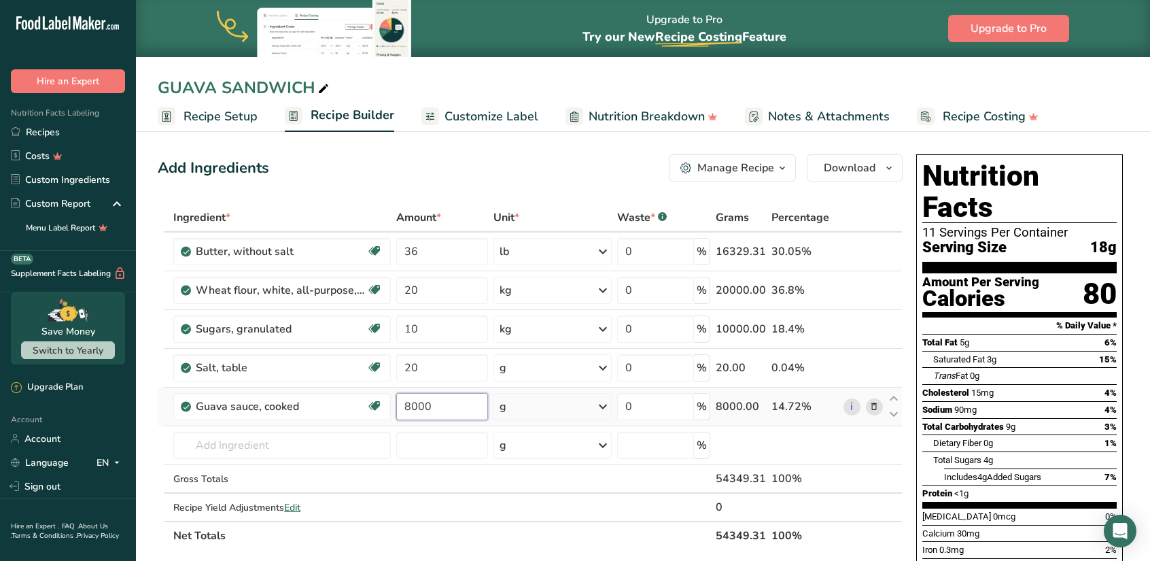
type input "8000"
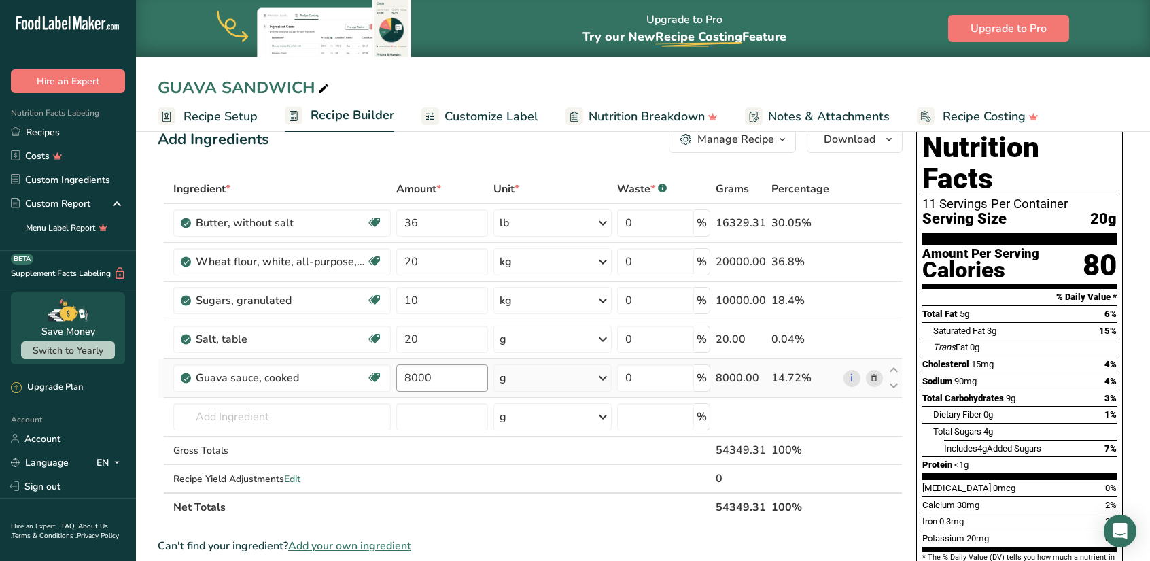
scroll to position [27, 0]
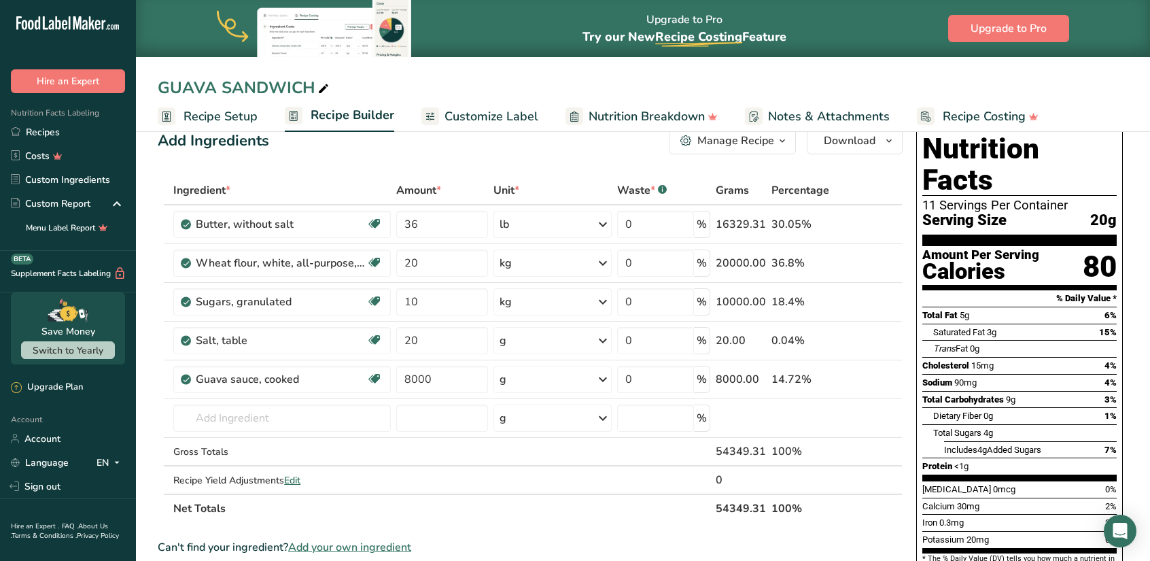
click at [474, 117] on span "Customize Label" at bounding box center [491, 116] width 94 height 18
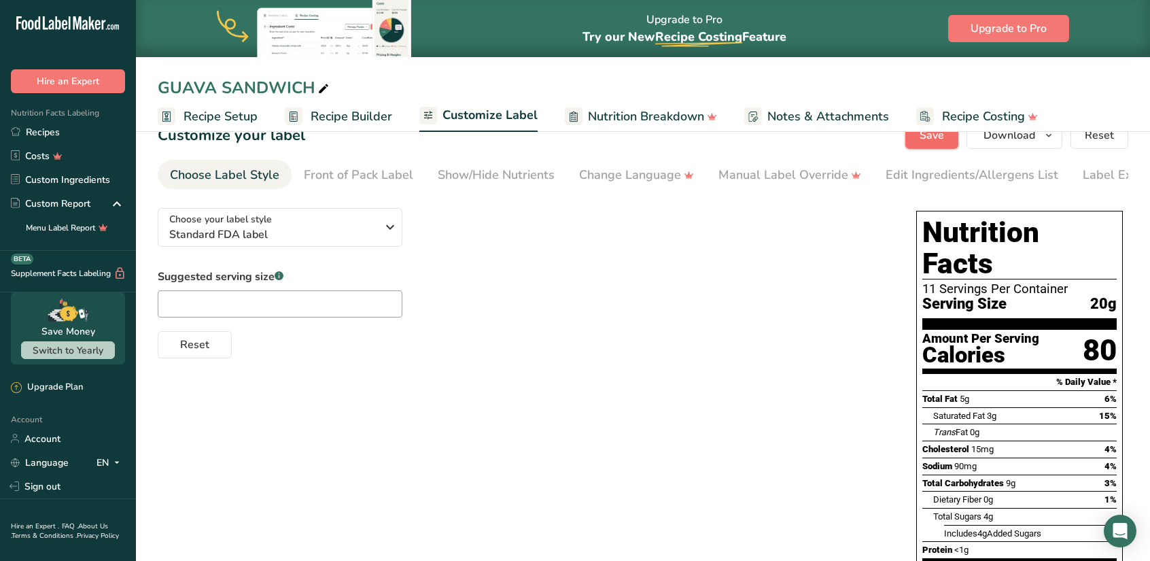
click at [947, 139] on button "Save" at bounding box center [931, 135] width 53 height 27
click at [266, 306] on input "text" at bounding box center [280, 303] width 245 height 27
type input "11"
click at [932, 137] on span "Save" at bounding box center [931, 135] width 24 height 16
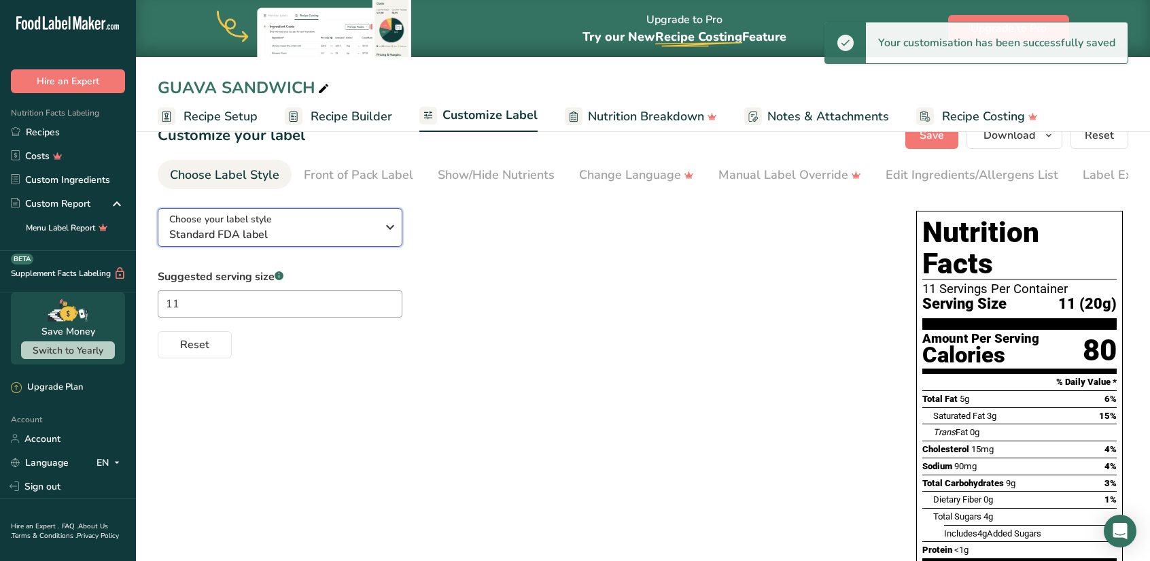
click at [389, 230] on icon "button" at bounding box center [390, 227] width 16 height 24
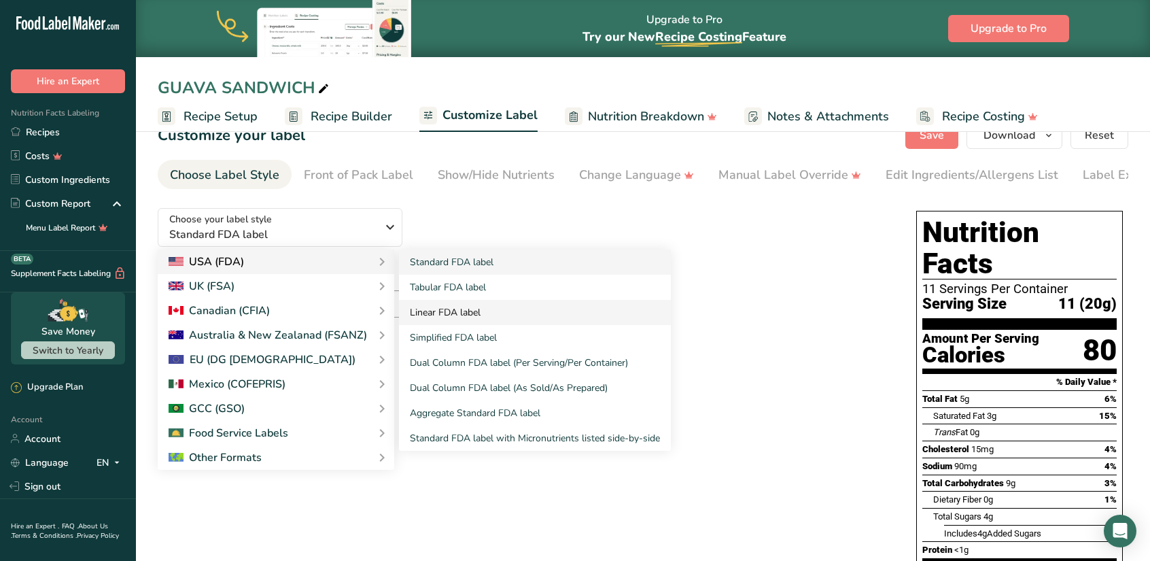
click at [453, 317] on link "Linear FDA label" at bounding box center [535, 312] width 272 height 25
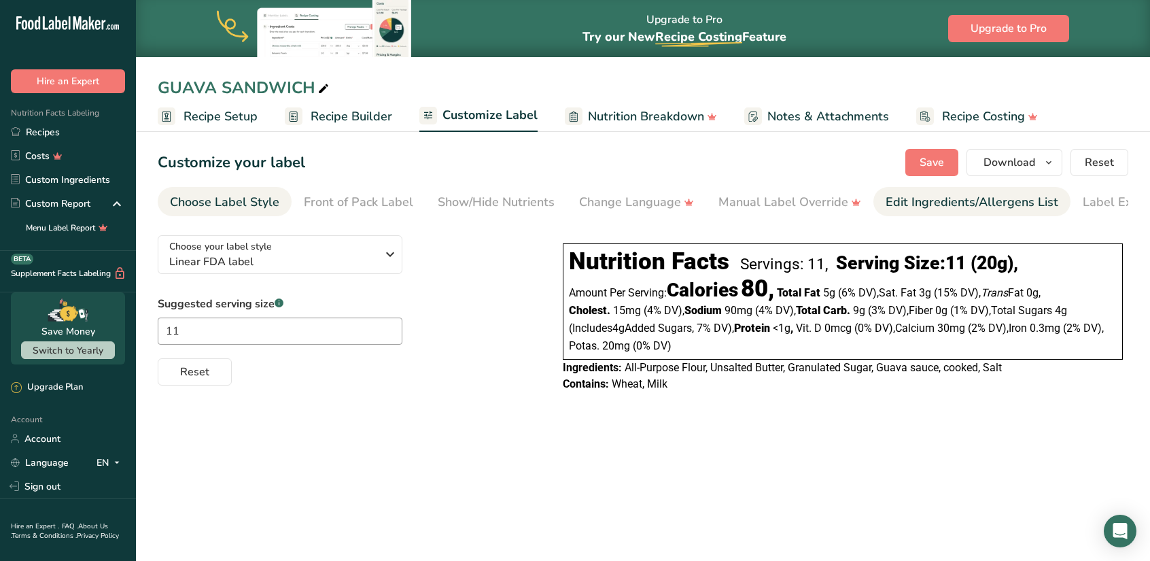
click at [920, 203] on div "Edit Ingredients/Allergens List" at bounding box center [971, 202] width 173 height 18
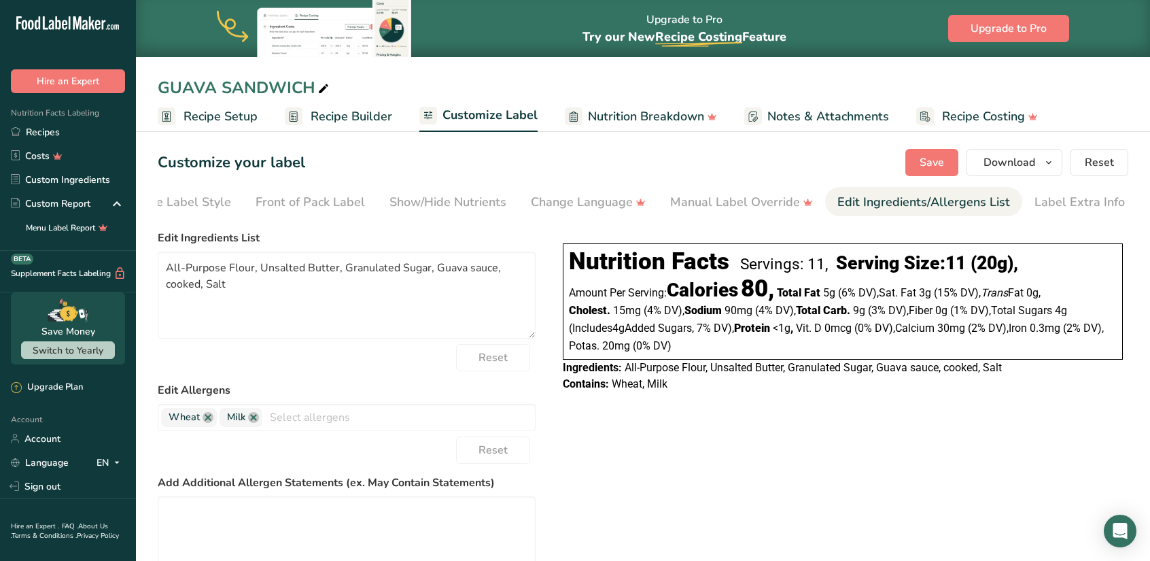
scroll to position [0, 49]
click at [491, 270] on textarea "All-Purpose Flour, Unsalted Butter, Granulated Sugar, Guava sauce, cooked, Salt" at bounding box center [347, 294] width 378 height 87
click at [664, 450] on div "Choose your label style Linear FDA label USA (FDA) Standard FDA label Tabular F…" at bounding box center [643, 454] width 970 height 460
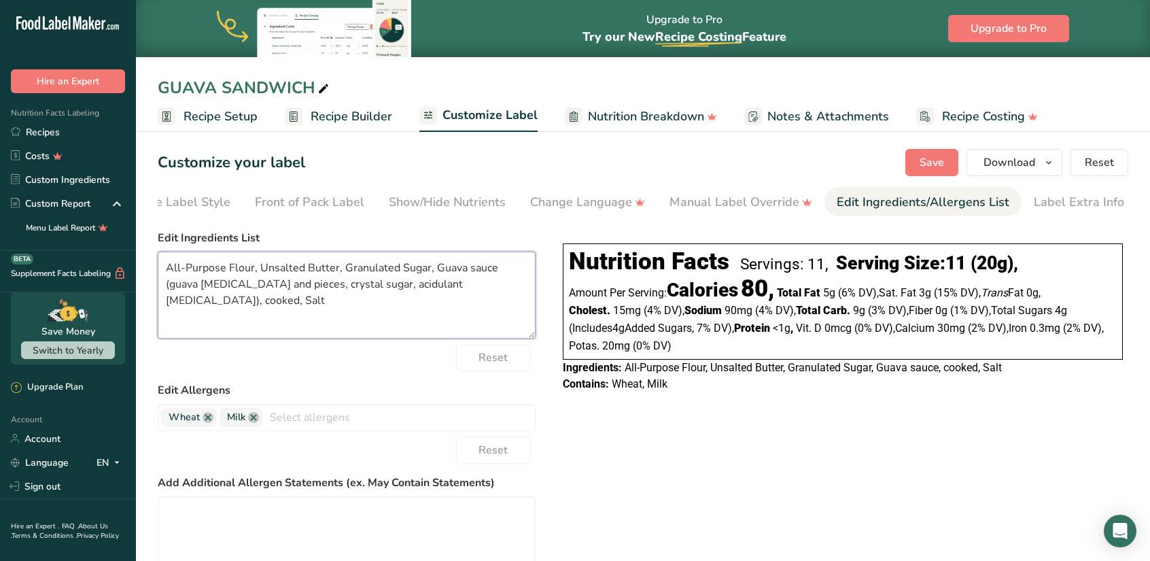
click at [405, 289] on textarea "All-Purpose Flour, Unsalted Butter, Granulated Sugar, Guava sauce (guava pulp a…" at bounding box center [347, 294] width 378 height 87
click at [714, 456] on div "Choose your label style Linear FDA label USA (FDA) Standard FDA label Tabular F…" at bounding box center [643, 454] width 970 height 460
click at [930, 165] on span "Save" at bounding box center [931, 162] width 24 height 16
drag, startPoint x: 165, startPoint y: 268, endPoint x: 252, endPoint y: 277, distance: 87.3
click at [252, 277] on textarea "All-Purpose Flour, Unsalted Butter, Granulated Sugar, Guava sauce (guava pulp a…" at bounding box center [347, 294] width 378 height 87
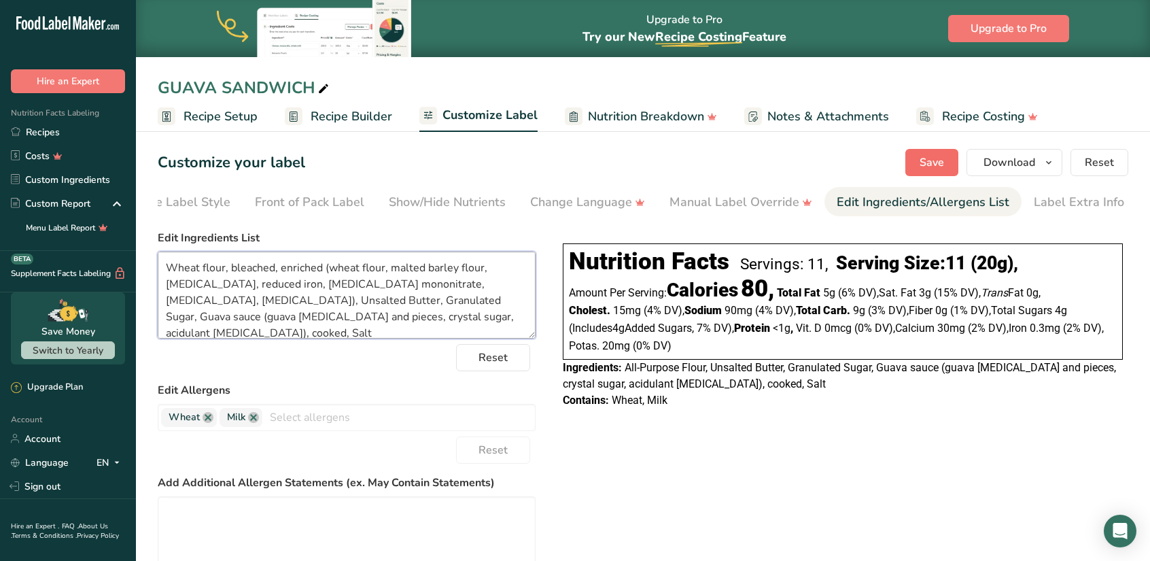
type textarea "Wheat flour, bleached, enriched (wheat flour, malted barley flour, niacin, redu…"
click at [913, 156] on button "Save" at bounding box center [931, 162] width 53 height 27
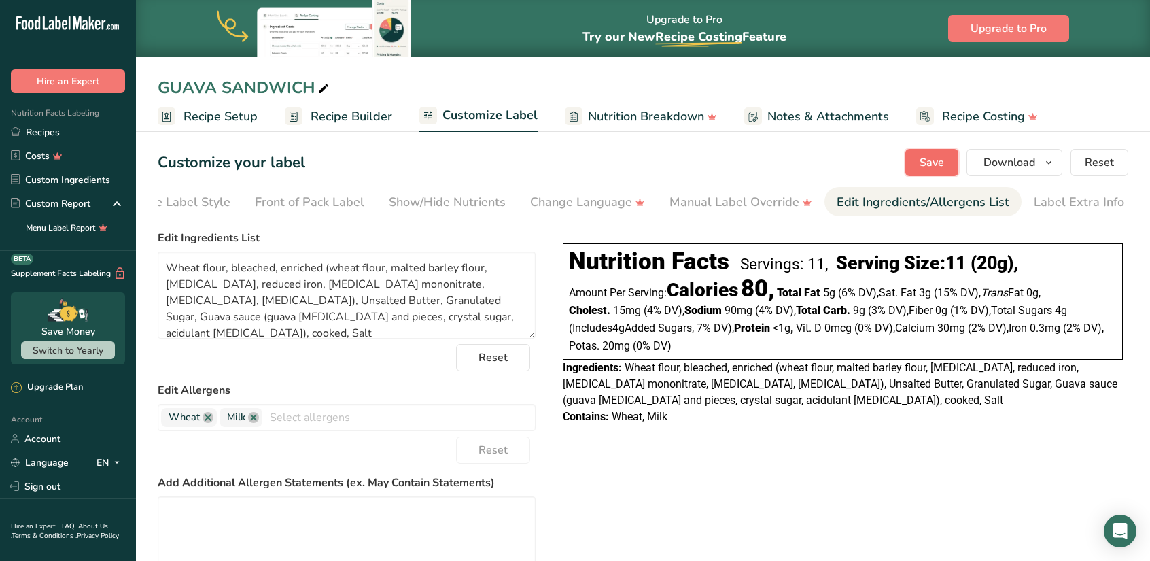
click at [932, 162] on span "Save" at bounding box center [931, 162] width 24 height 16
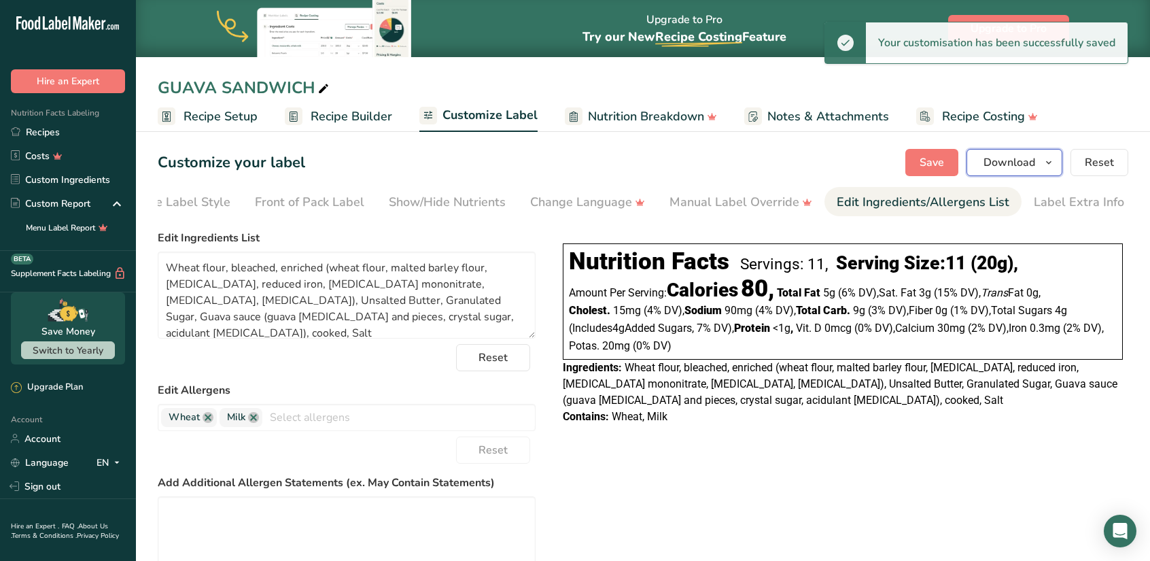
click at [1009, 164] on span "Download" at bounding box center [1009, 162] width 52 height 16
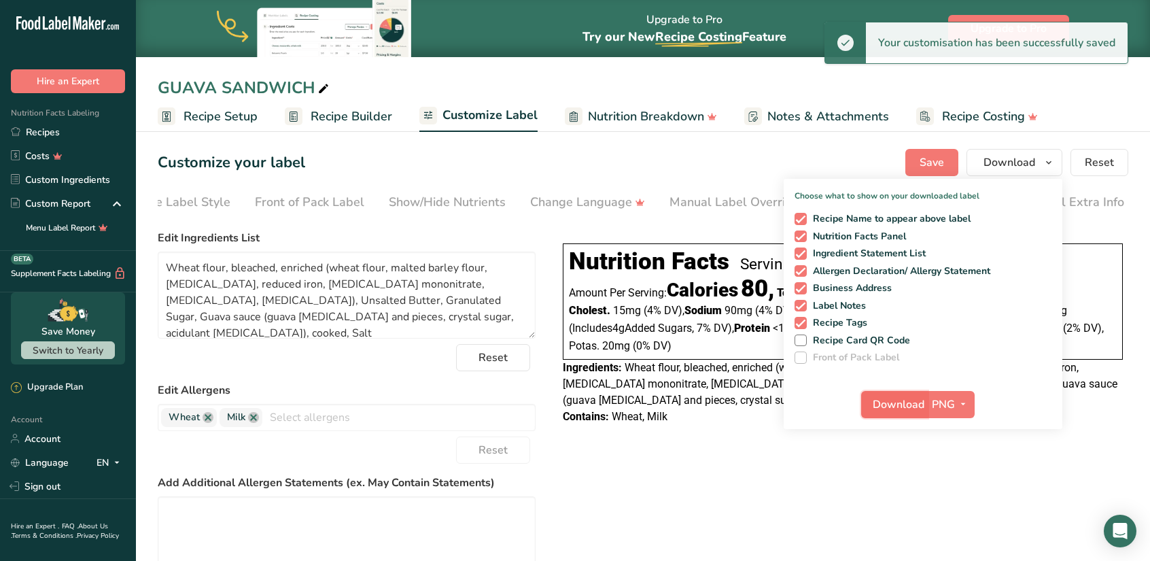
click at [923, 406] on span "Download" at bounding box center [898, 404] width 52 height 16
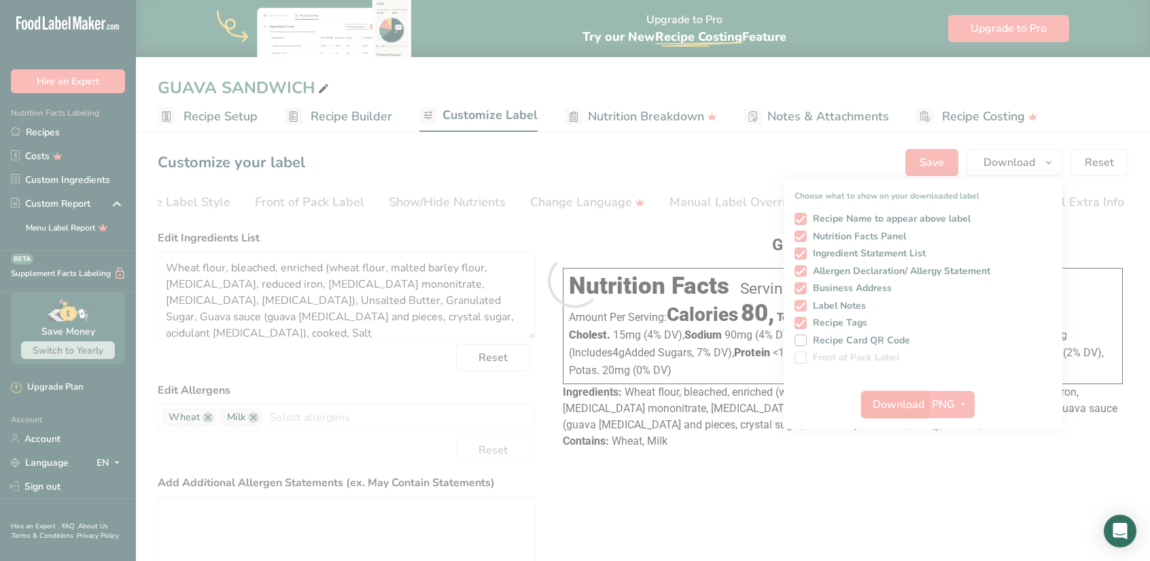
scroll to position [0, 0]
